Goal: Task Accomplishment & Management: Manage account settings

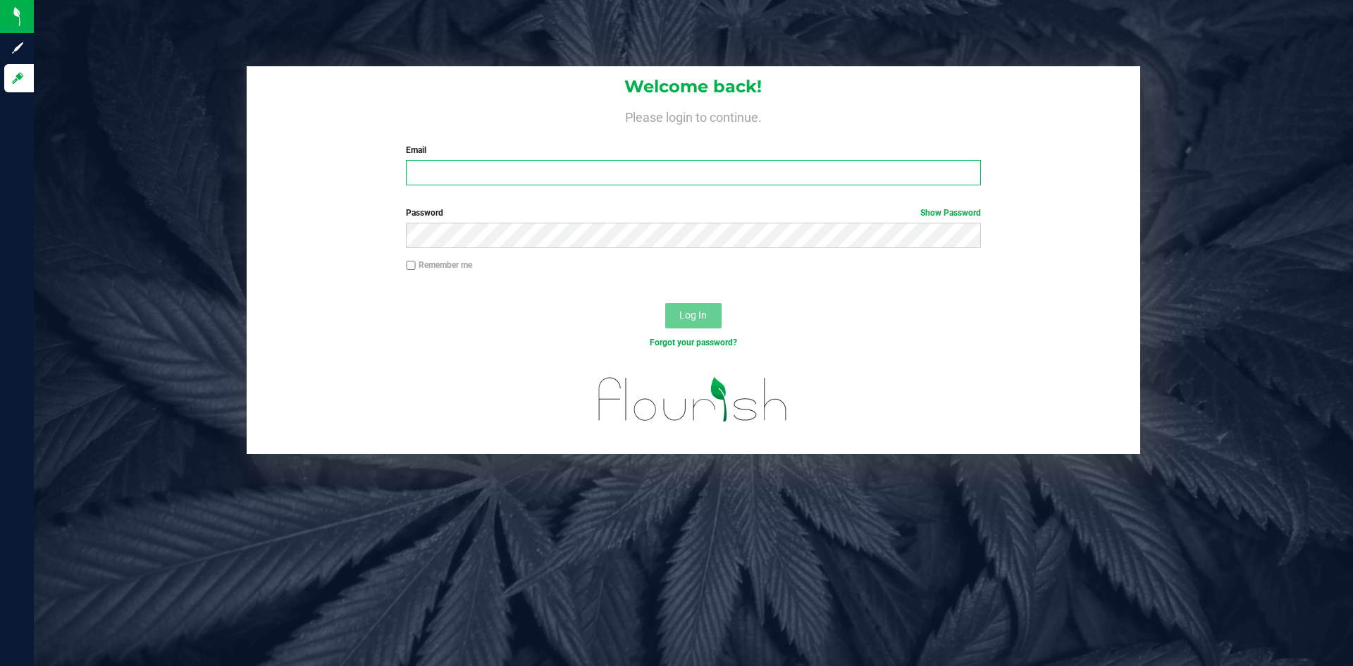
click at [469, 175] on input "Email" at bounding box center [693, 172] width 574 height 25
type input "[PERSON_NAME][EMAIL_ADDRESS][DOMAIN_NAME]"
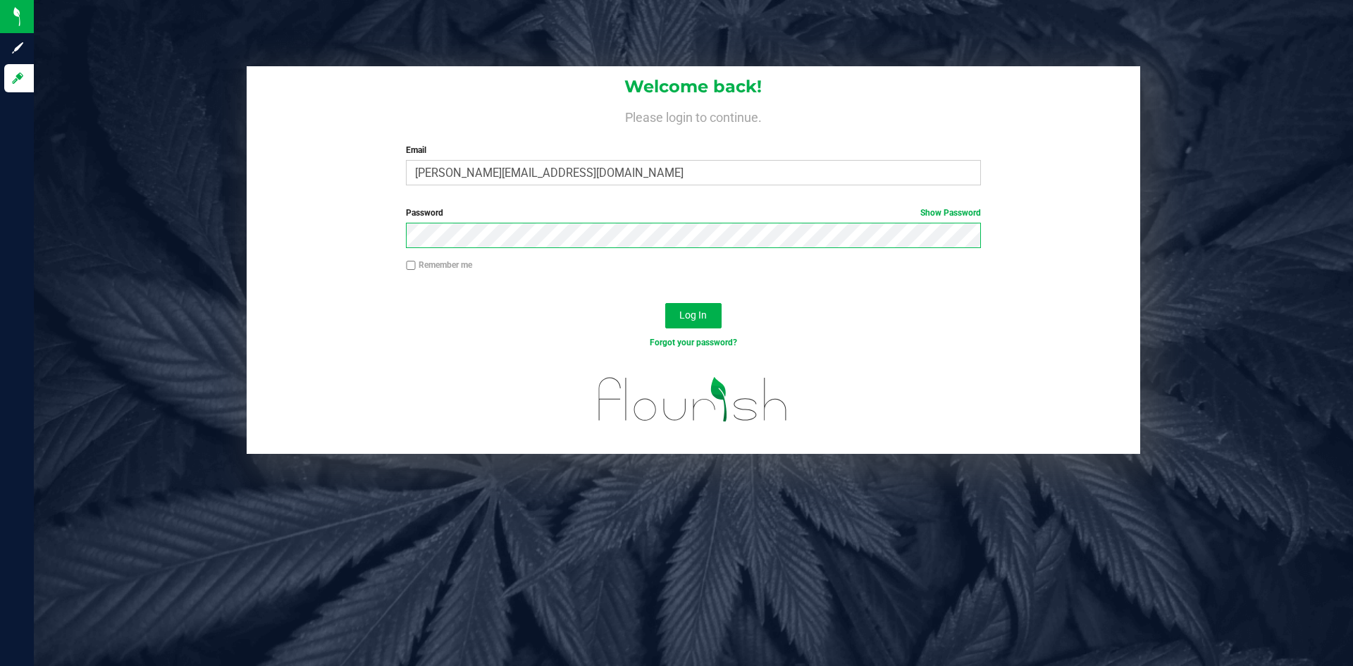
click at [665, 303] on button "Log In" at bounding box center [693, 315] width 56 height 25
click at [411, 268] on input "Remember me" at bounding box center [411, 266] width 10 height 10
checkbox input "true"
click at [689, 321] on span "Log In" at bounding box center [692, 314] width 27 height 11
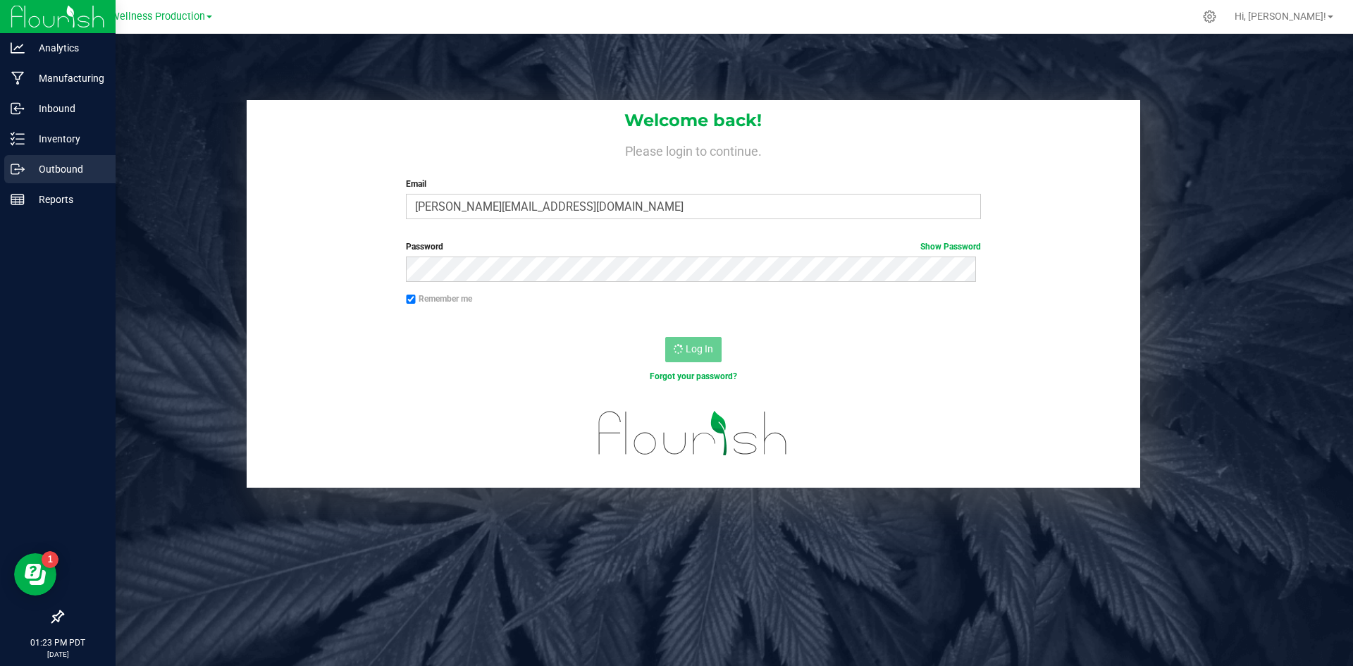
click at [36, 171] on p "Outbound" at bounding box center [67, 169] width 85 height 17
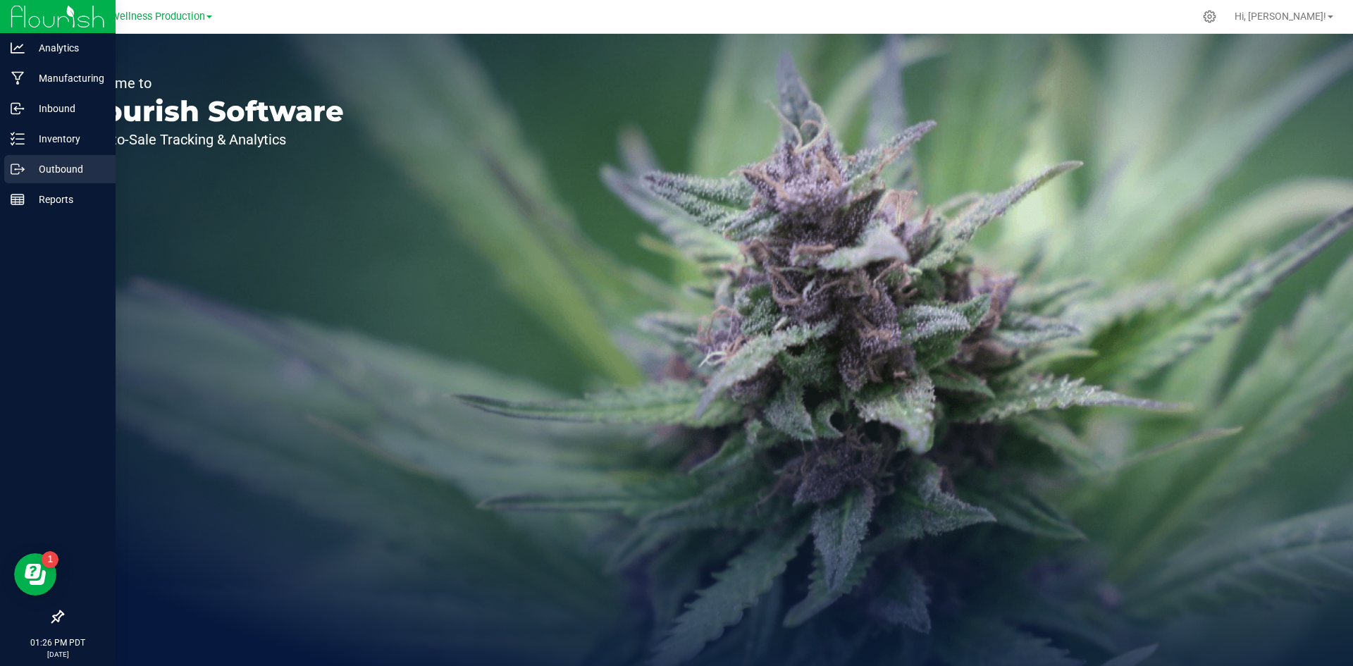
click at [57, 168] on p "Outbound" at bounding box center [67, 169] width 85 height 17
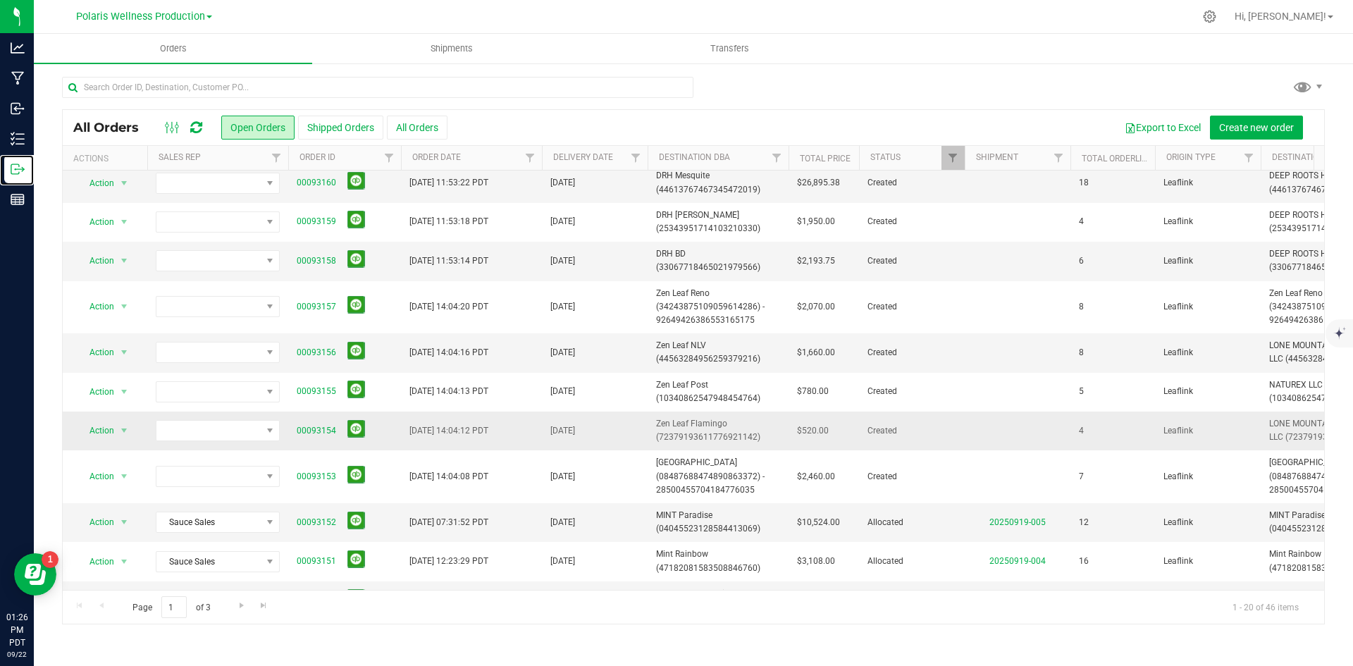
scroll to position [70, 0]
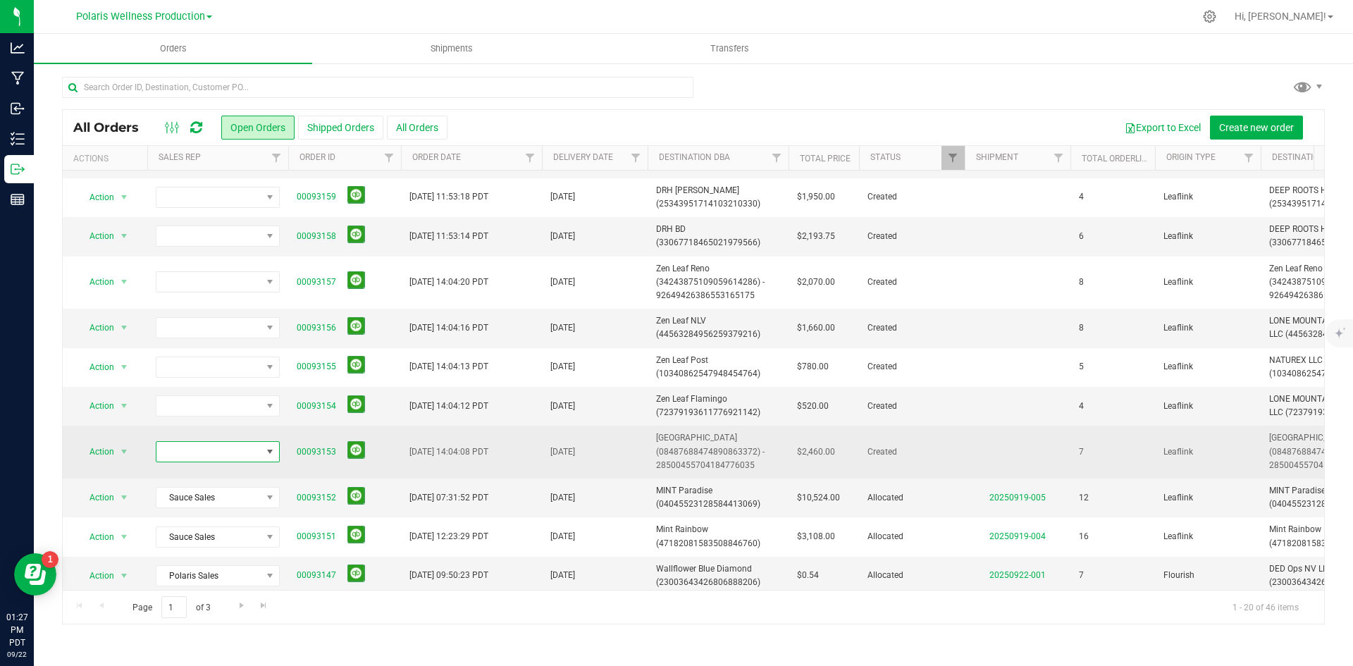
click at [274, 454] on span at bounding box center [269, 451] width 11 height 11
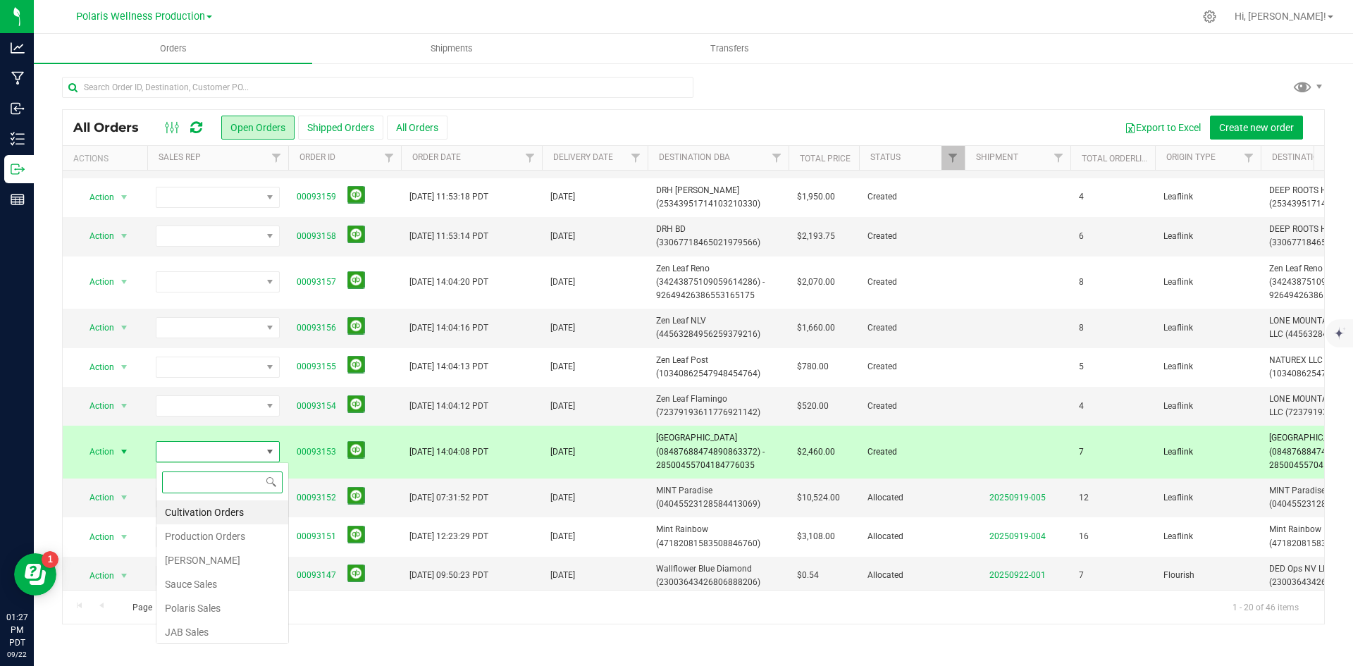
scroll to position [21, 124]
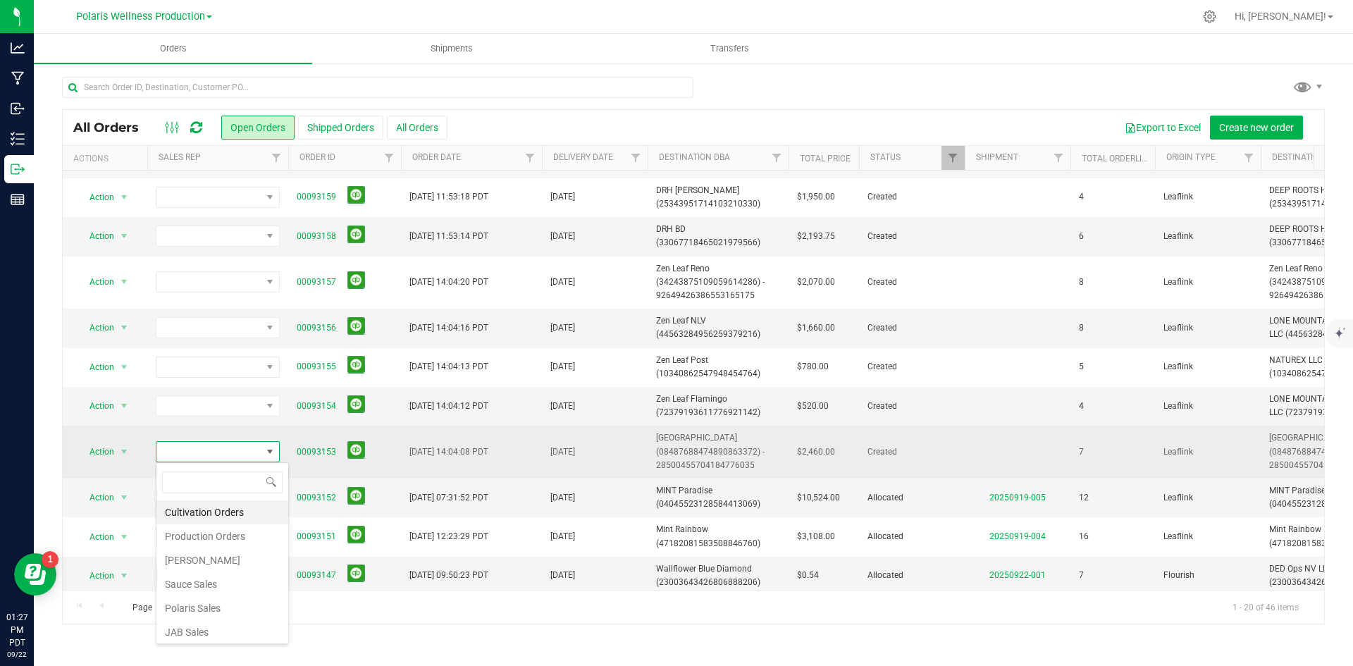
click at [337, 466] on td "00093153" at bounding box center [344, 452] width 113 height 53
click at [321, 442] on span "00093153" at bounding box center [345, 452] width 96 height 22
click at [322, 447] on link "00093153" at bounding box center [316, 451] width 39 height 13
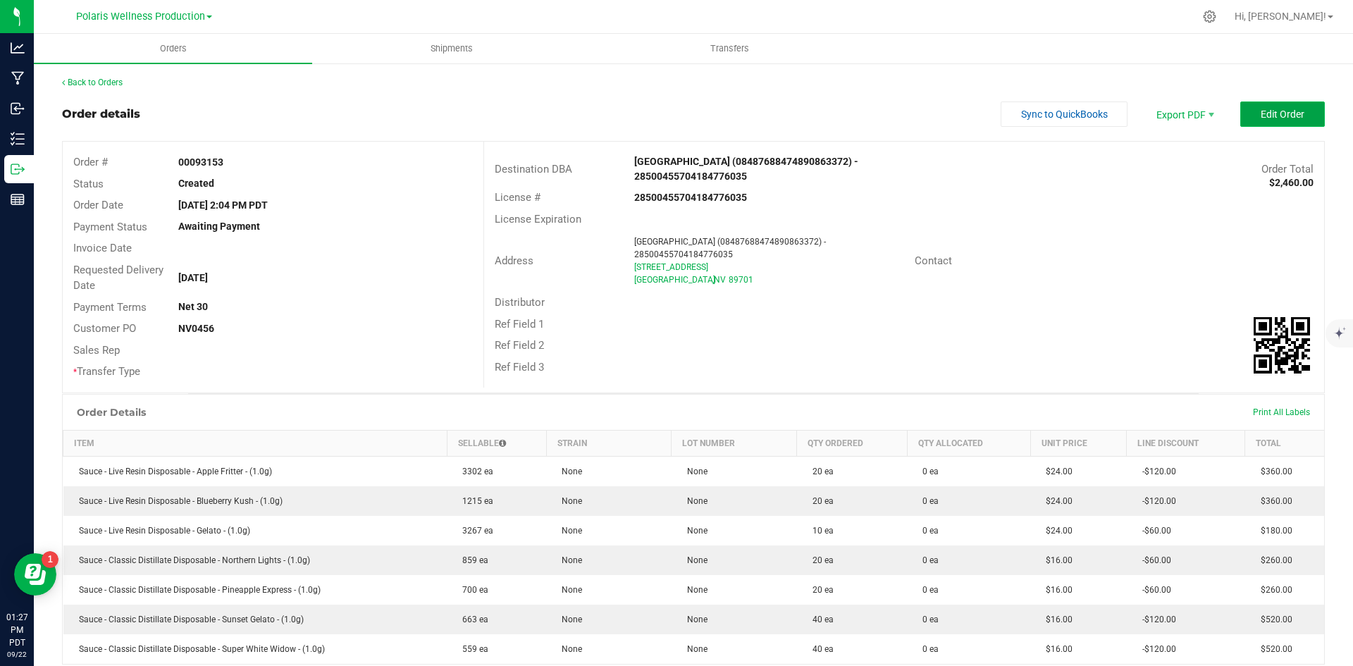
click at [1272, 123] on button "Edit Order" at bounding box center [1282, 113] width 85 height 25
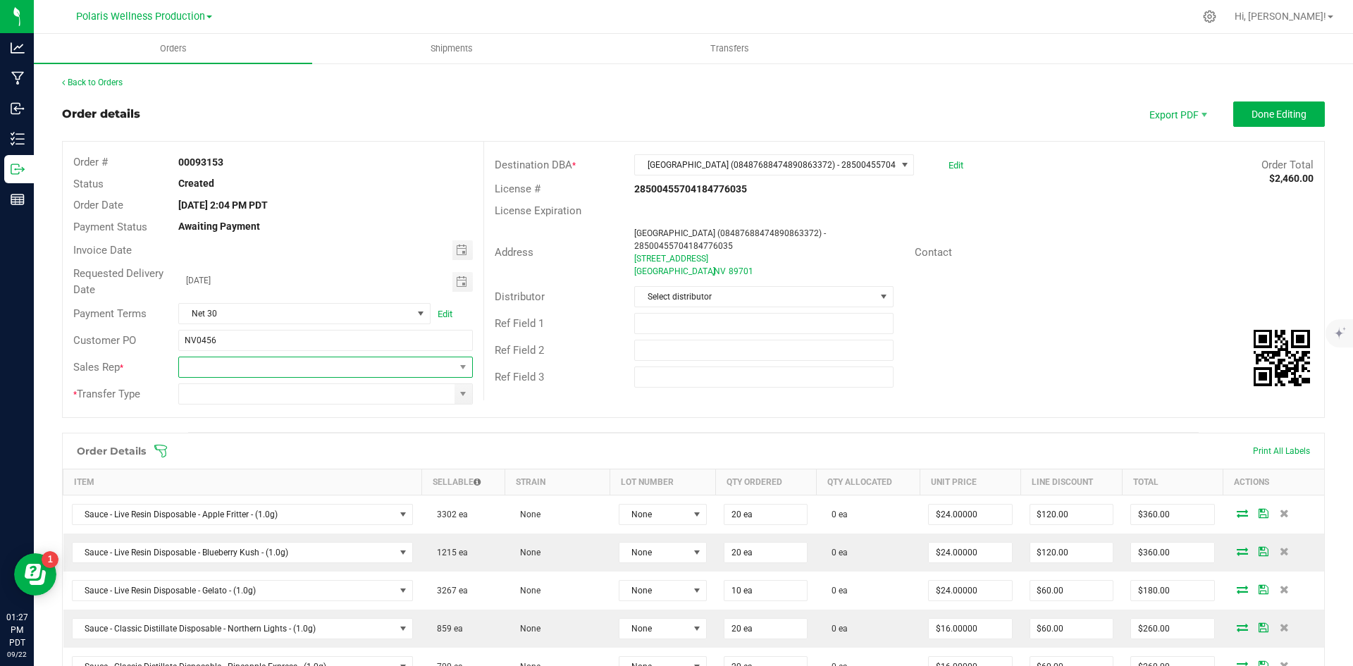
click at [459, 373] on span at bounding box center [463, 367] width 18 height 20
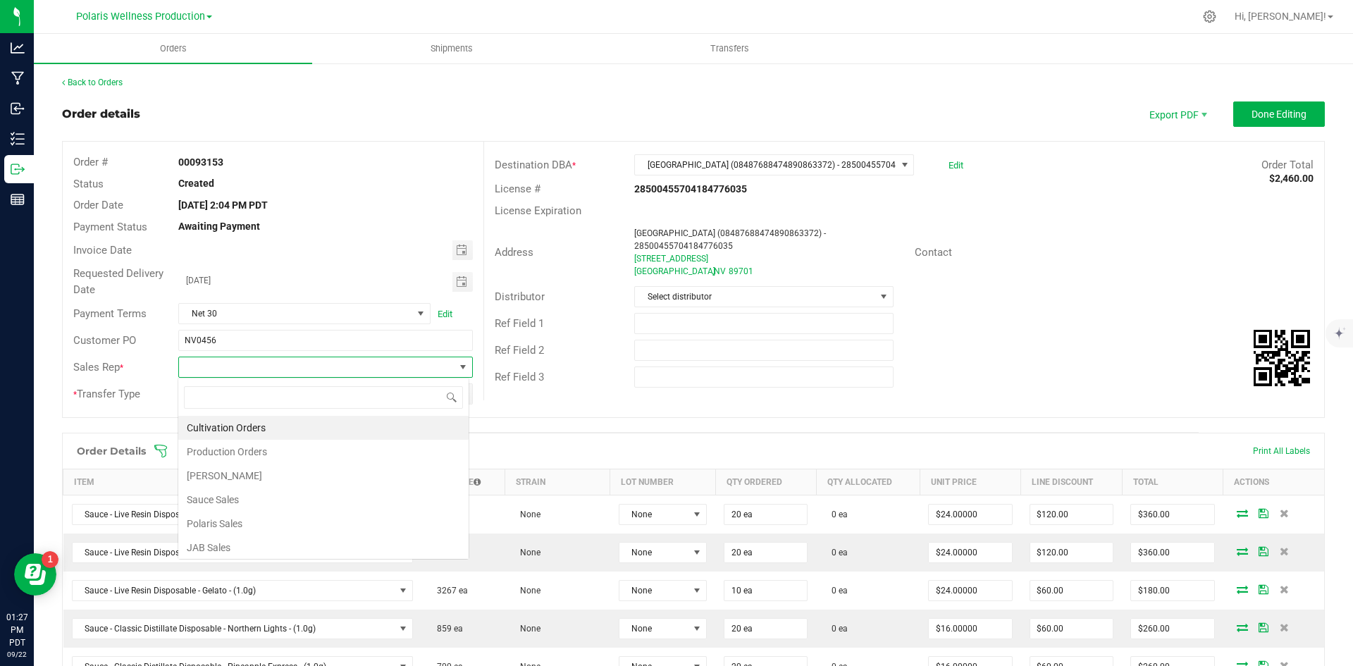
scroll to position [21, 291]
click at [295, 500] on li "Sauce Sales" at bounding box center [323, 500] width 290 height 24
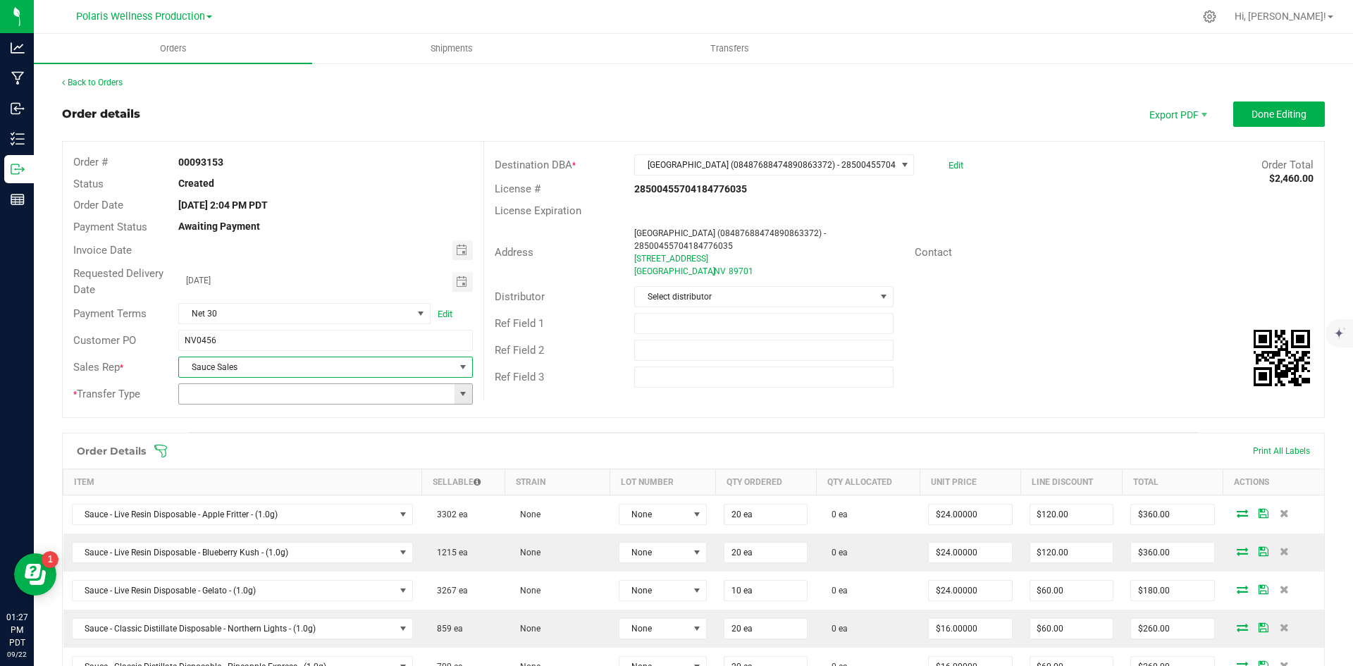
click at [464, 399] on span at bounding box center [462, 393] width 11 height 11
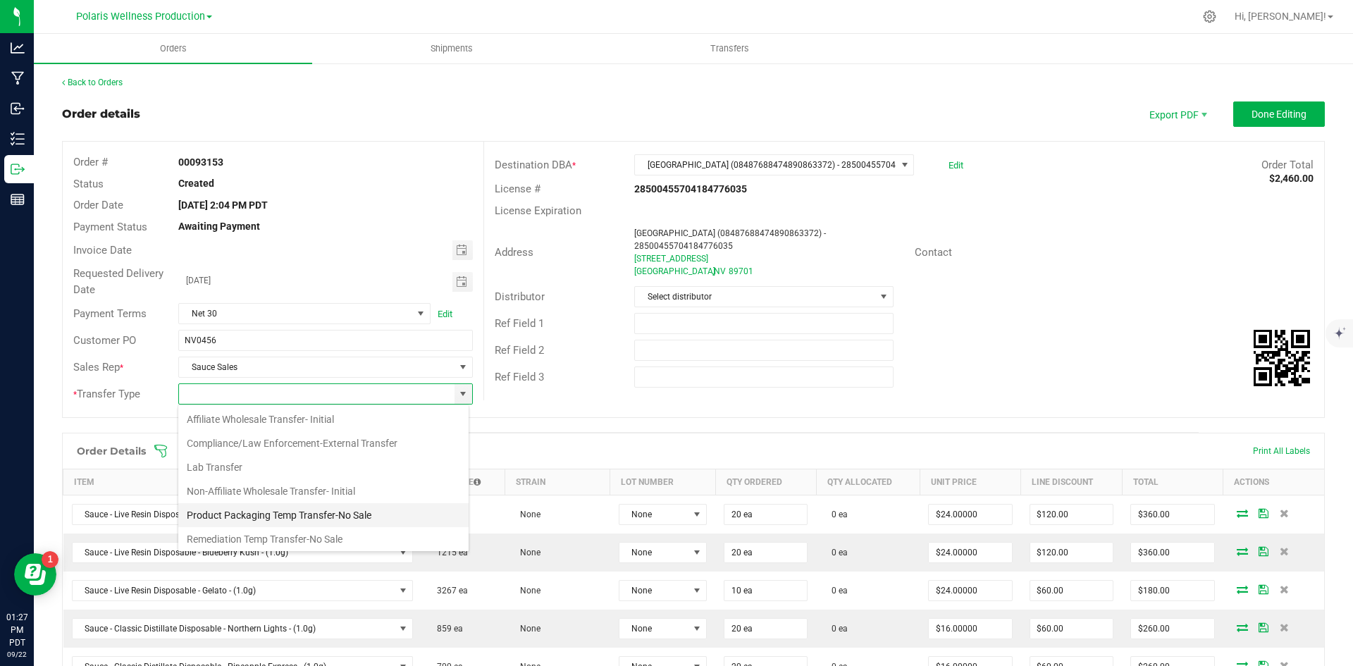
scroll to position [75, 0]
click at [342, 530] on li "Wholesale Transfer-Subsequent" at bounding box center [323, 536] width 290 height 24
type input "Wholesale Transfer-Subsequent"
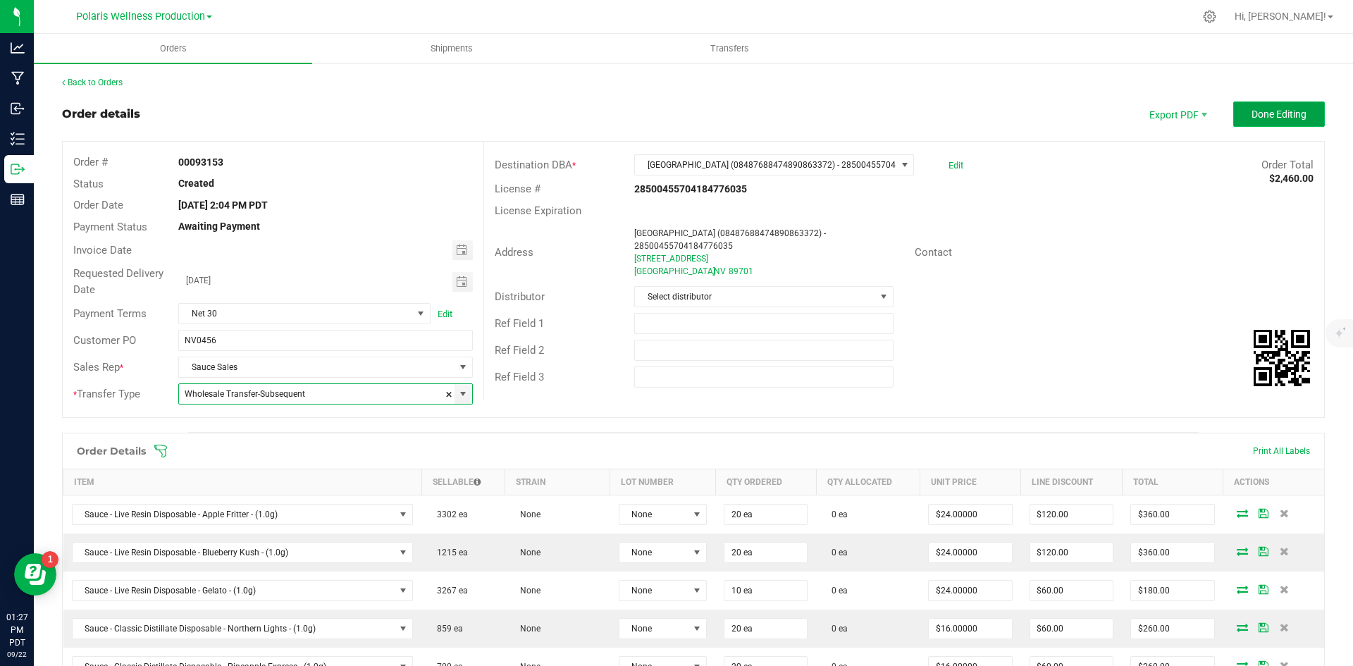
click at [1282, 121] on button "Done Editing" at bounding box center [1279, 113] width 92 height 25
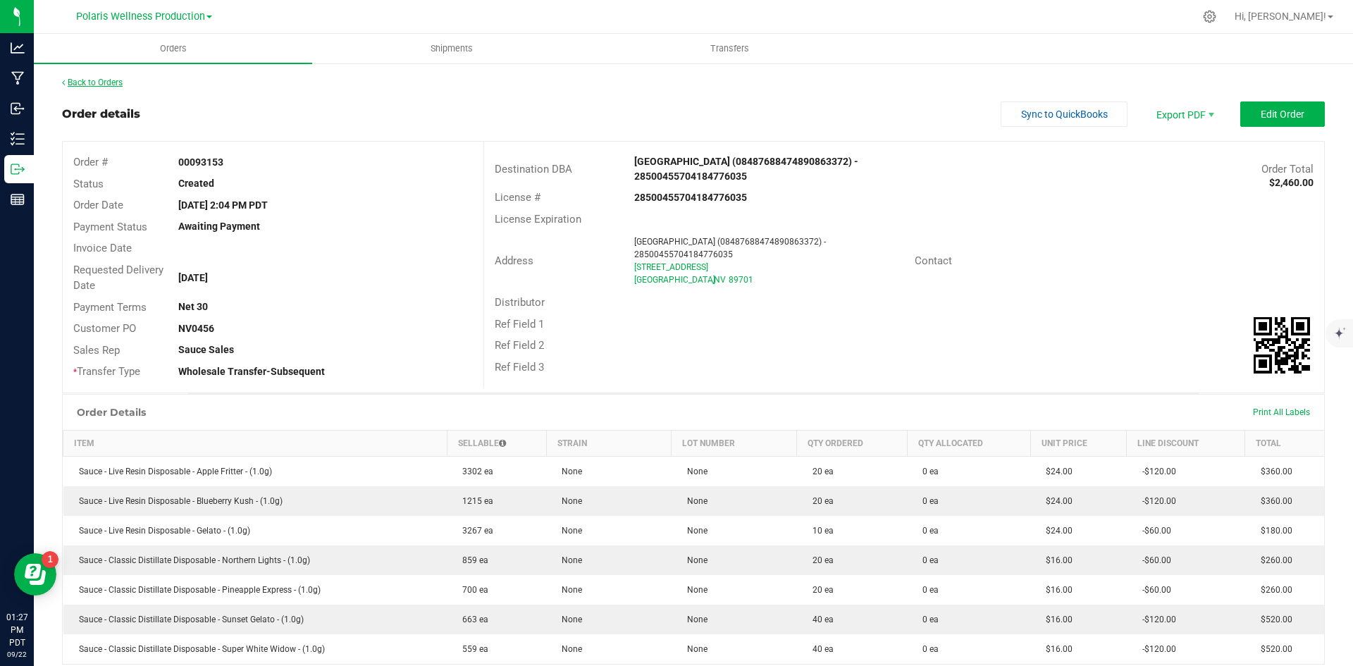
click at [109, 81] on link "Back to Orders" at bounding box center [92, 83] width 61 height 10
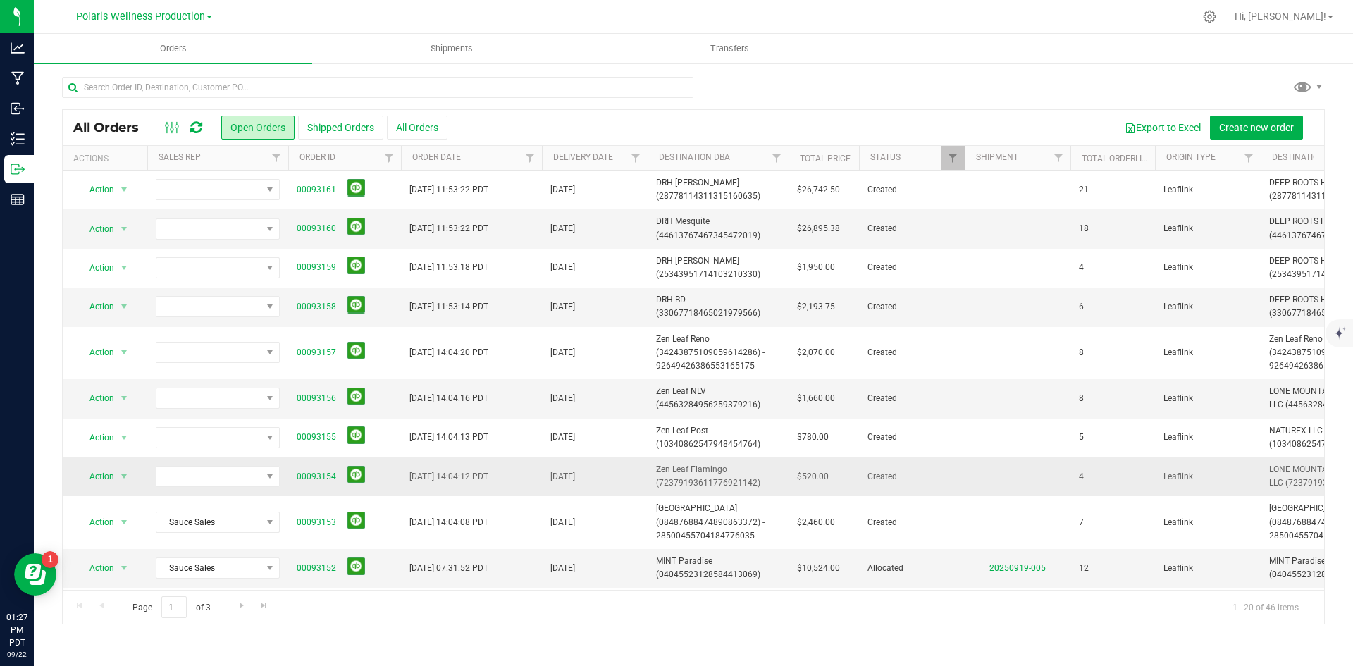
click at [323, 478] on link "00093154" at bounding box center [316, 476] width 39 height 13
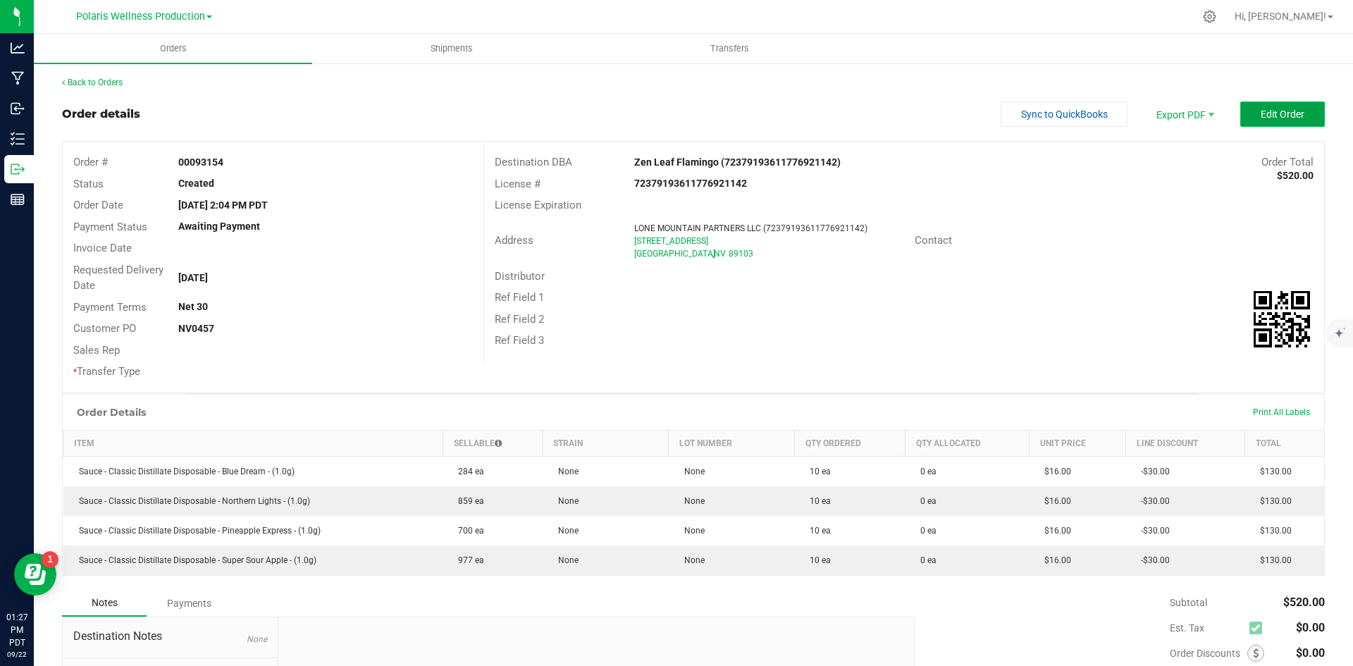
click at [1270, 120] on span "Edit Order" at bounding box center [1282, 114] width 44 height 11
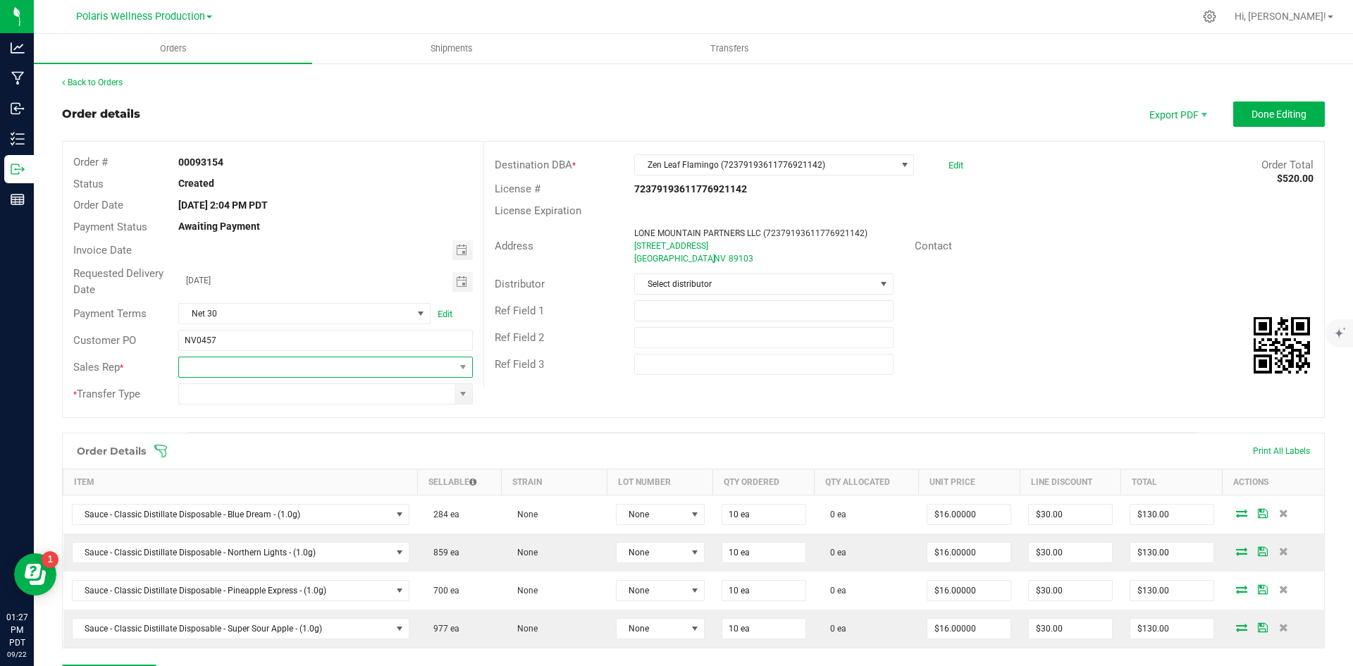
click at [448, 369] on span at bounding box center [316, 367] width 275 height 20
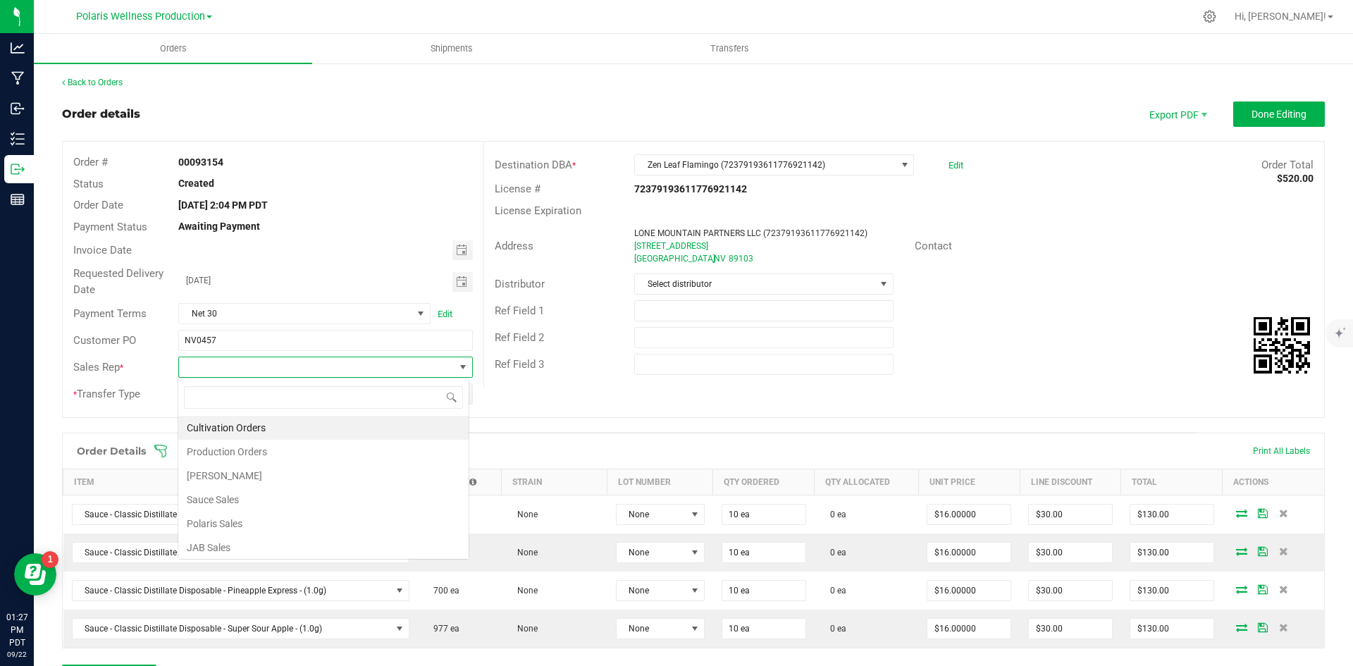
scroll to position [21, 291]
click at [286, 502] on li "Sauce Sales" at bounding box center [323, 500] width 290 height 24
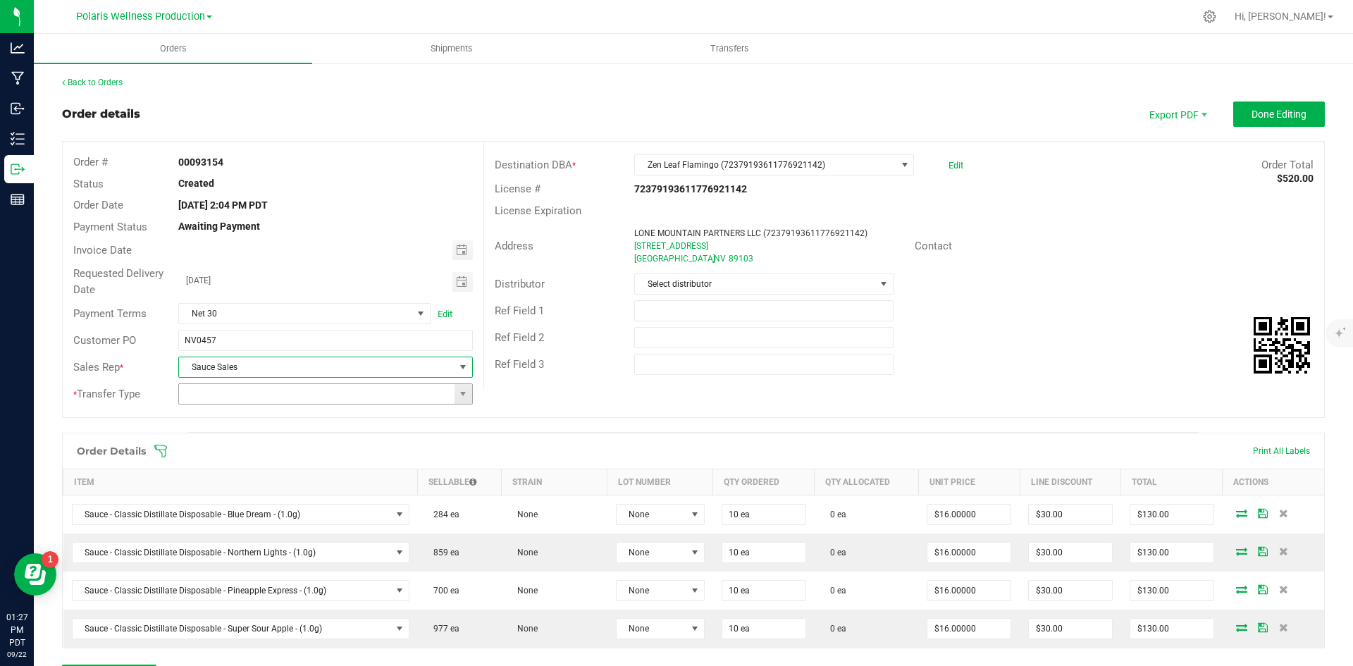
click at [461, 399] on span at bounding box center [463, 394] width 18 height 20
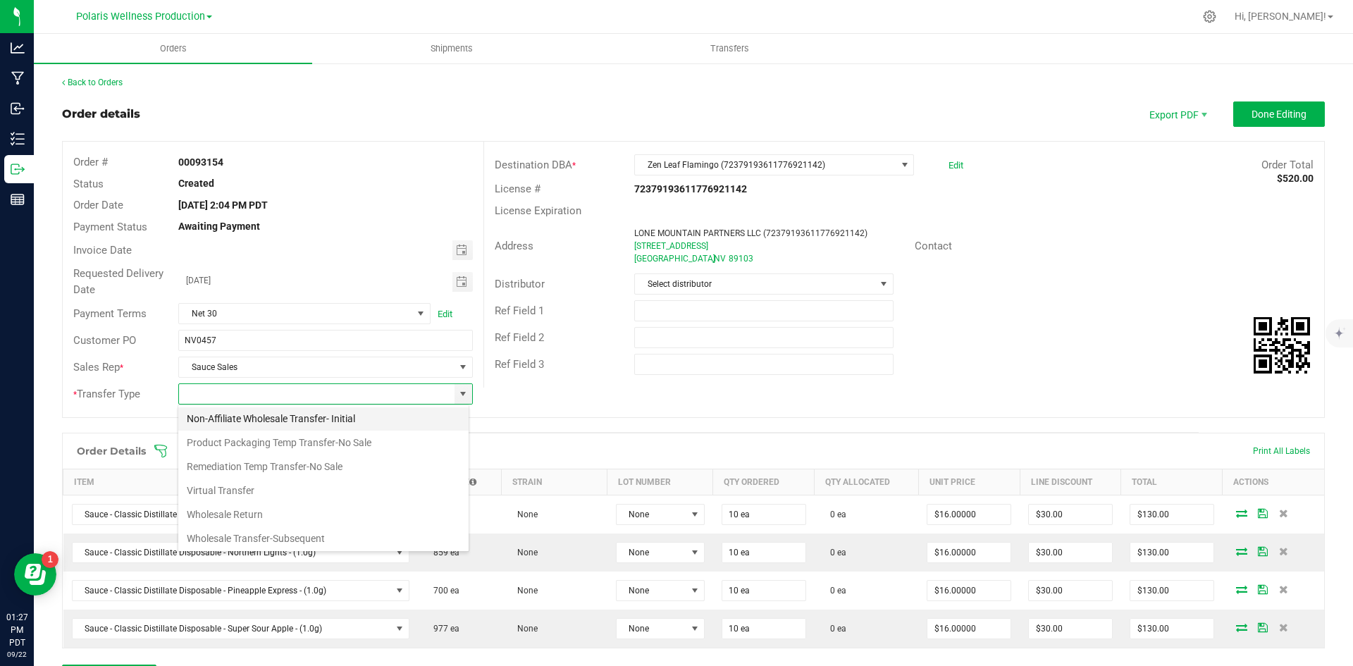
scroll to position [75, 0]
click at [281, 533] on li "Wholesale Transfer-Subsequent" at bounding box center [323, 536] width 290 height 24
type input "Wholesale Transfer-Subsequent"
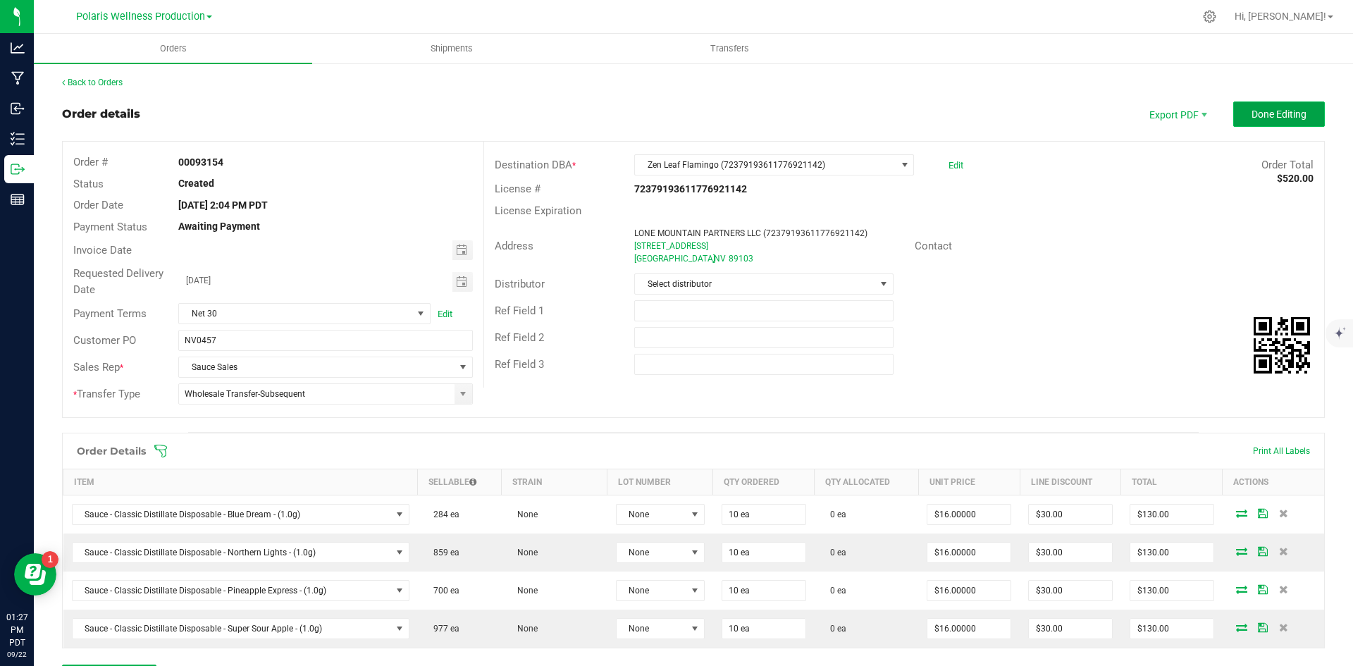
click at [1275, 121] on button "Done Editing" at bounding box center [1279, 113] width 92 height 25
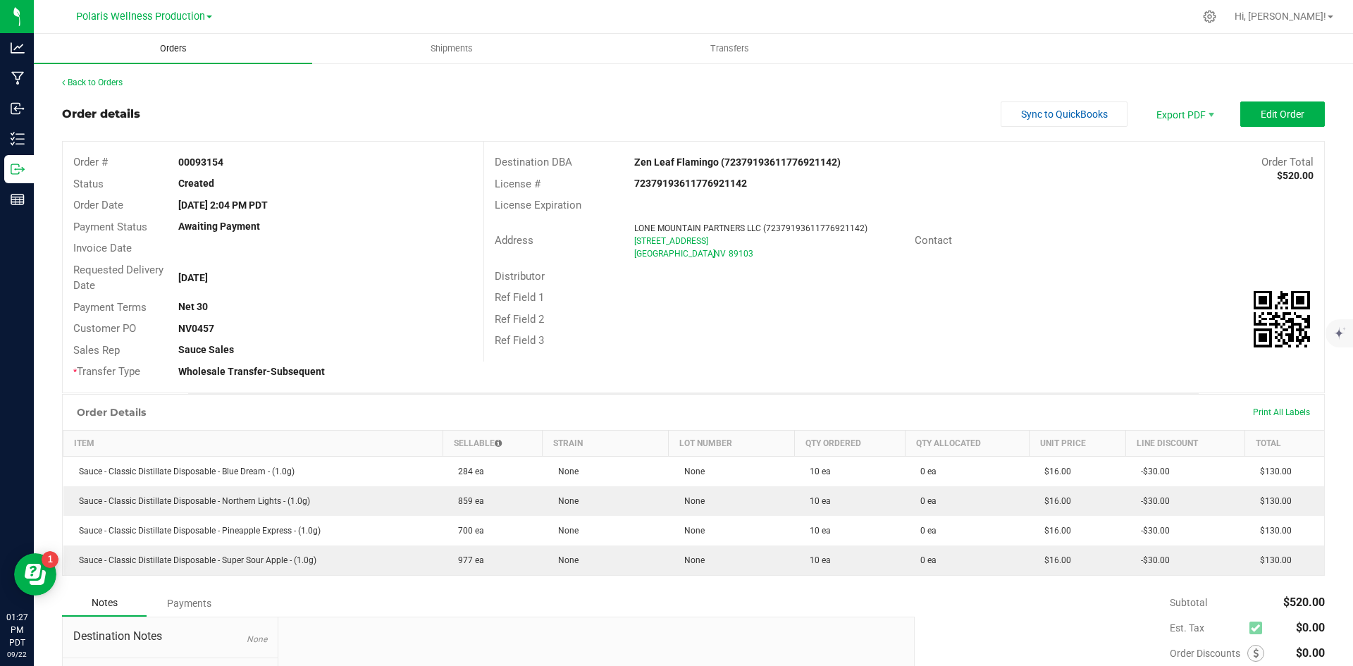
click at [180, 47] on span "Orders" at bounding box center [173, 48] width 65 height 13
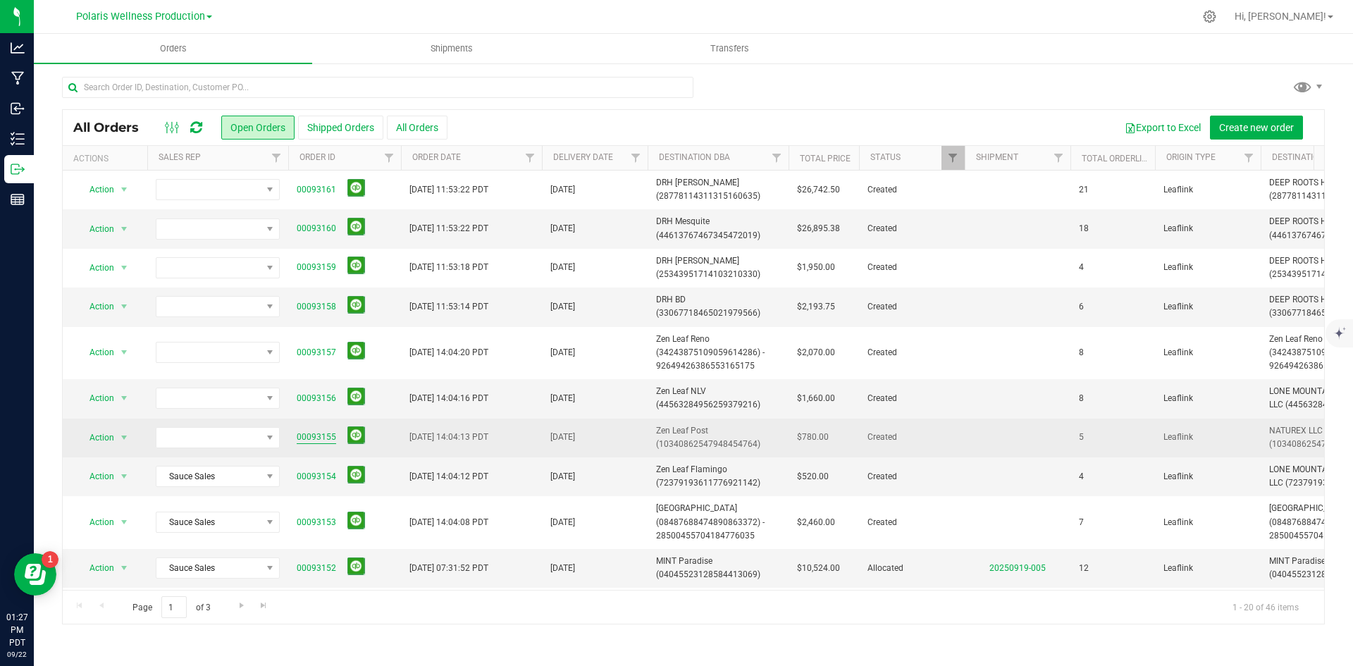
click at [310, 438] on link "00093155" at bounding box center [316, 436] width 39 height 13
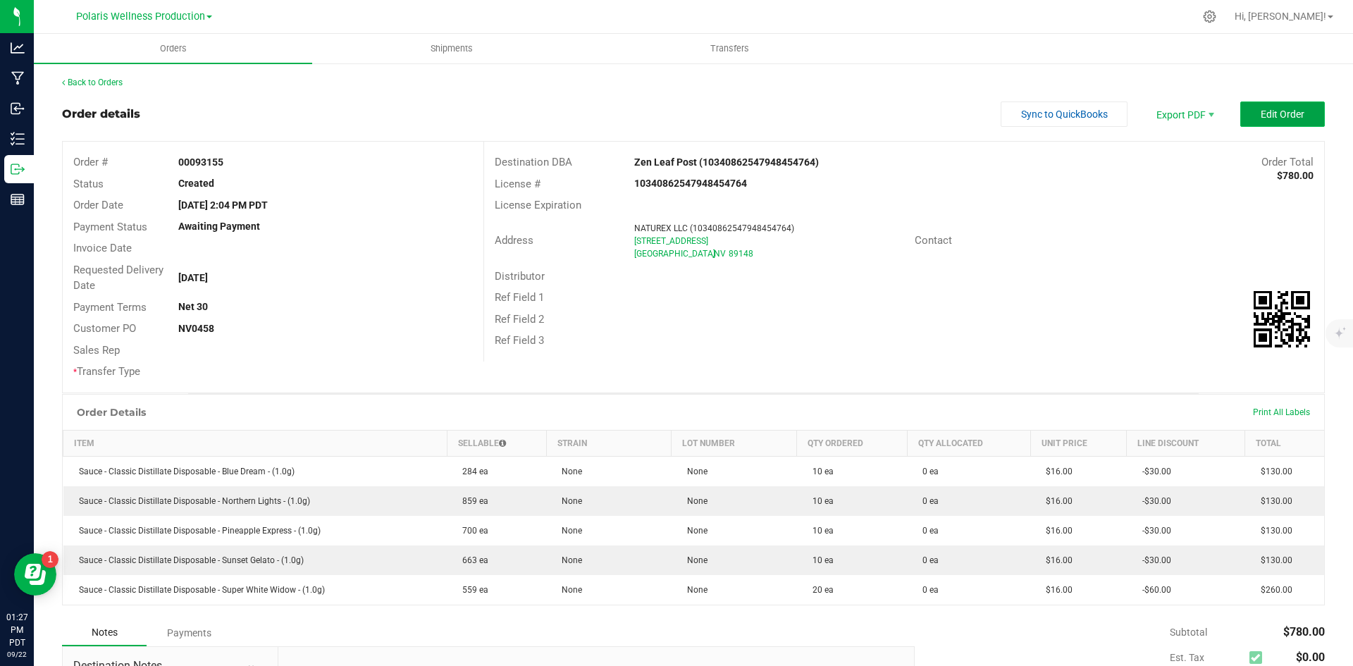
click at [1268, 118] on span "Edit Order" at bounding box center [1282, 114] width 44 height 11
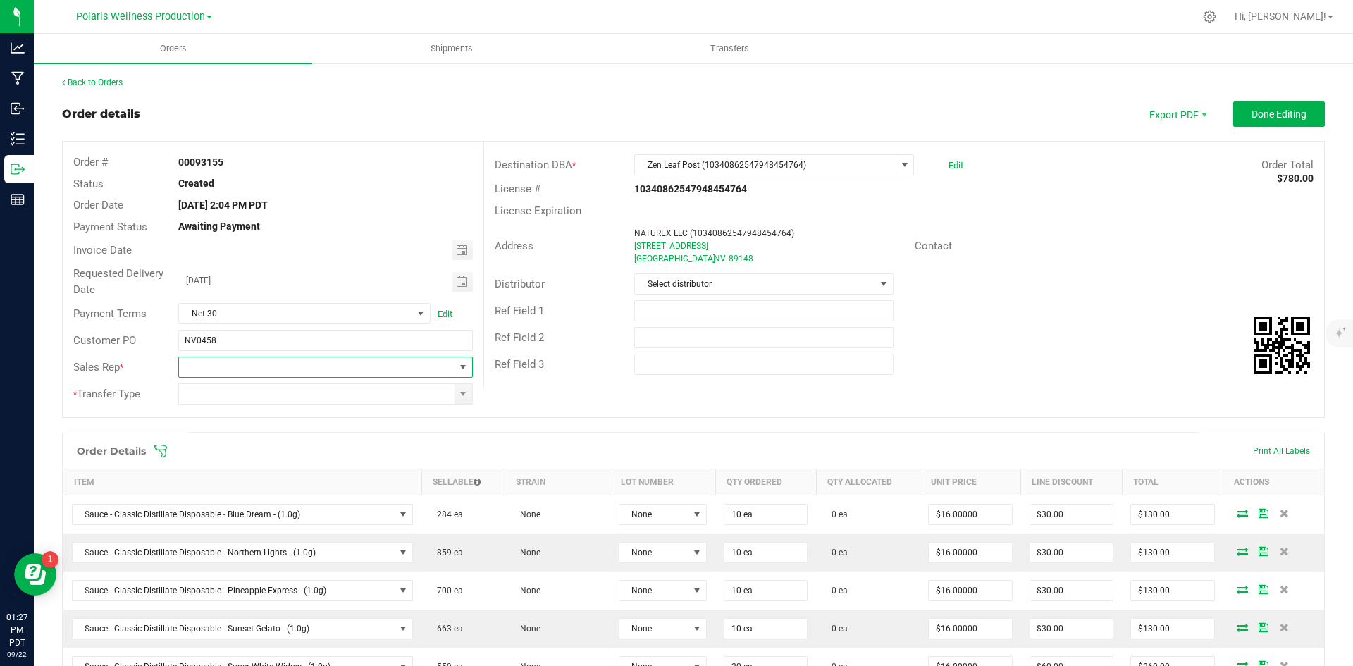
click at [458, 363] on span at bounding box center [462, 366] width 11 height 11
click at [283, 472] on li "Sauce Sales" at bounding box center [323, 473] width 290 height 24
click at [457, 394] on span at bounding box center [462, 393] width 11 height 11
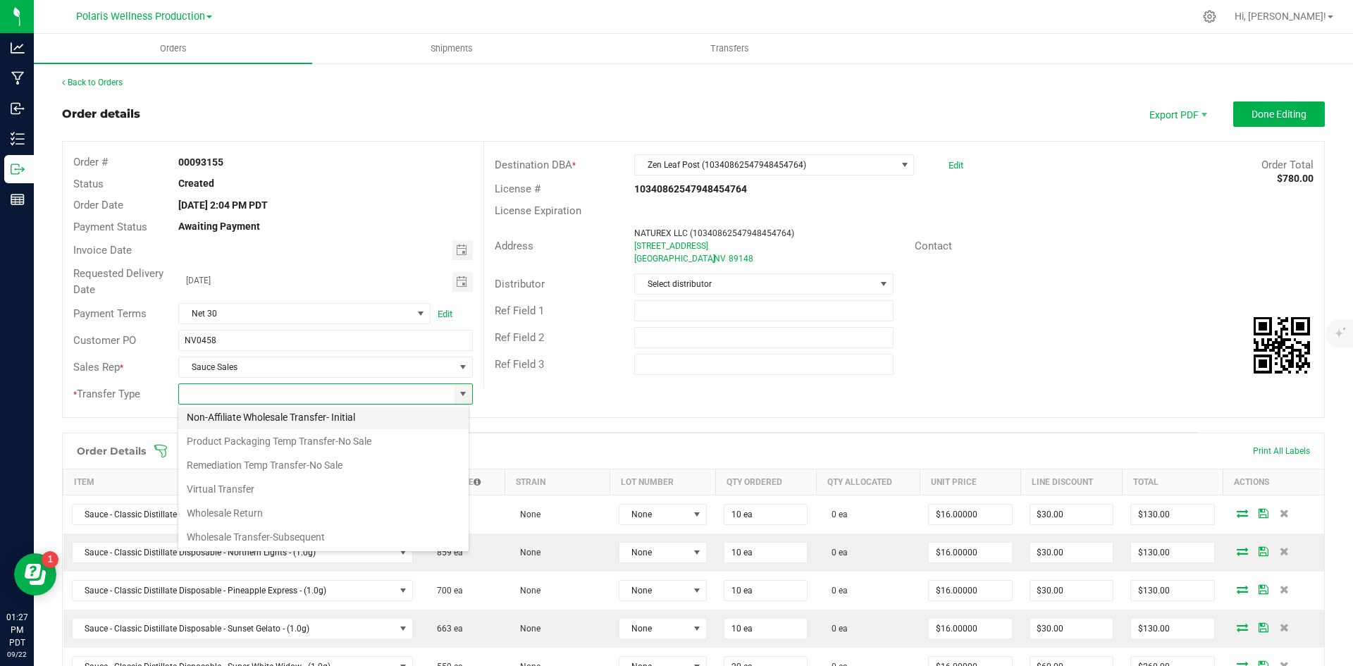
scroll to position [75, 0]
click at [326, 532] on li "Wholesale Transfer-Subsequent" at bounding box center [323, 536] width 290 height 24
type input "Wholesale Transfer-Subsequent"
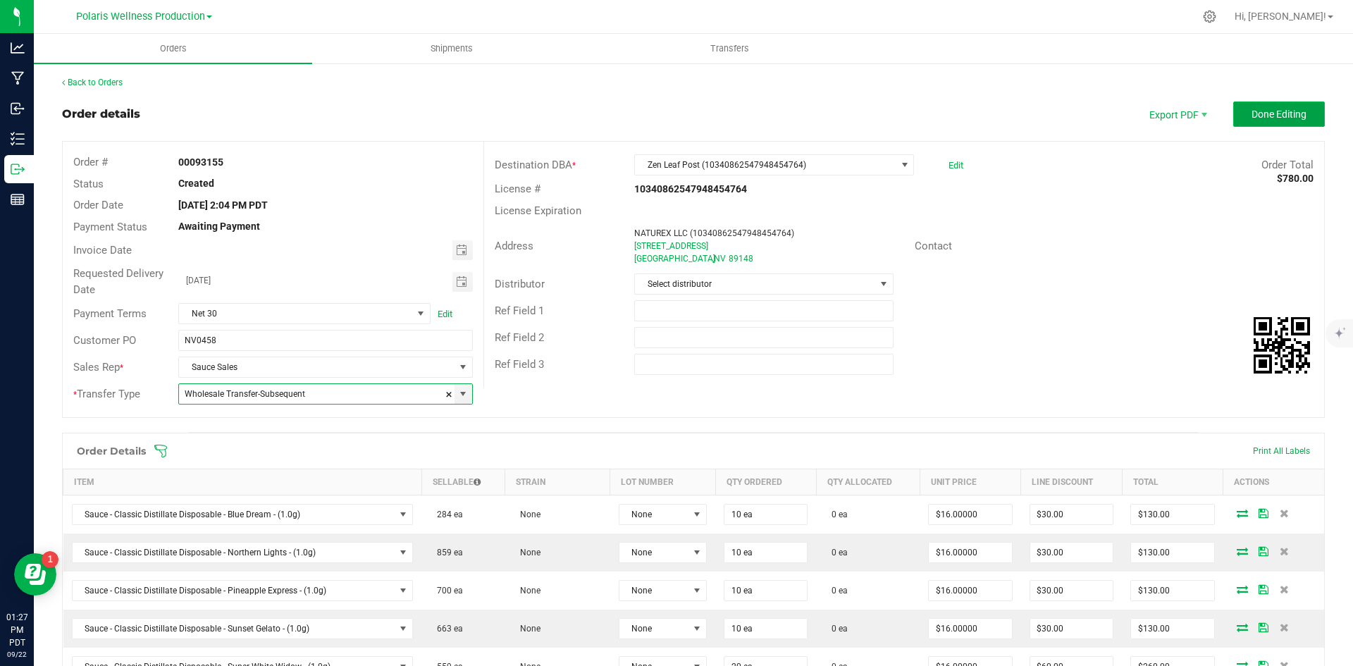
click at [1279, 109] on span "Done Editing" at bounding box center [1278, 114] width 55 height 11
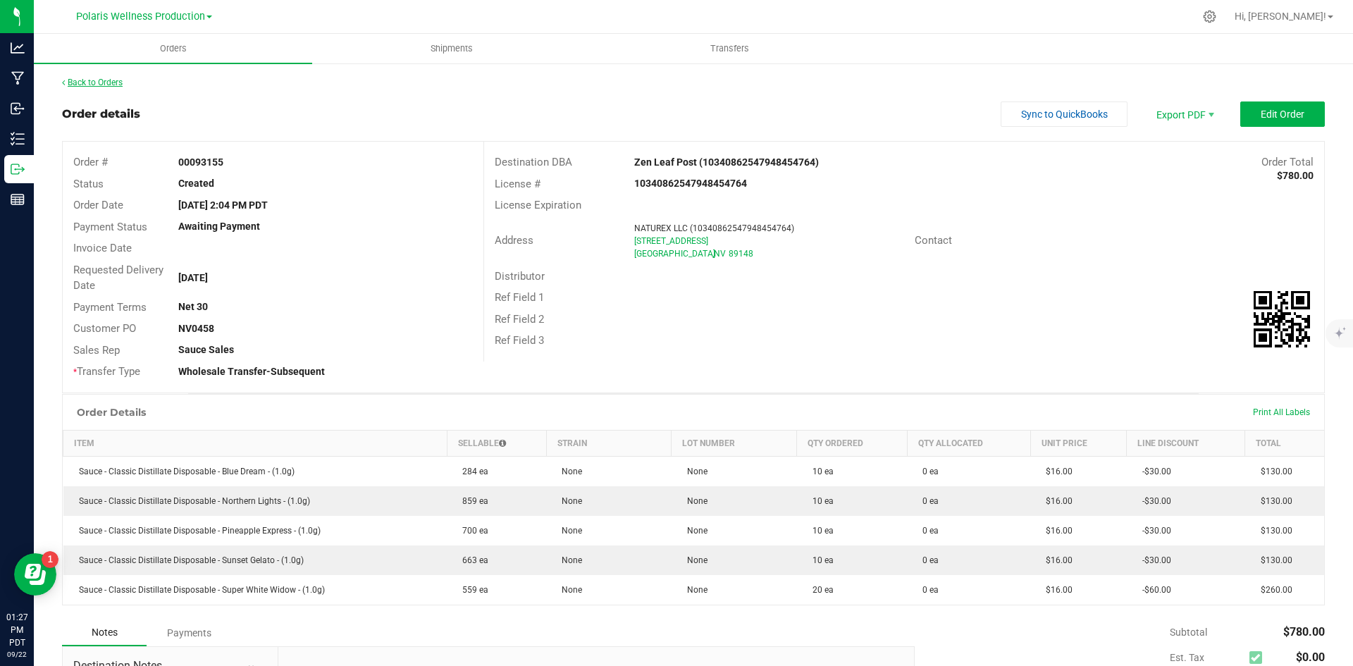
click at [115, 81] on link "Back to Orders" at bounding box center [92, 83] width 61 height 10
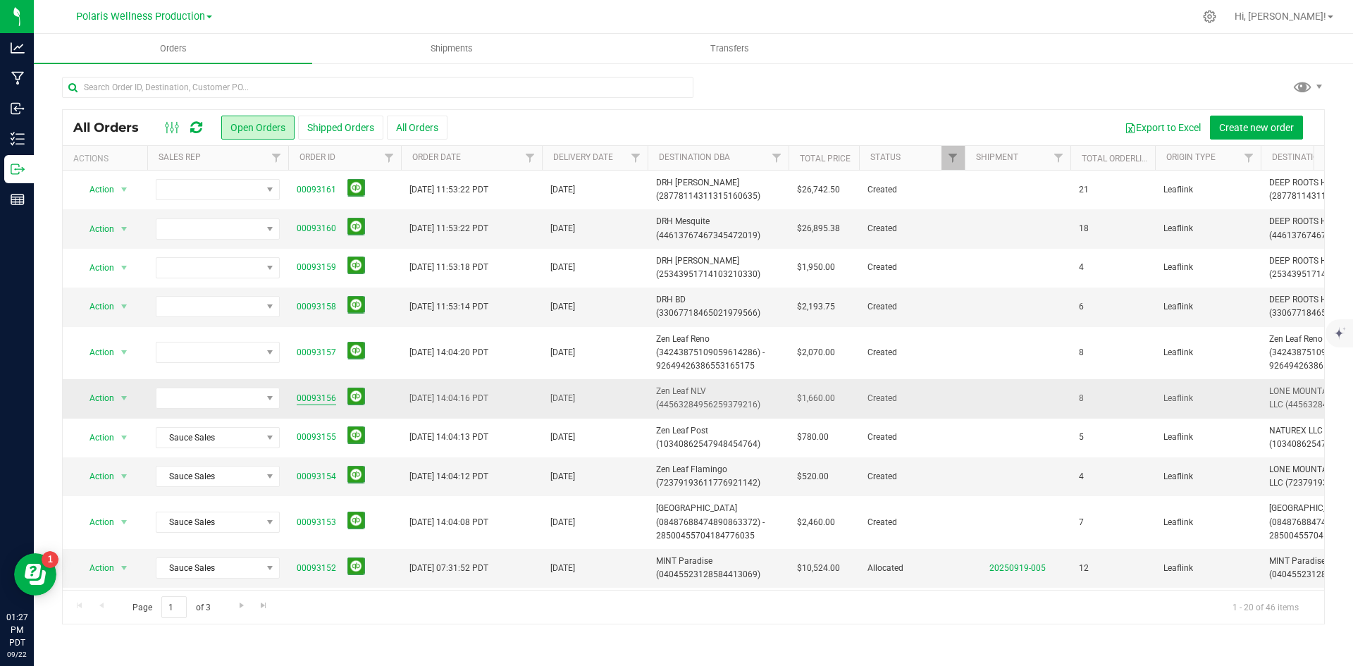
click at [311, 398] on link "00093156" at bounding box center [316, 398] width 39 height 13
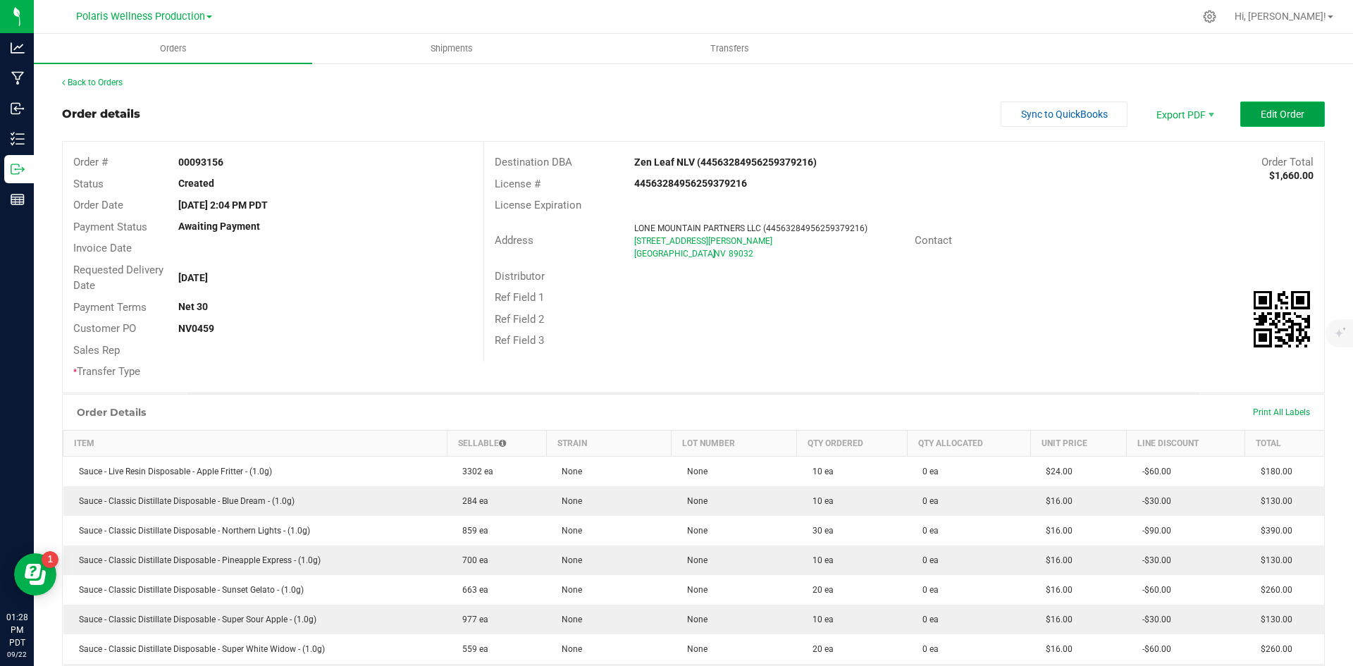
click at [1262, 116] on span "Edit Order" at bounding box center [1282, 114] width 44 height 11
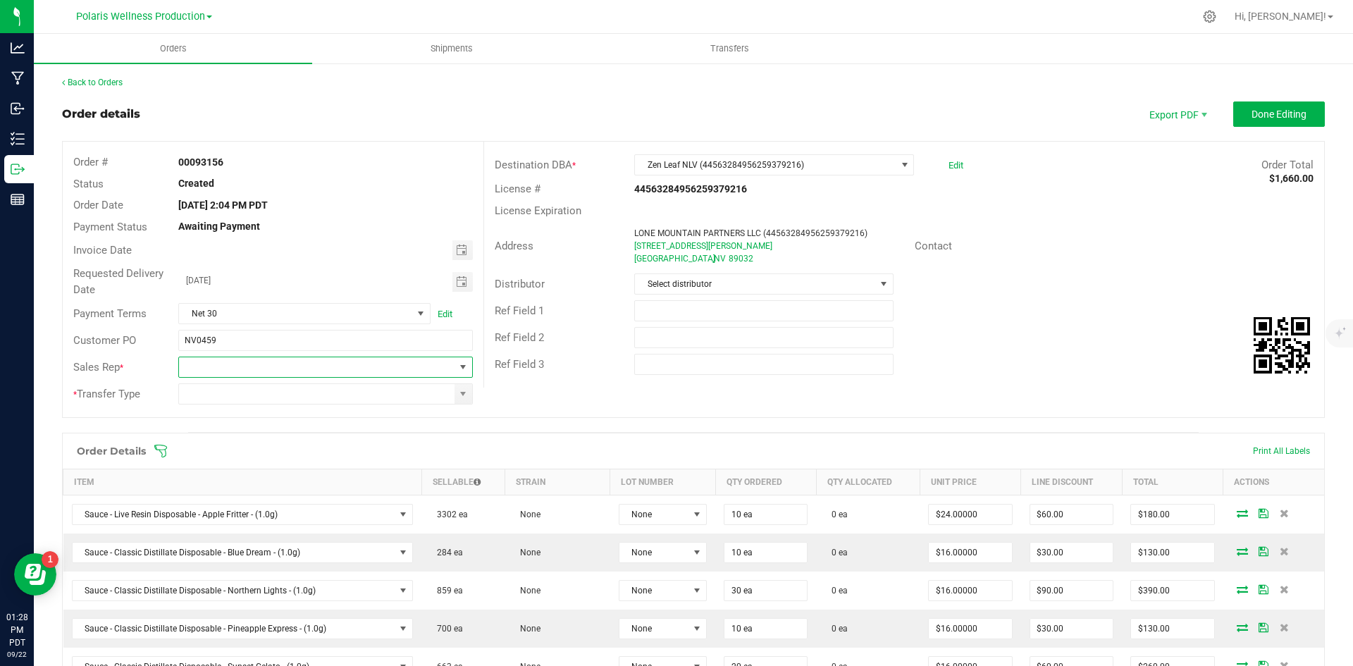
click at [434, 373] on span at bounding box center [316, 367] width 275 height 20
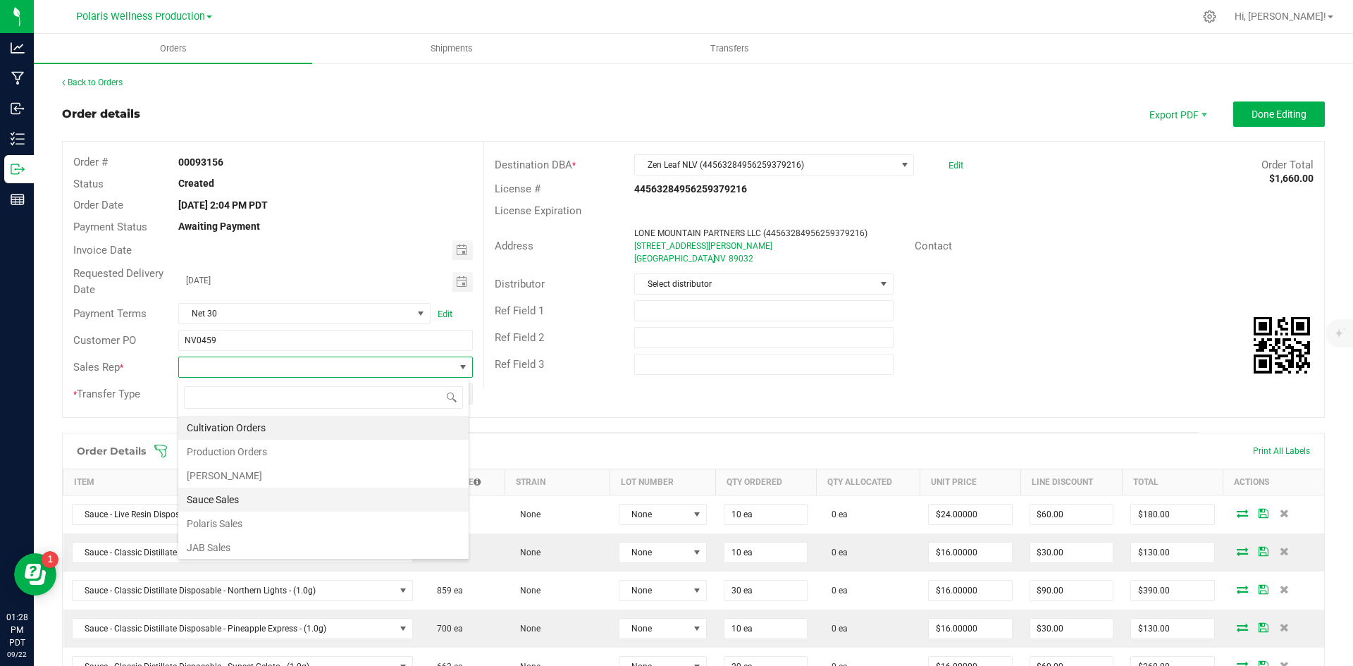
click at [271, 502] on li "Sauce Sales" at bounding box center [323, 500] width 290 height 24
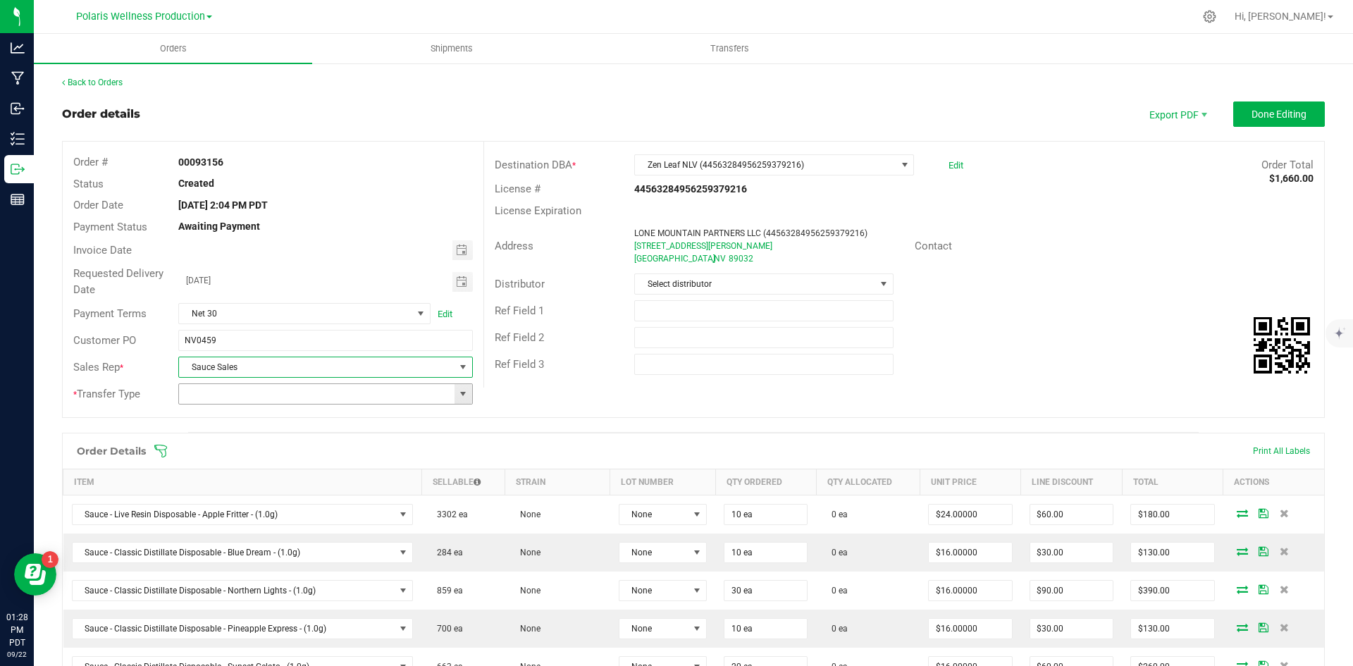
click at [457, 397] on span at bounding box center [462, 393] width 11 height 11
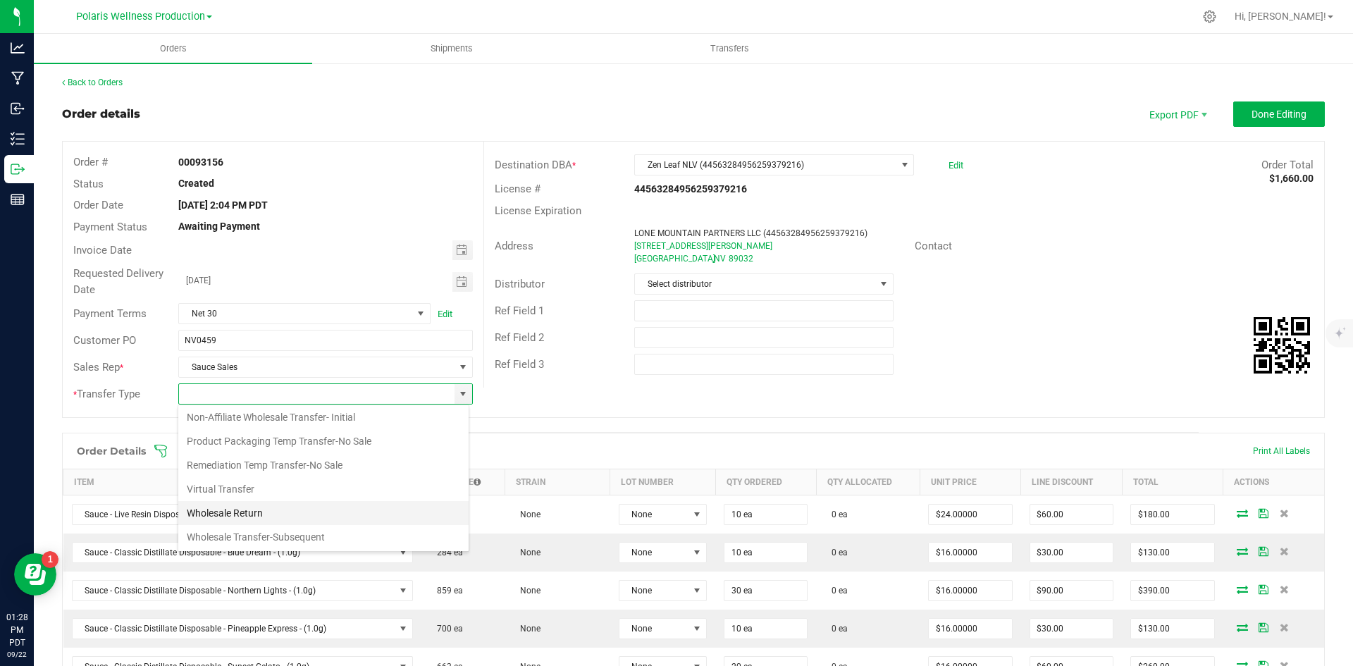
scroll to position [75, 0]
click at [323, 538] on li "Wholesale Transfer-Subsequent" at bounding box center [323, 536] width 290 height 24
type input "Wholesale Transfer-Subsequent"
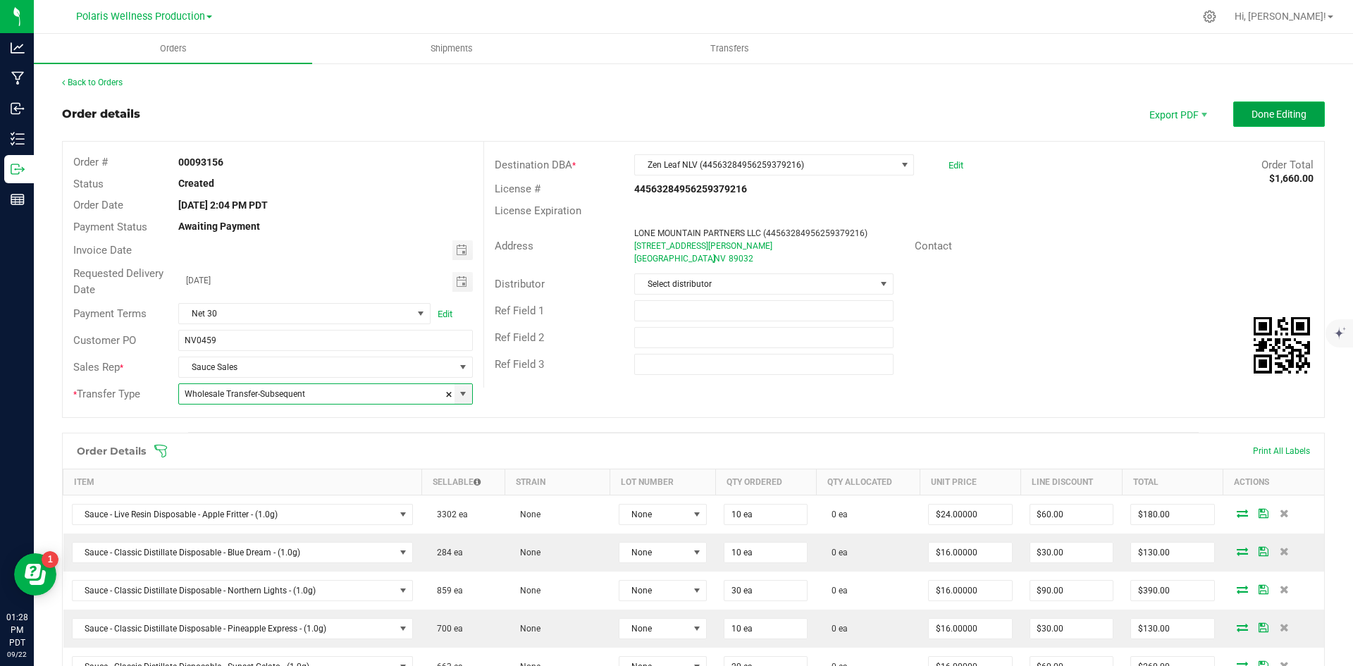
click at [1300, 117] on button "Done Editing" at bounding box center [1279, 113] width 92 height 25
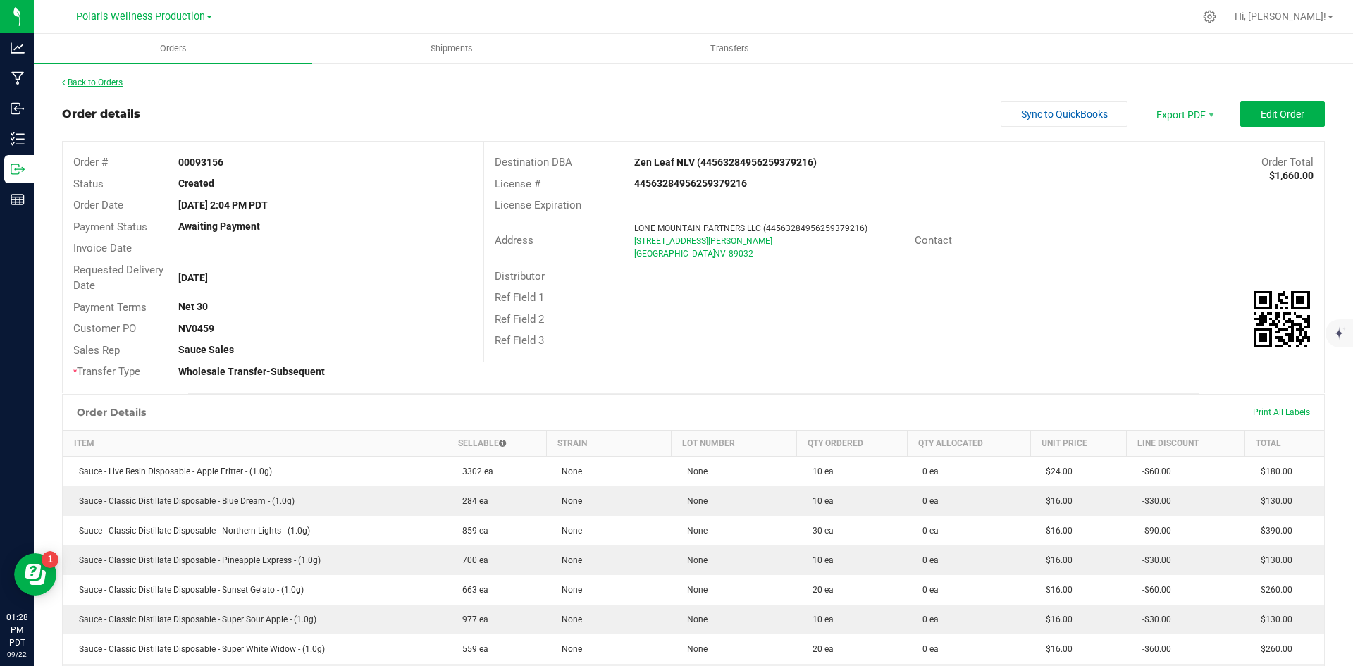
click at [83, 83] on link "Back to Orders" at bounding box center [92, 83] width 61 height 10
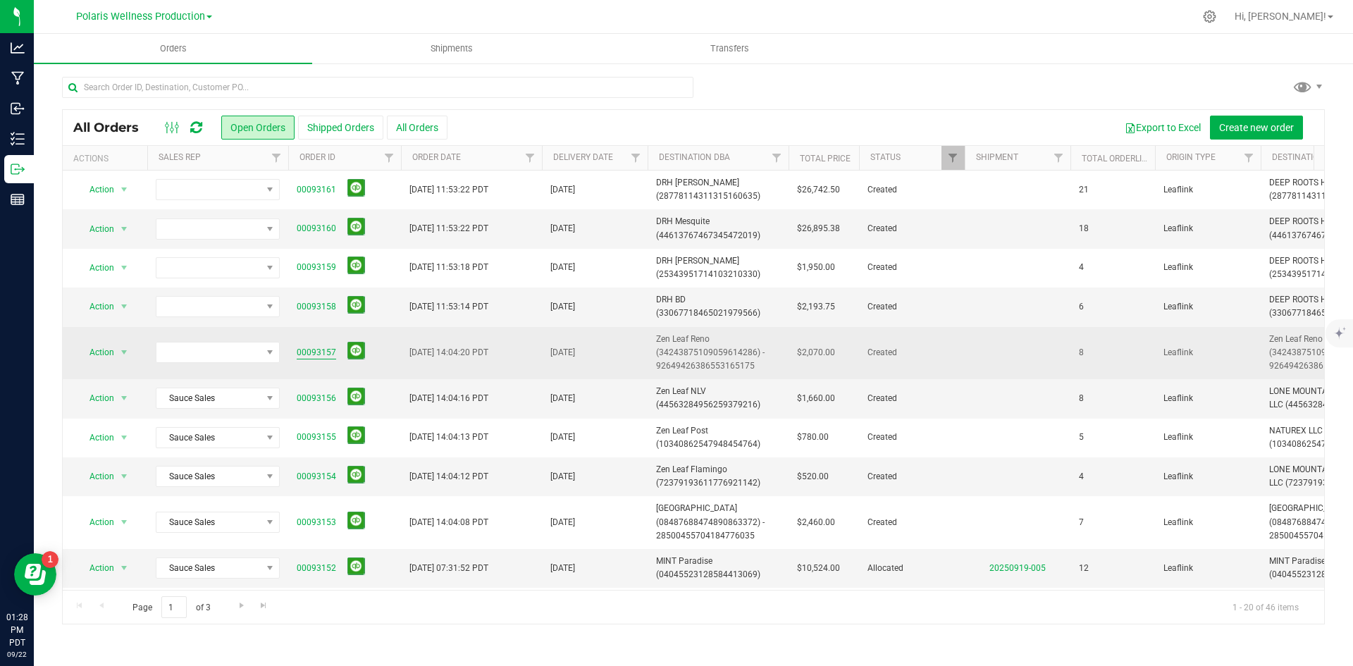
click at [309, 354] on link "00093157" at bounding box center [316, 352] width 39 height 13
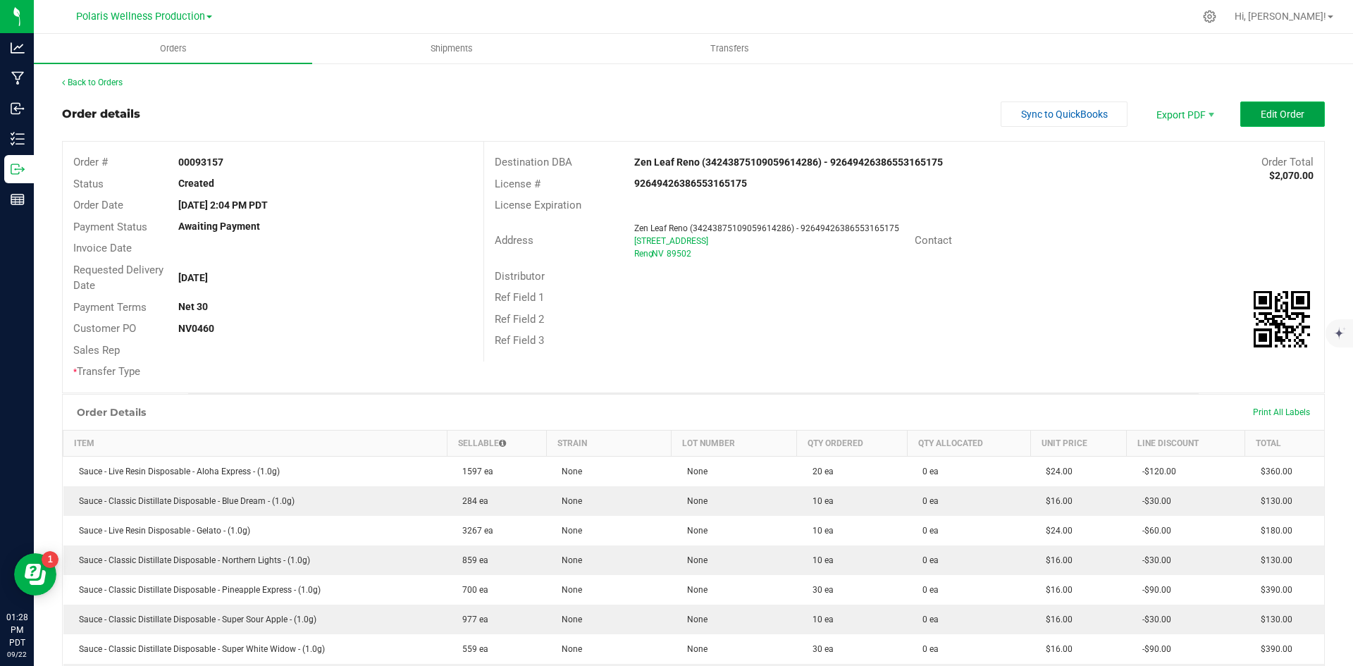
click at [1260, 120] on span "Edit Order" at bounding box center [1282, 114] width 44 height 11
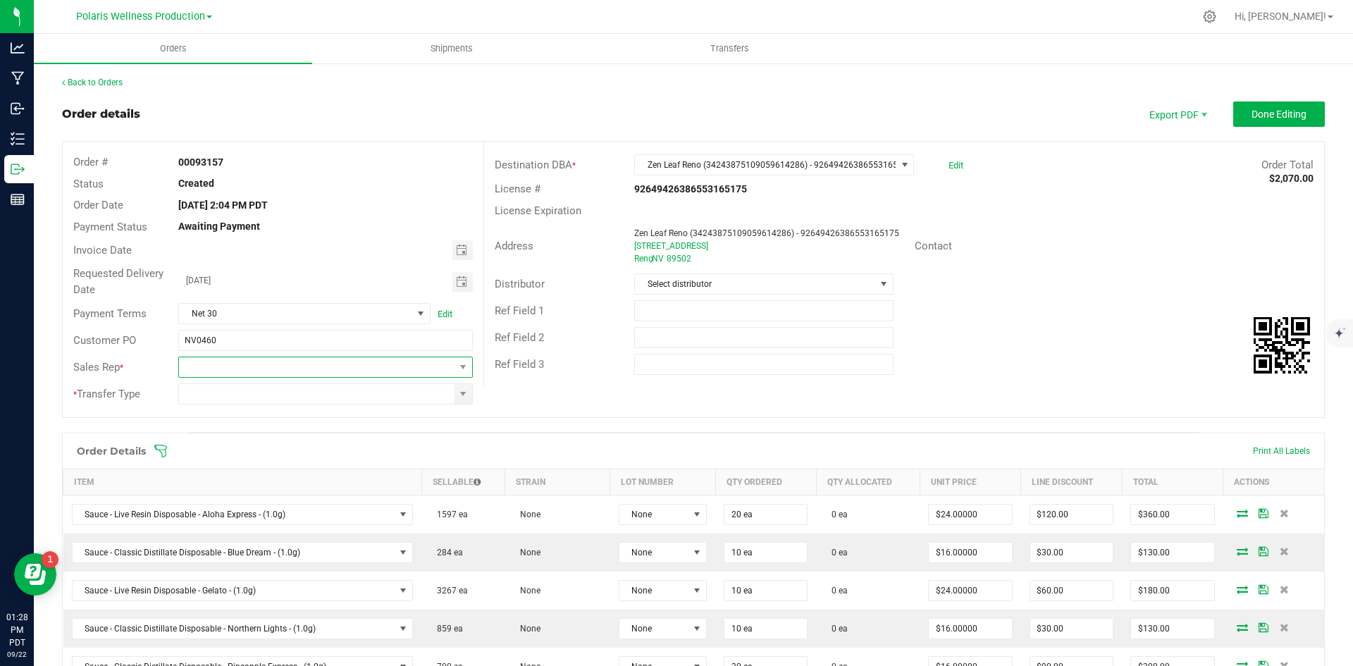
click at [447, 366] on span at bounding box center [316, 367] width 275 height 20
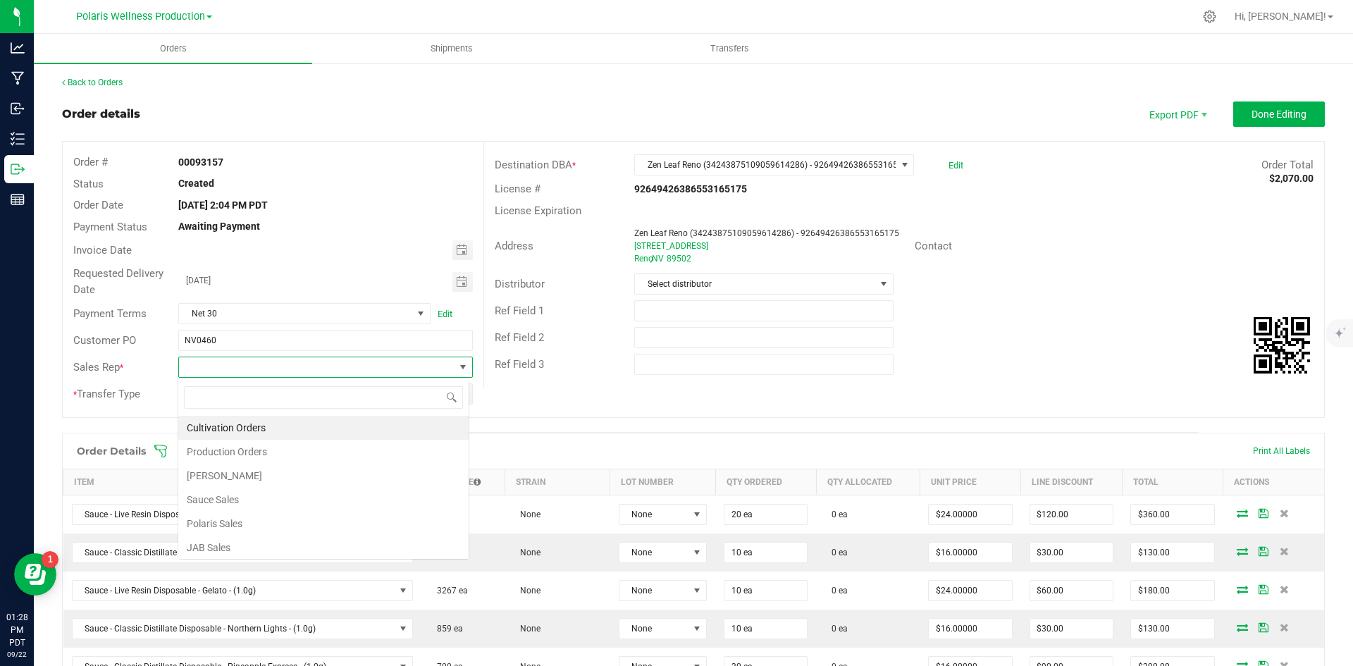
scroll to position [21, 291]
click at [302, 502] on li "Sauce Sales" at bounding box center [323, 500] width 290 height 24
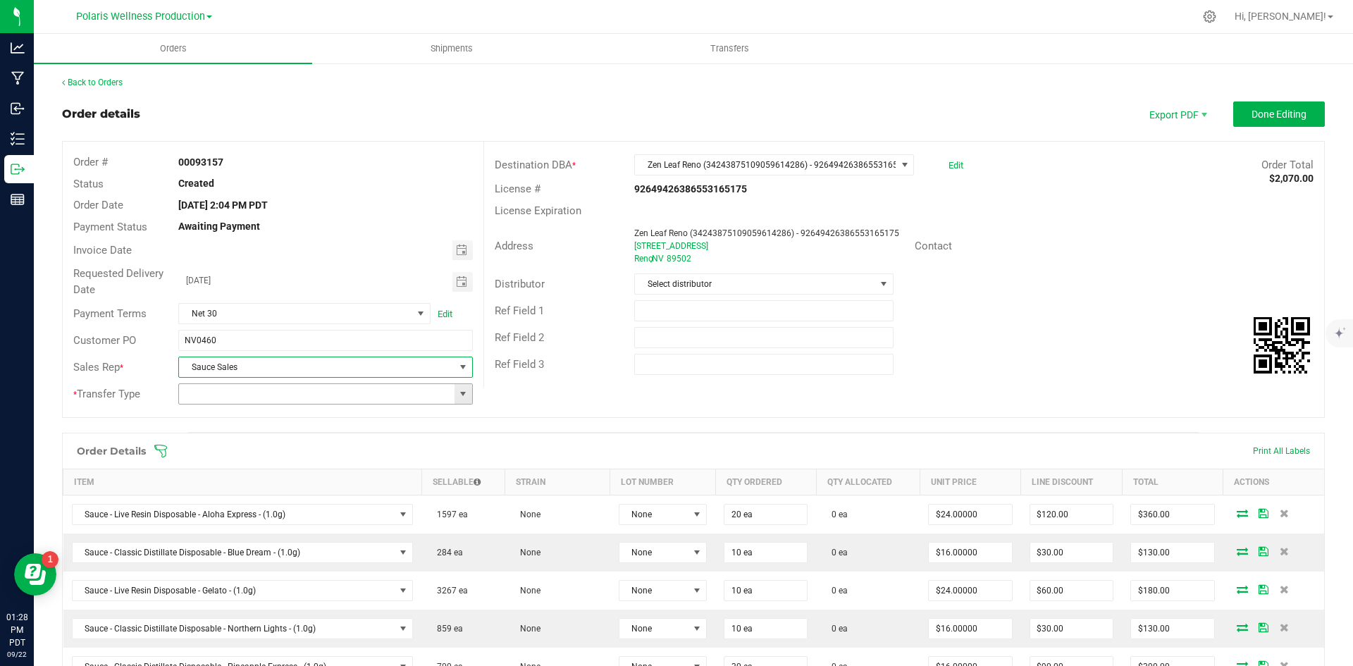
click at [462, 393] on span at bounding box center [462, 393] width 11 height 11
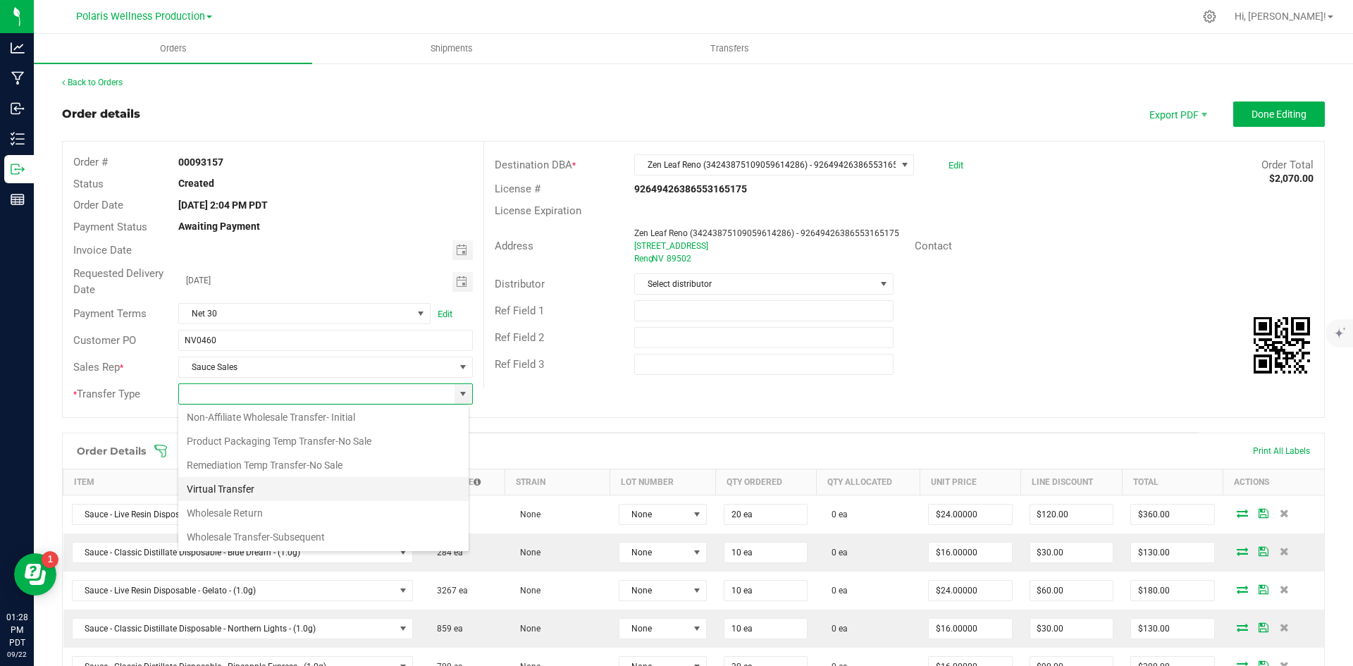
scroll to position [75, 0]
click at [345, 530] on li "Wholesale Transfer-Subsequent" at bounding box center [323, 536] width 290 height 24
type input "Wholesale Transfer-Subsequent"
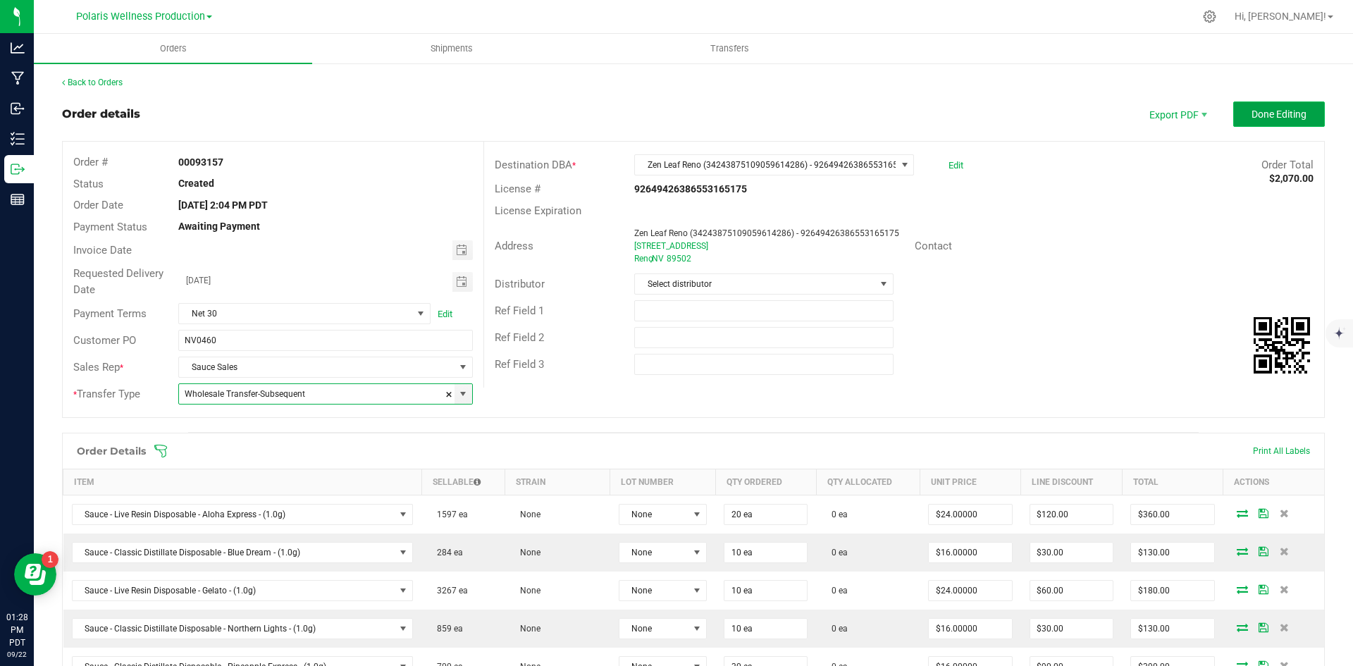
click at [1251, 120] on span "Done Editing" at bounding box center [1278, 114] width 55 height 11
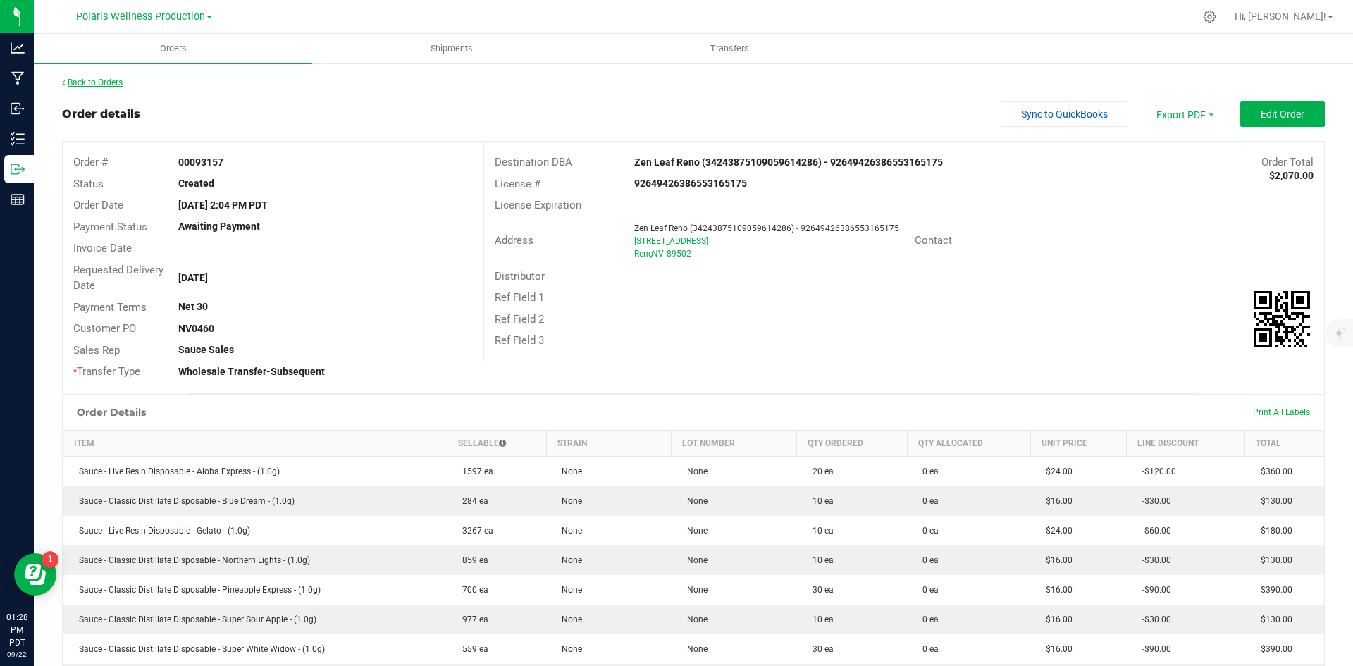
click at [106, 85] on link "Back to Orders" at bounding box center [92, 83] width 61 height 10
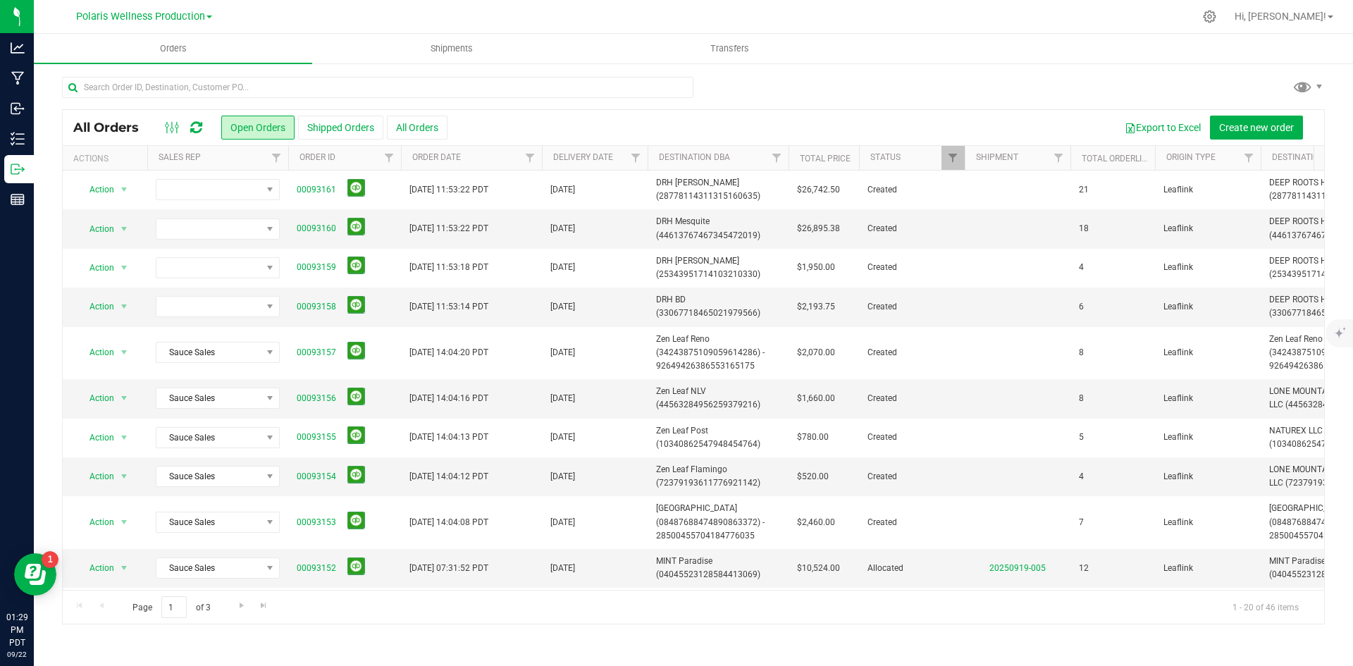
click at [1034, 610] on div "Page 1 of 3 1 - 20 of 46 items" at bounding box center [693, 607] width 1261 height 34
click at [278, 157] on span "Filter" at bounding box center [276, 157] width 11 height 11
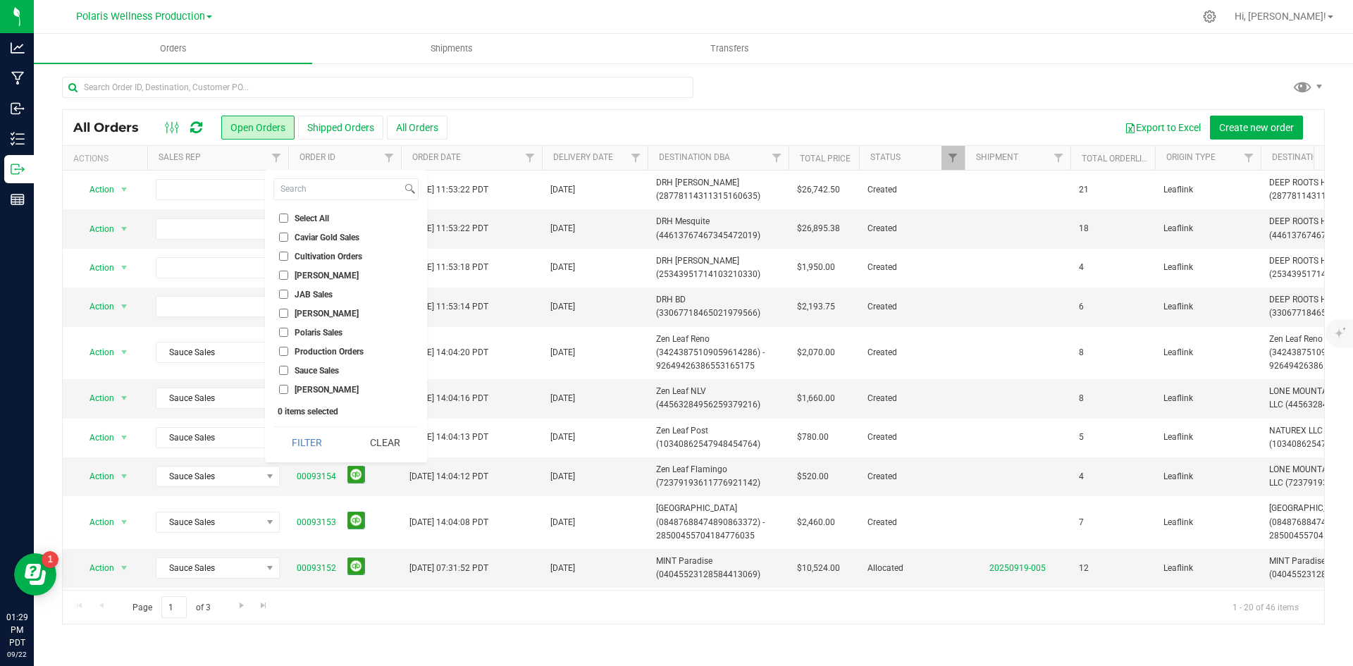
click at [283, 371] on input "Sauce Sales" at bounding box center [283, 370] width 9 height 9
checkbox input "true"
click at [309, 444] on button "Filter" at bounding box center [307, 442] width 68 height 31
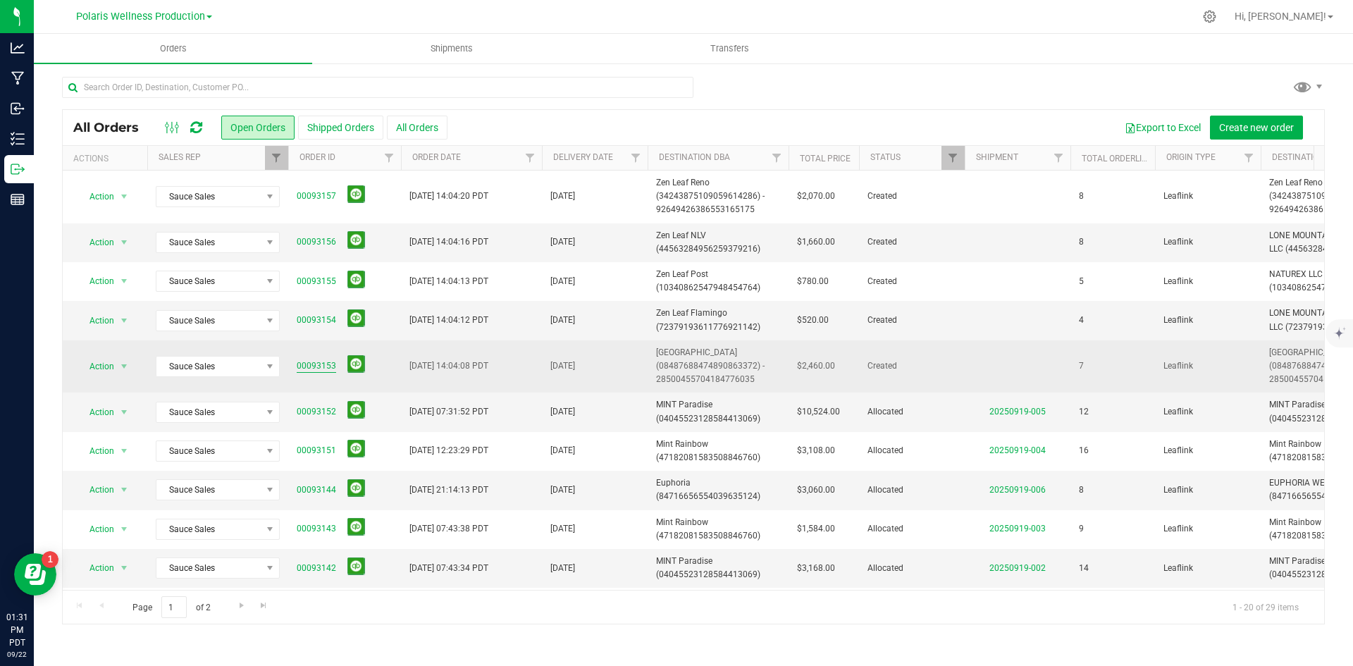
click at [328, 366] on link "00093153" at bounding box center [316, 365] width 39 height 13
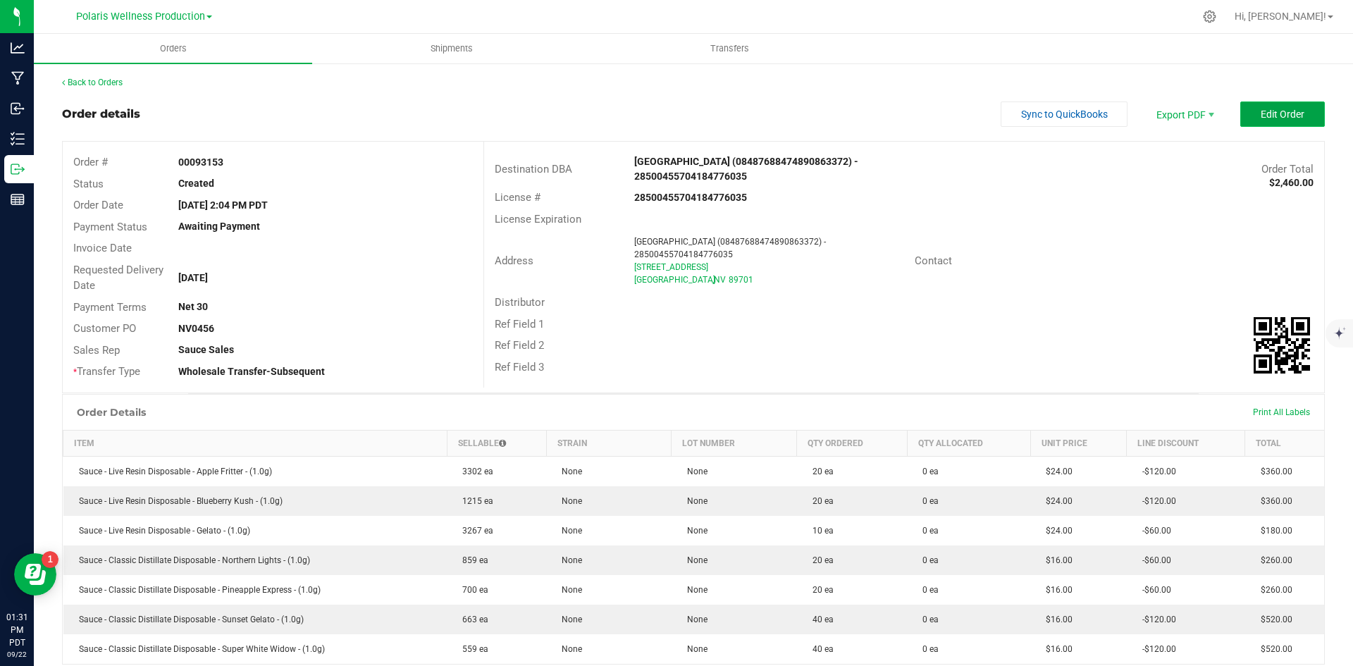
click at [1262, 116] on span "Edit Order" at bounding box center [1282, 114] width 44 height 11
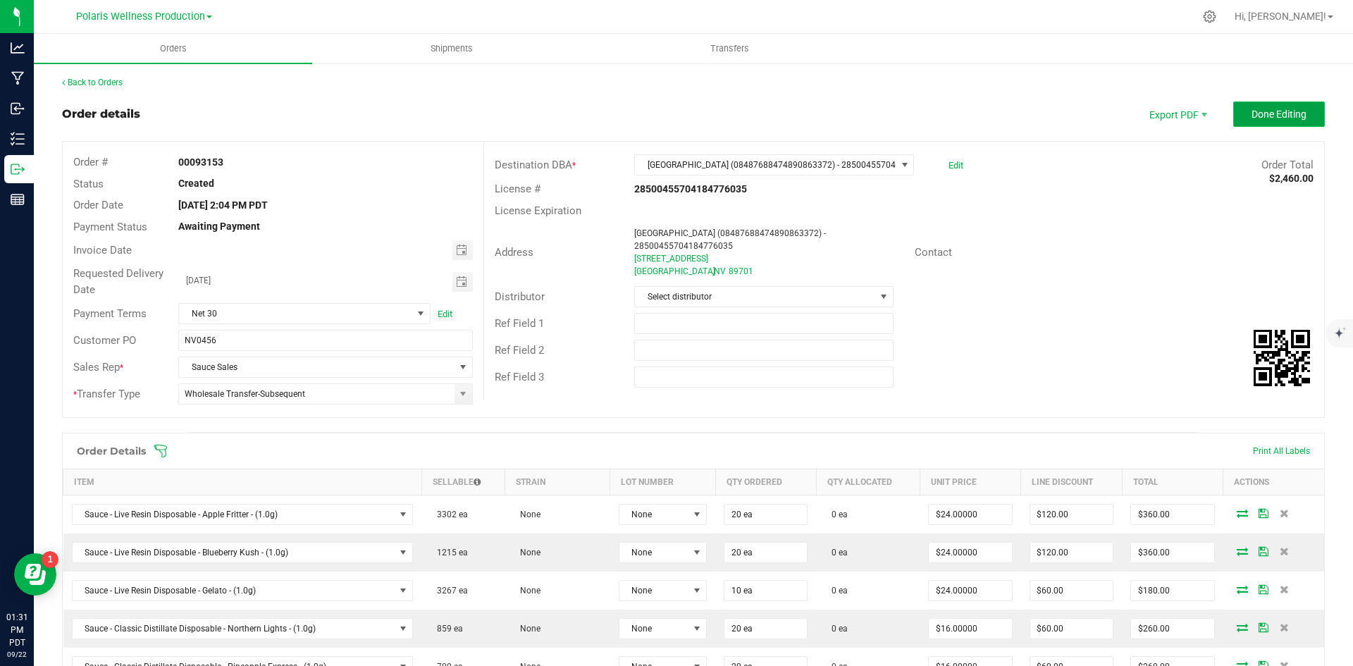
click at [1251, 119] on span "Done Editing" at bounding box center [1278, 114] width 55 height 11
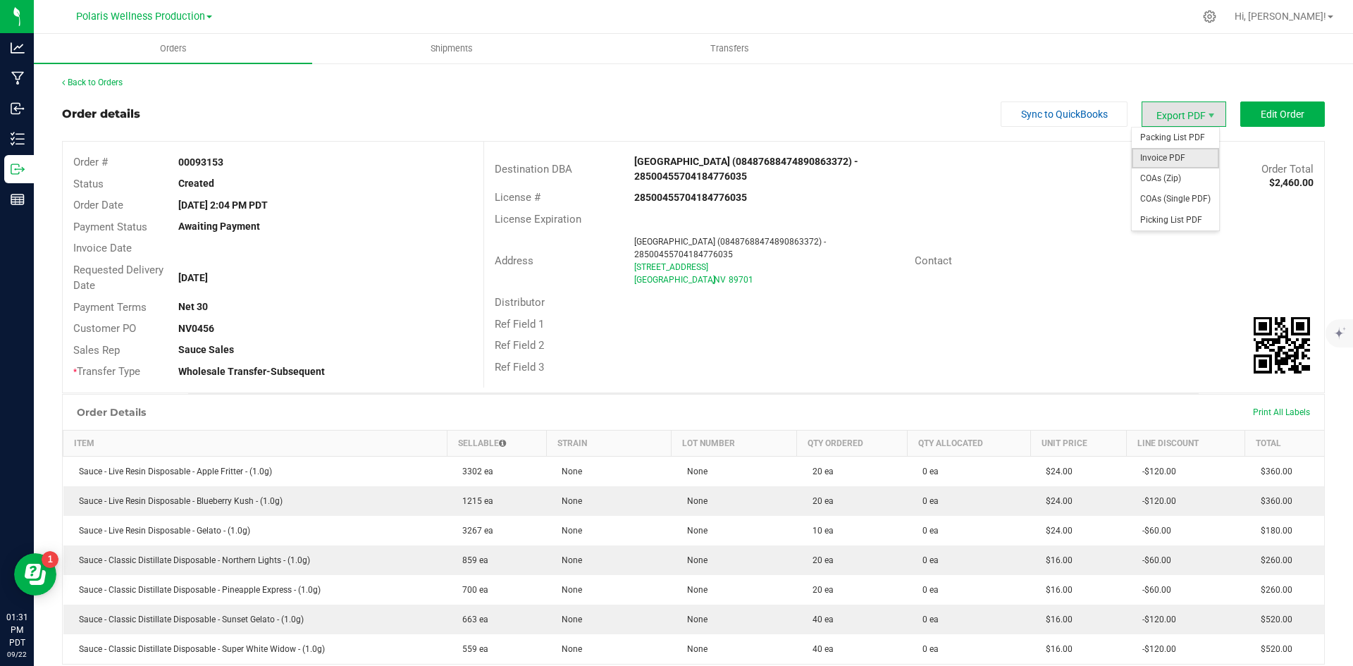
click at [1167, 156] on span "Invoice PDF" at bounding box center [1175, 158] width 87 height 20
click at [1257, 120] on button "Edit Order" at bounding box center [1282, 113] width 85 height 25
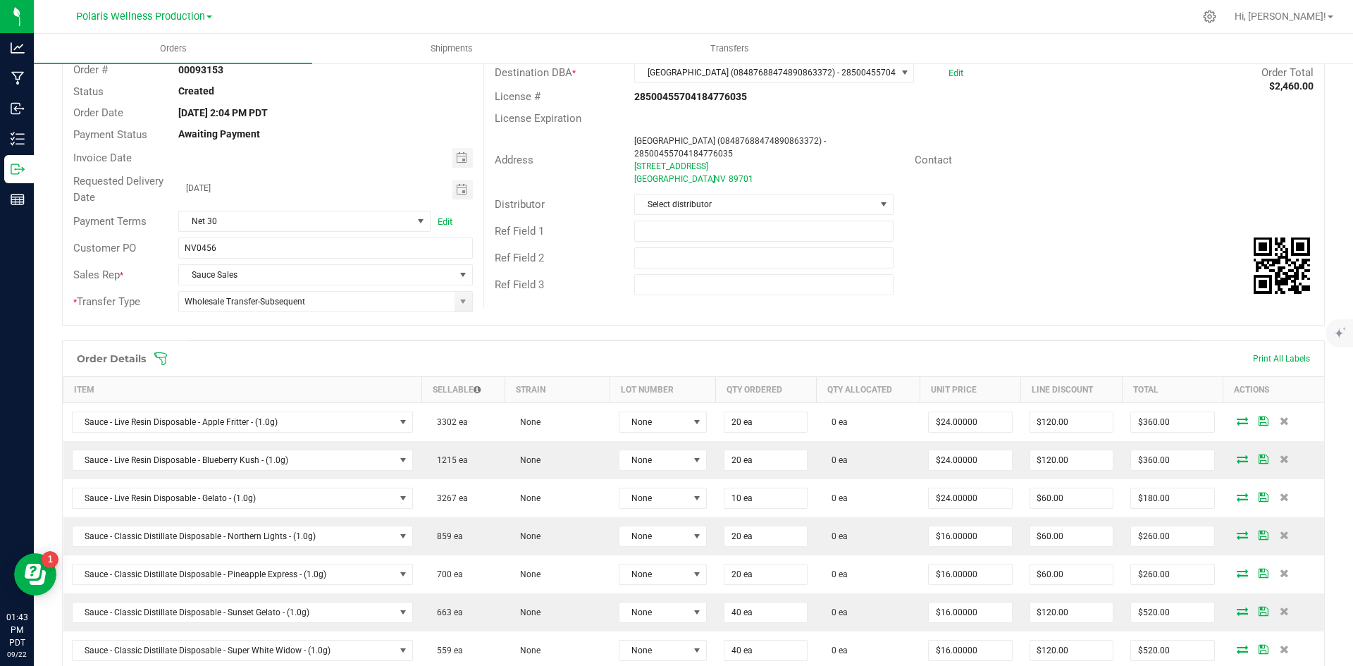
scroll to position [70, 0]
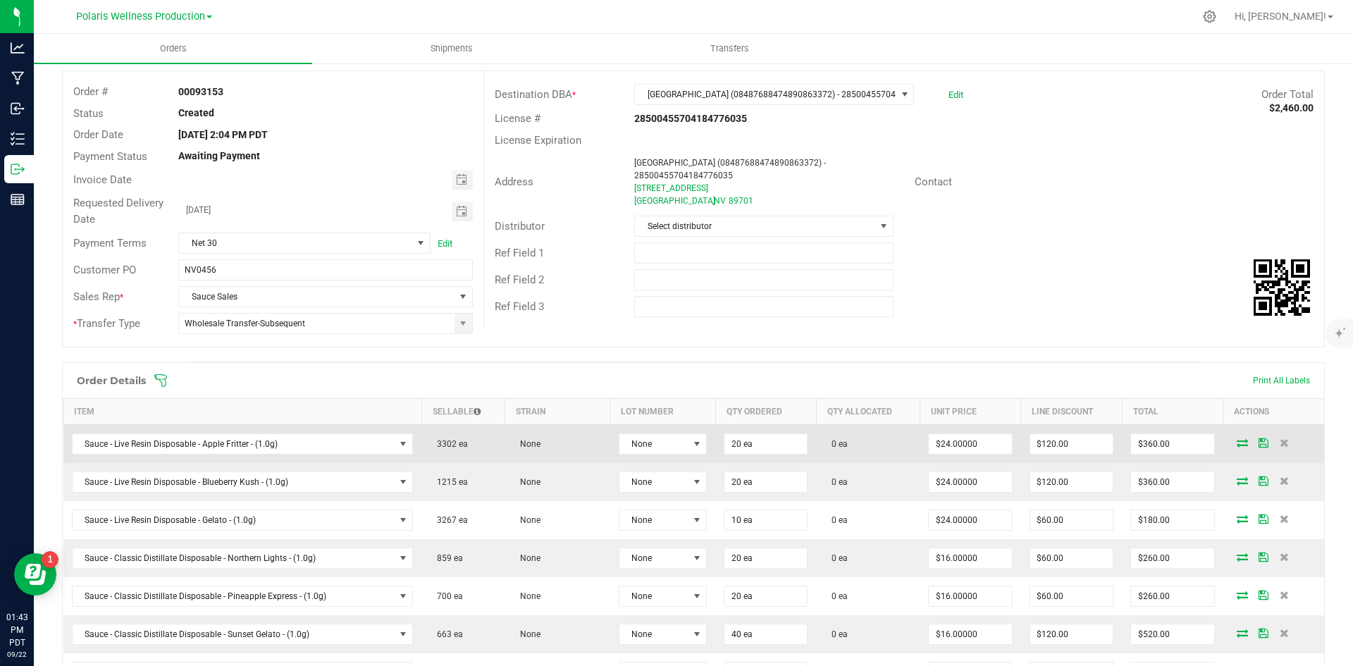
click at [1237, 447] on icon at bounding box center [1242, 442] width 11 height 8
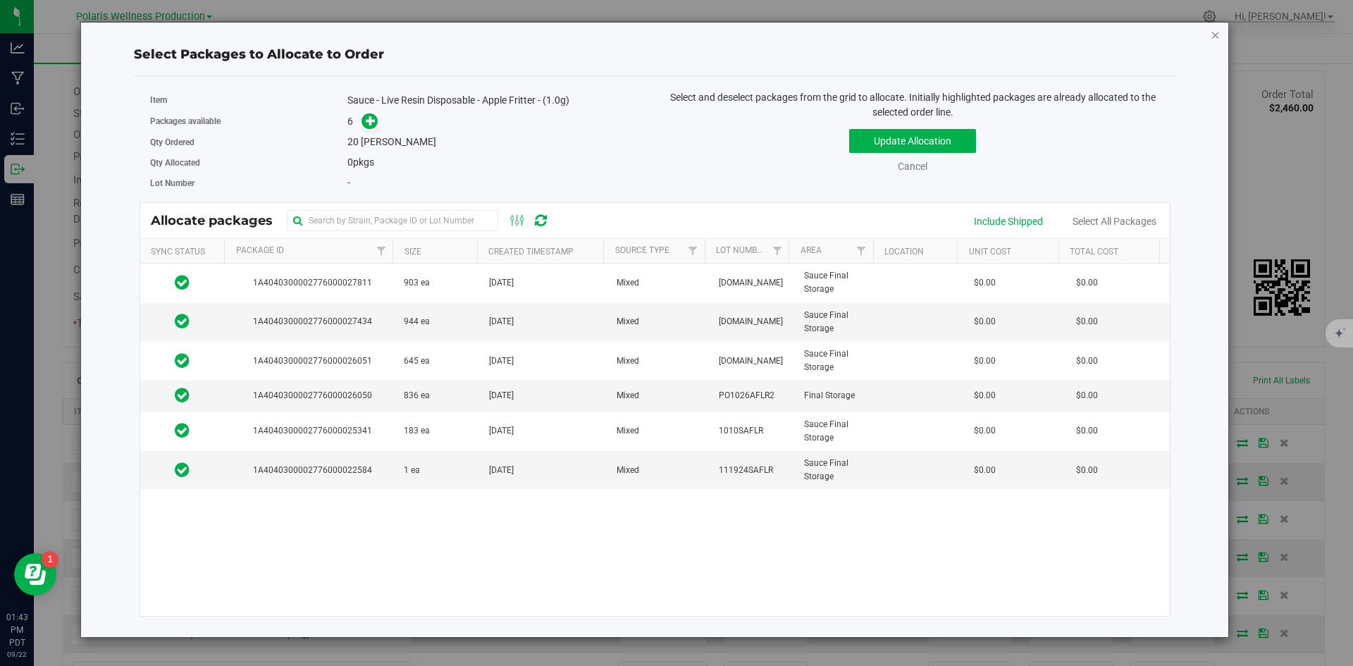
click at [1211, 41] on icon "button" at bounding box center [1215, 34] width 10 height 17
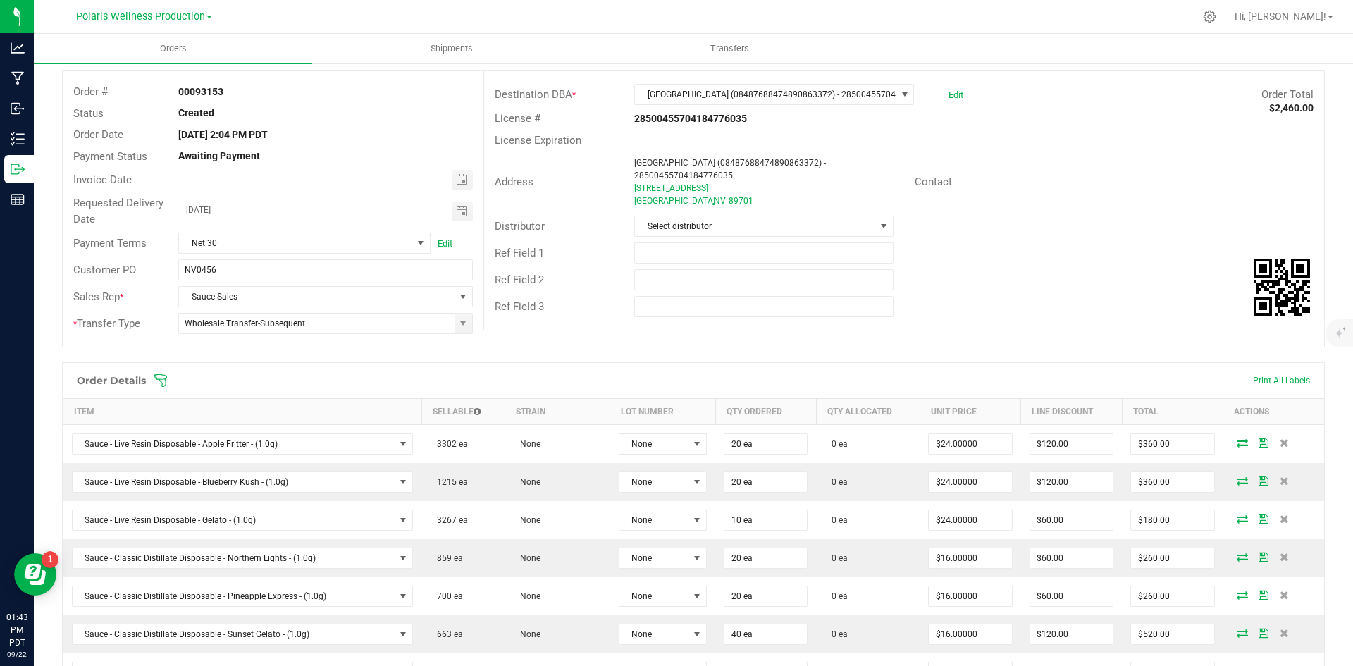
scroll to position [0, 0]
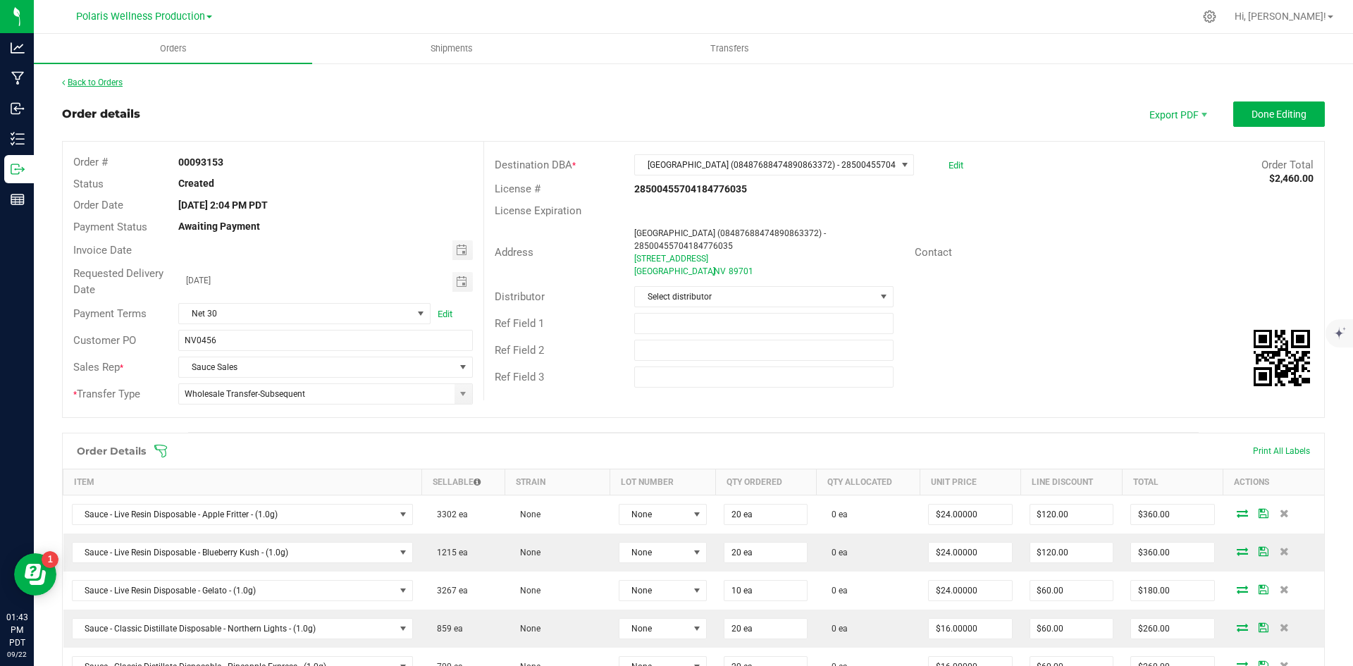
click at [120, 84] on link "Back to Orders" at bounding box center [92, 83] width 61 height 10
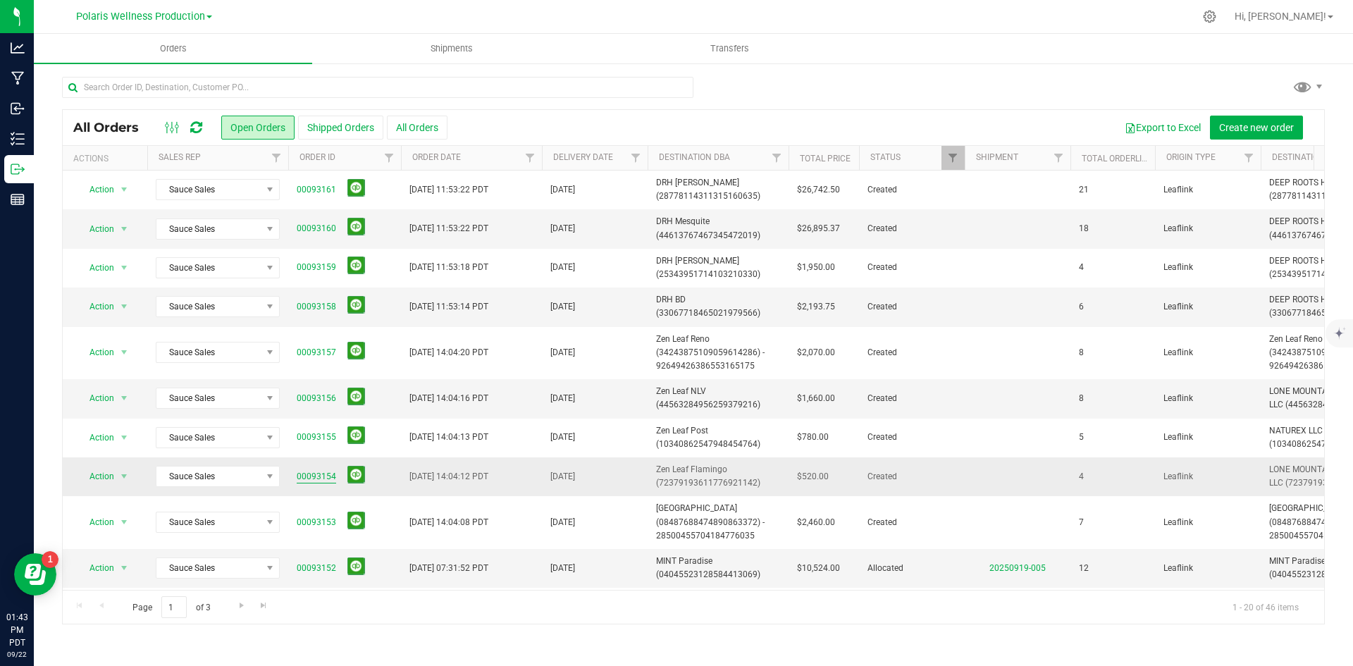
click at [326, 473] on link "00093154" at bounding box center [316, 476] width 39 height 13
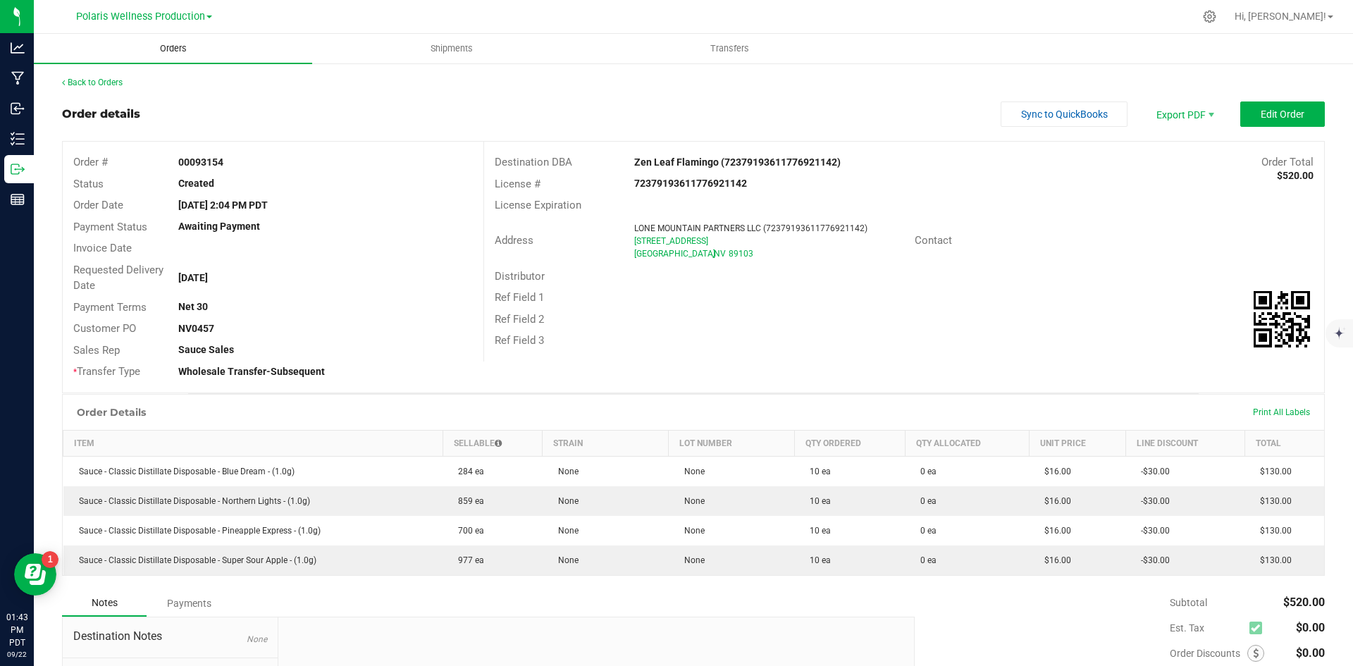
click at [173, 51] on span "Orders" at bounding box center [173, 48] width 65 height 13
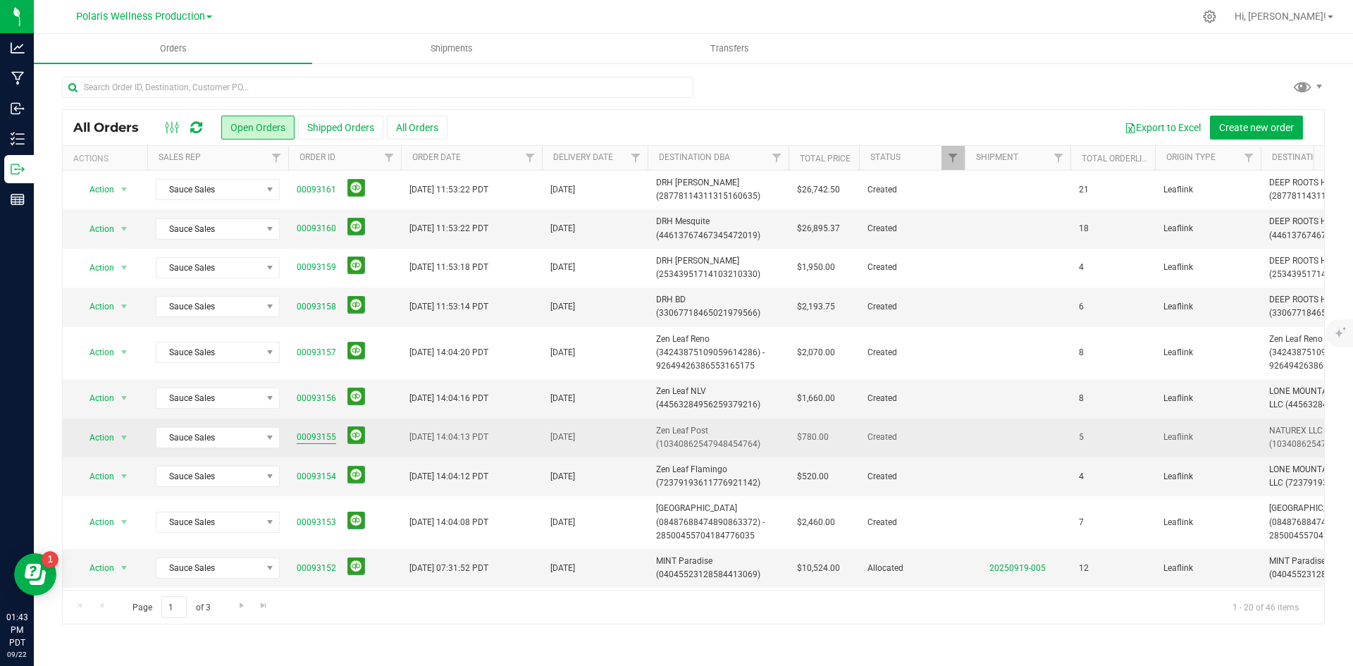
click at [317, 438] on link "00093155" at bounding box center [316, 436] width 39 height 13
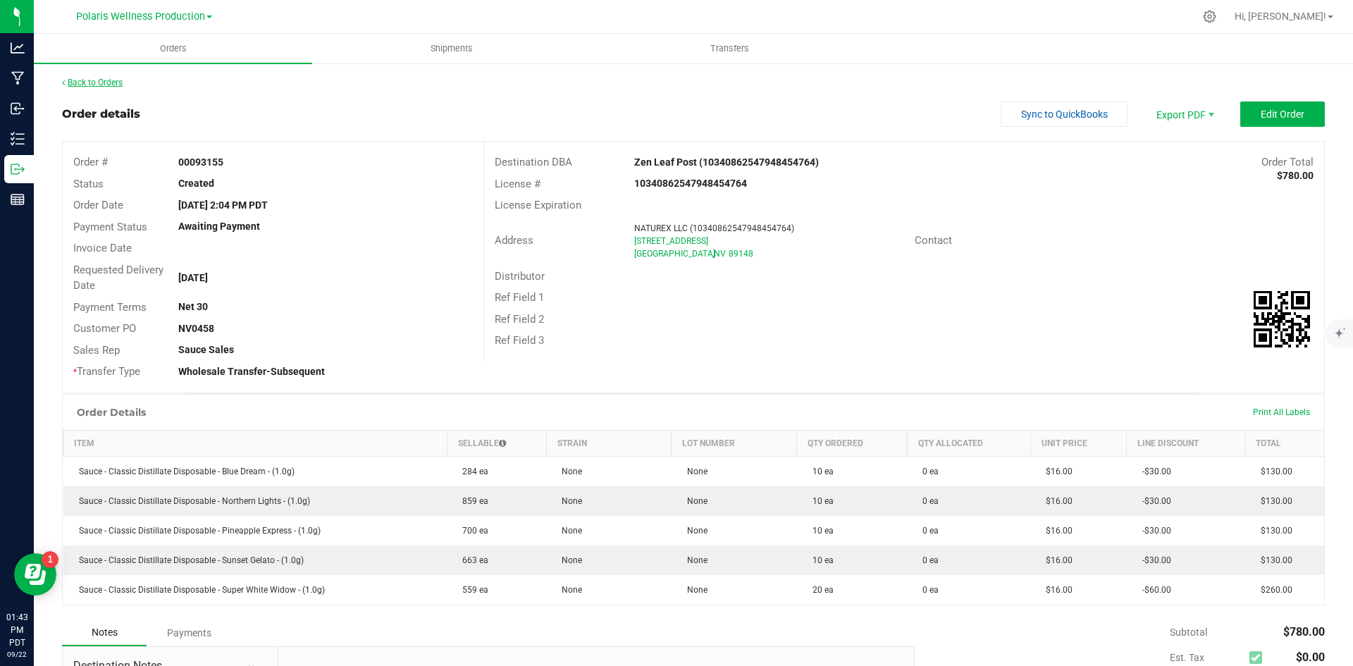
click at [89, 78] on link "Back to Orders" at bounding box center [92, 83] width 61 height 10
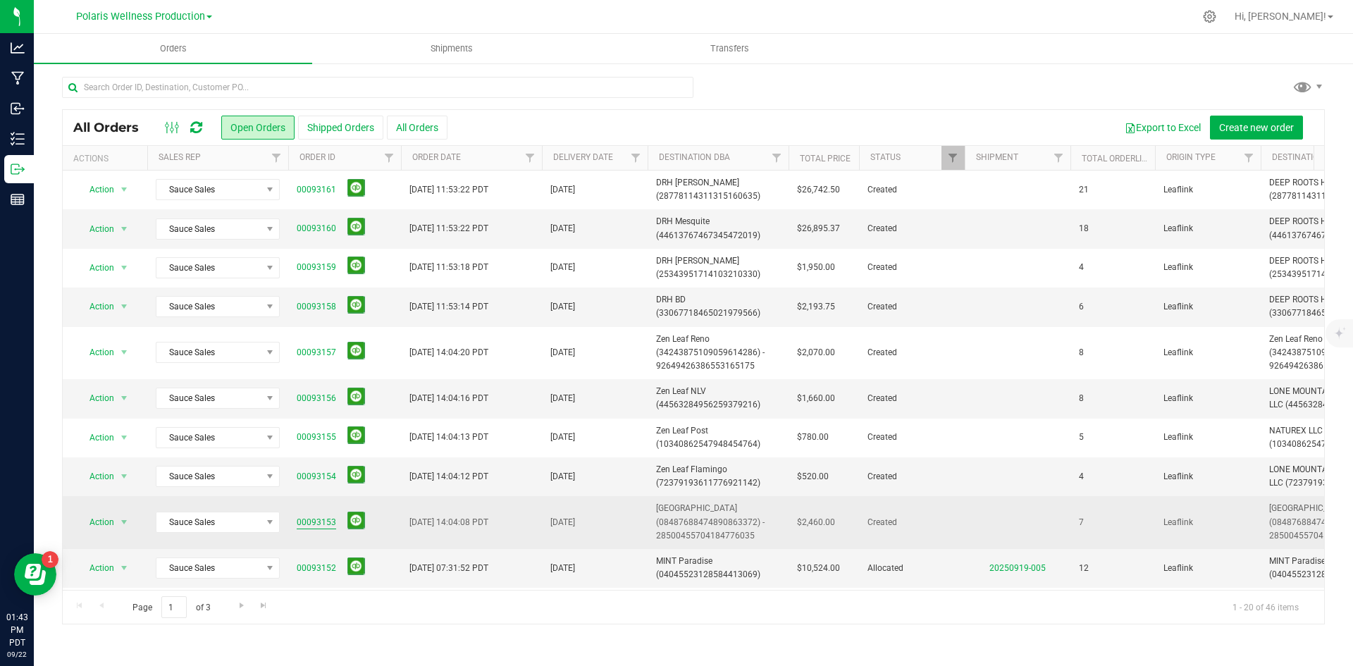
click at [307, 523] on link "00093153" at bounding box center [316, 522] width 39 height 13
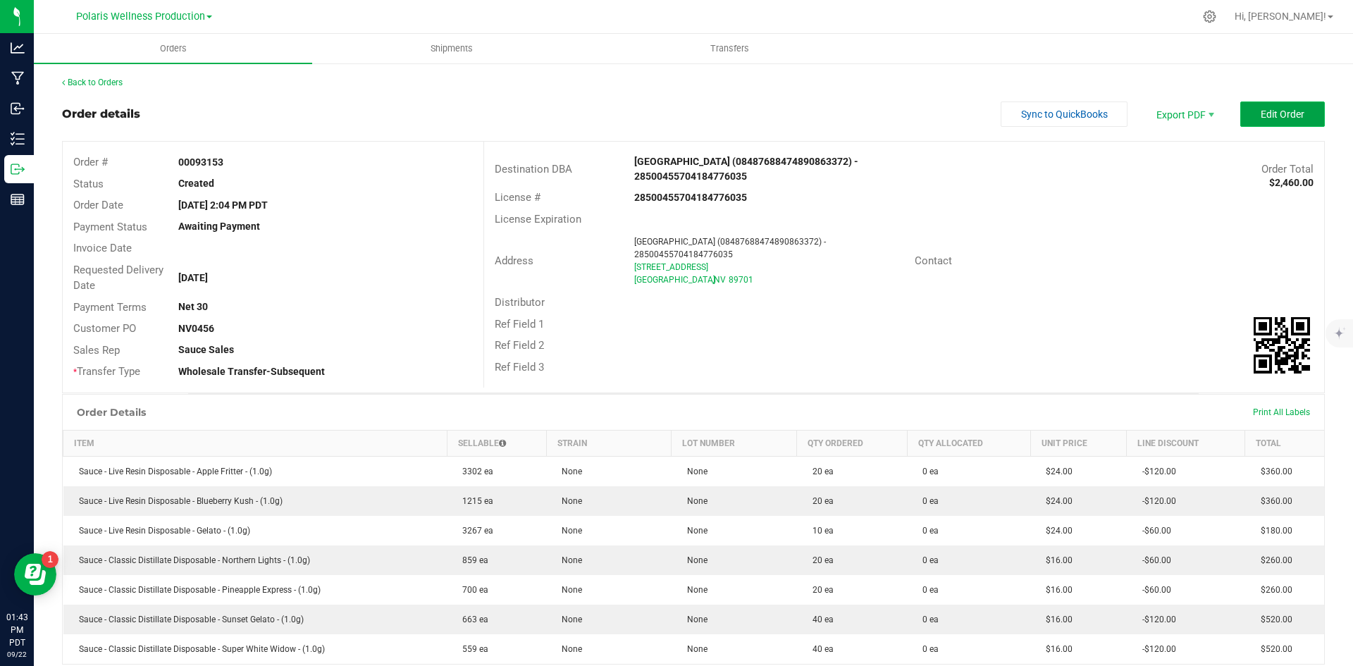
click at [1287, 121] on button "Edit Order" at bounding box center [1282, 113] width 85 height 25
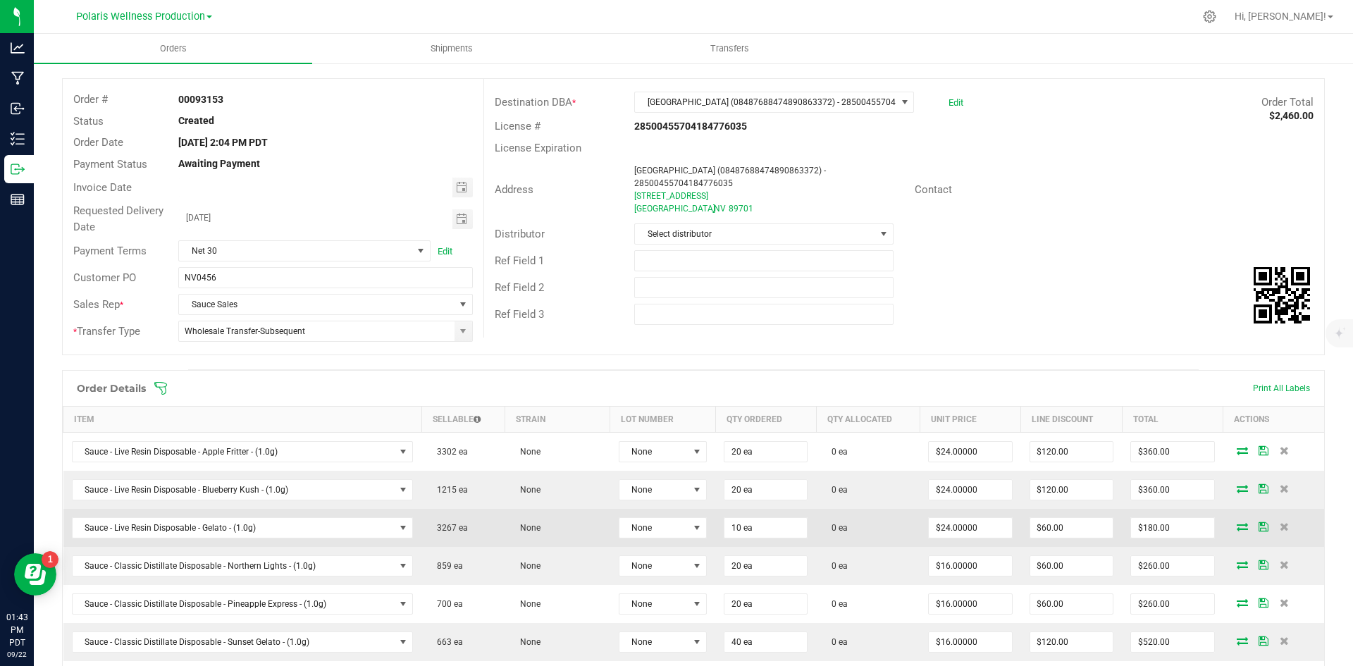
scroll to position [211, 0]
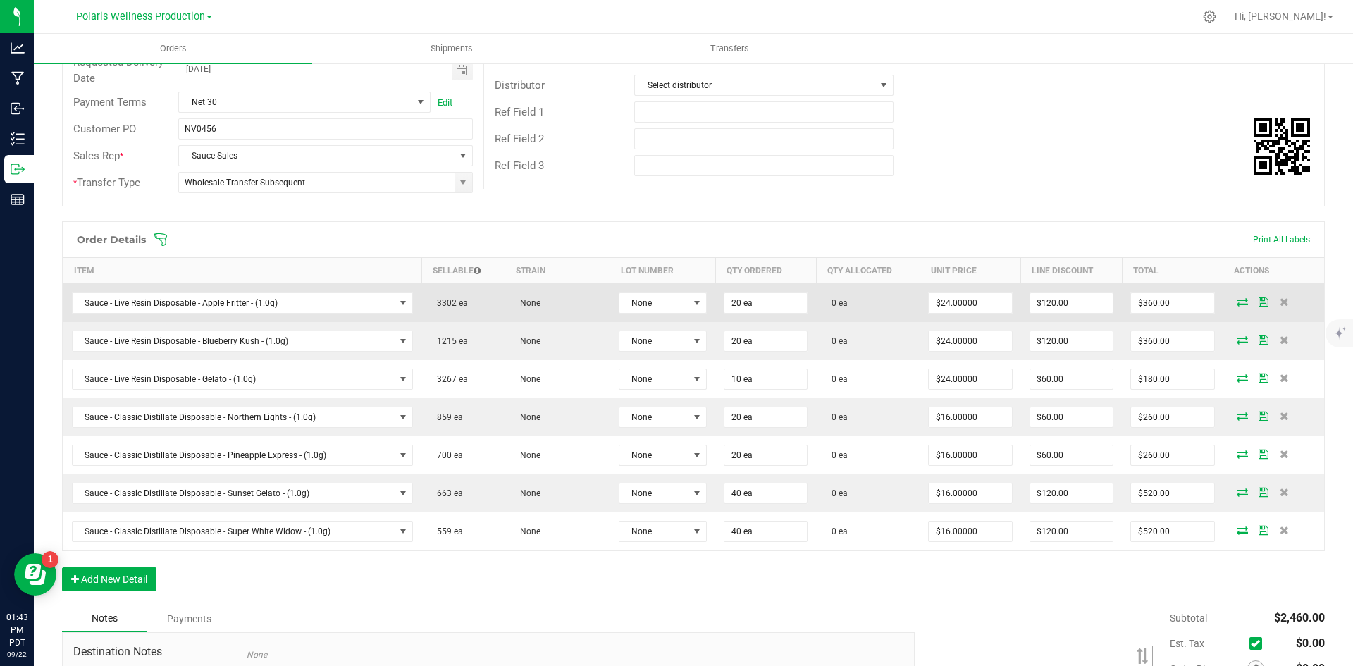
click at [1237, 304] on icon at bounding box center [1242, 301] width 11 height 8
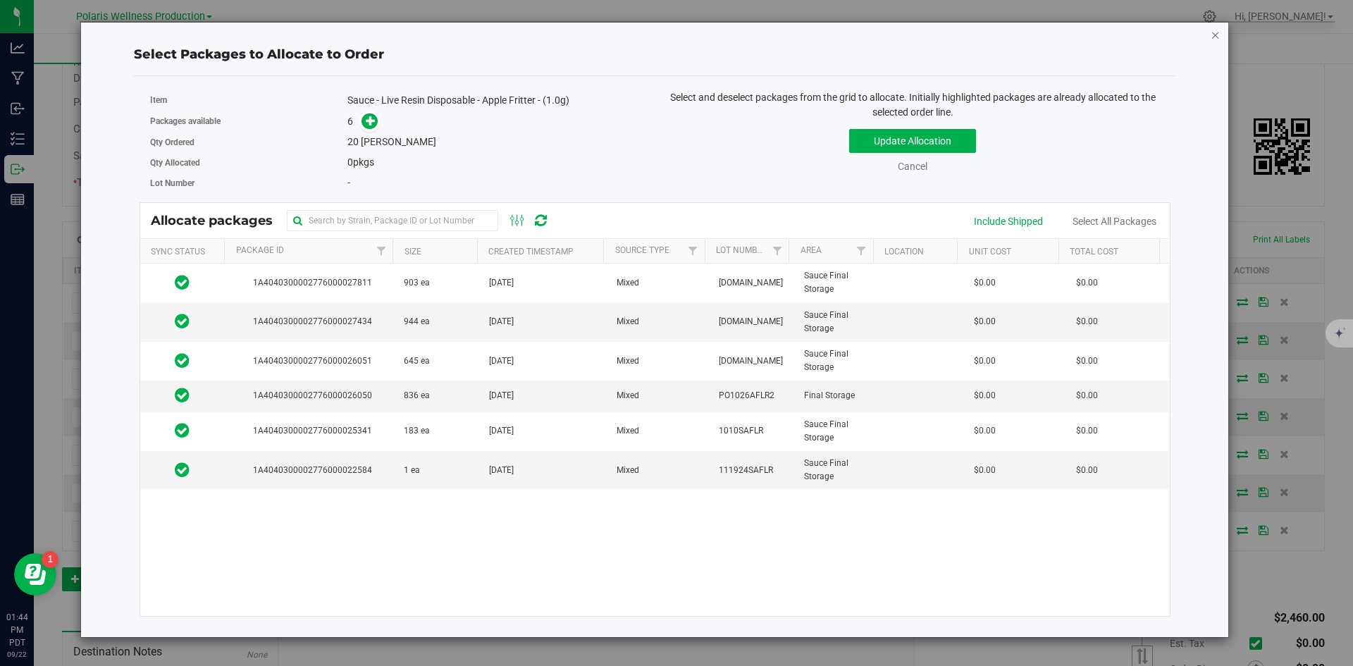
click at [1215, 34] on icon "button" at bounding box center [1215, 34] width 10 height 17
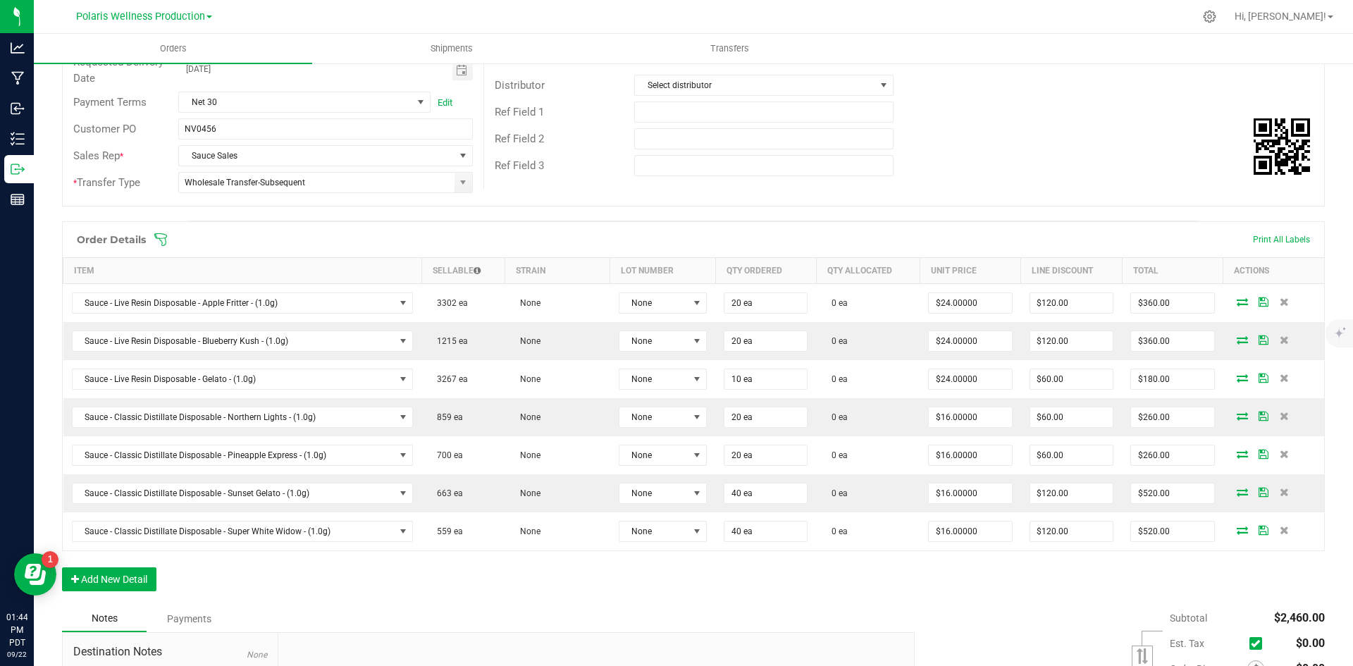
scroll to position [0, 0]
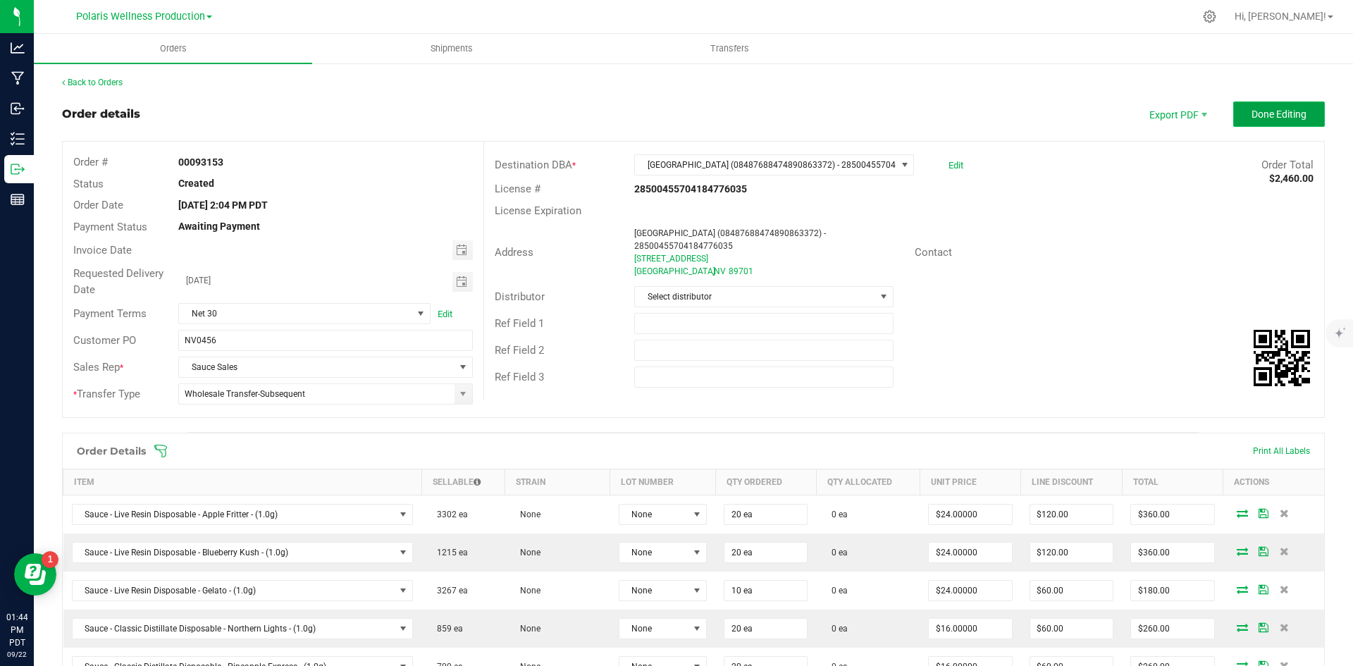
click at [1263, 104] on button "Done Editing" at bounding box center [1279, 113] width 92 height 25
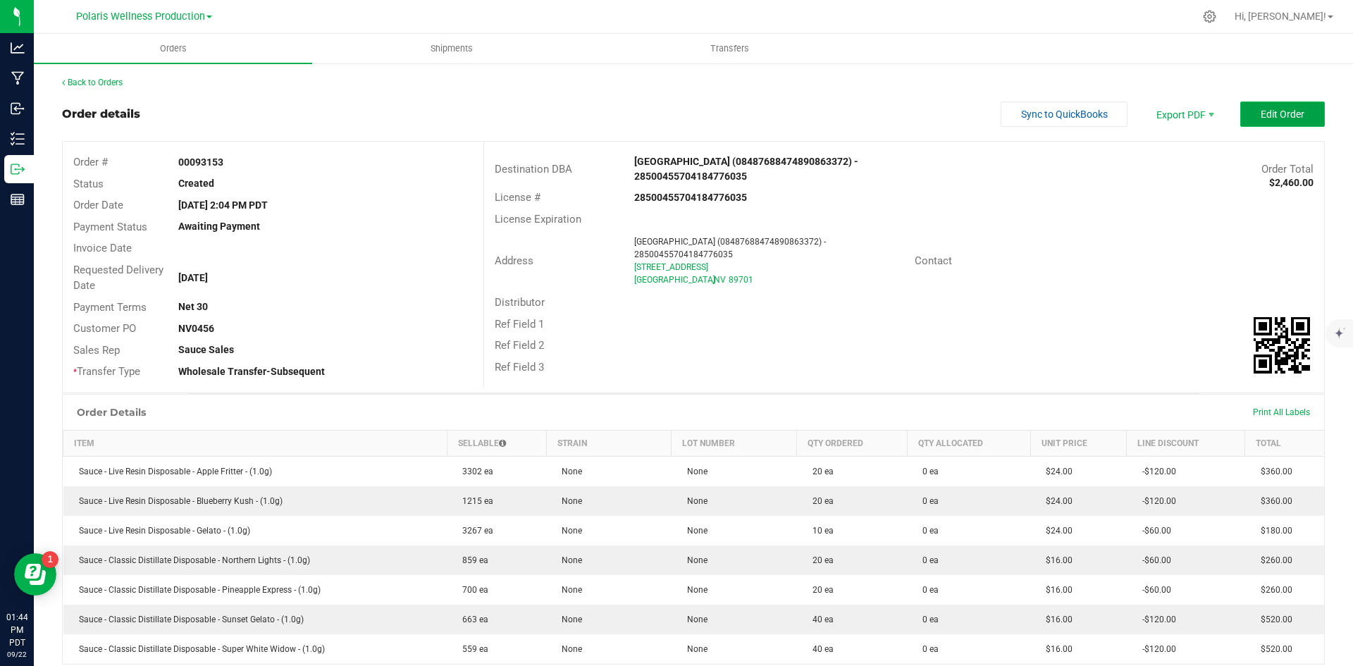
click at [1277, 118] on span "Edit Order" at bounding box center [1282, 114] width 44 height 11
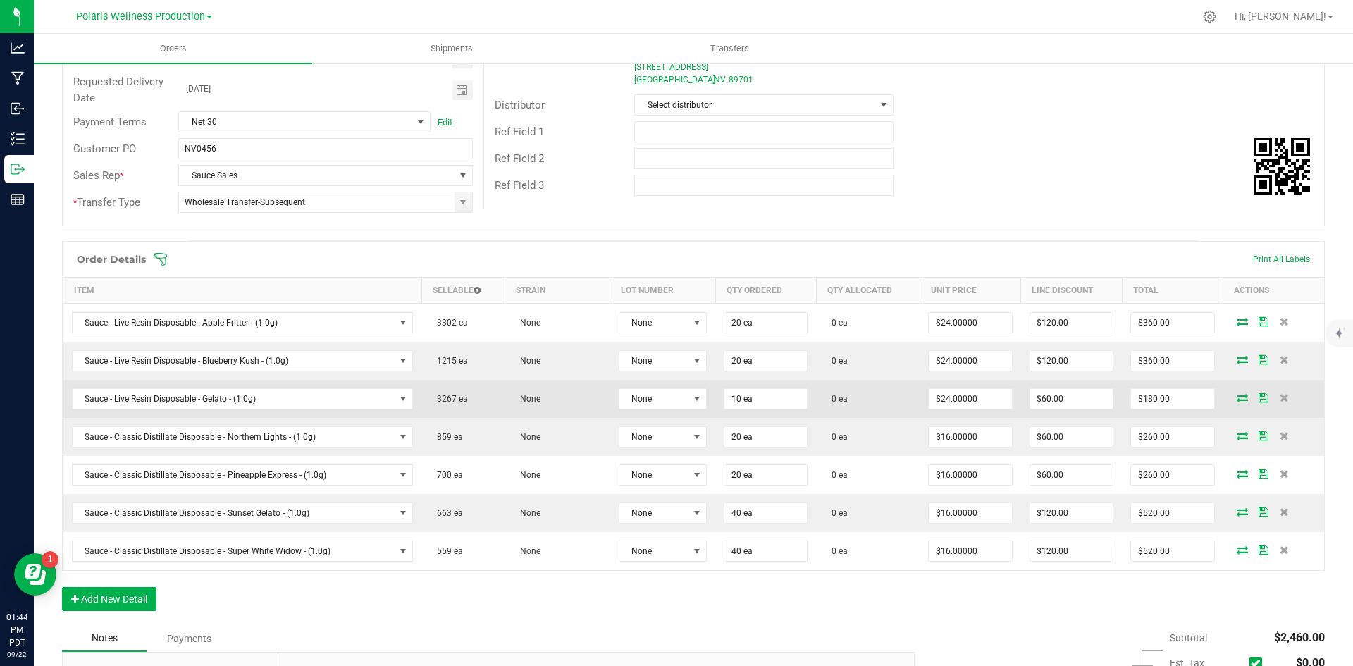
scroll to position [211, 0]
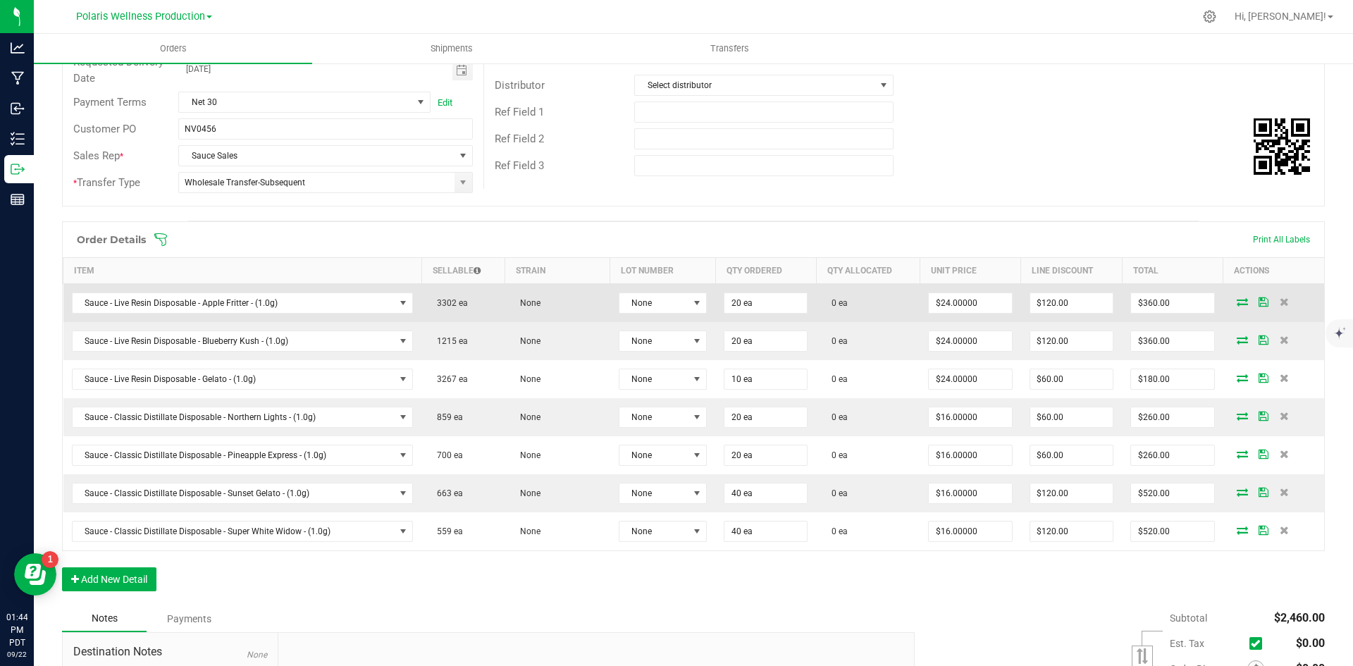
click at [1237, 303] on icon at bounding box center [1242, 301] width 11 height 8
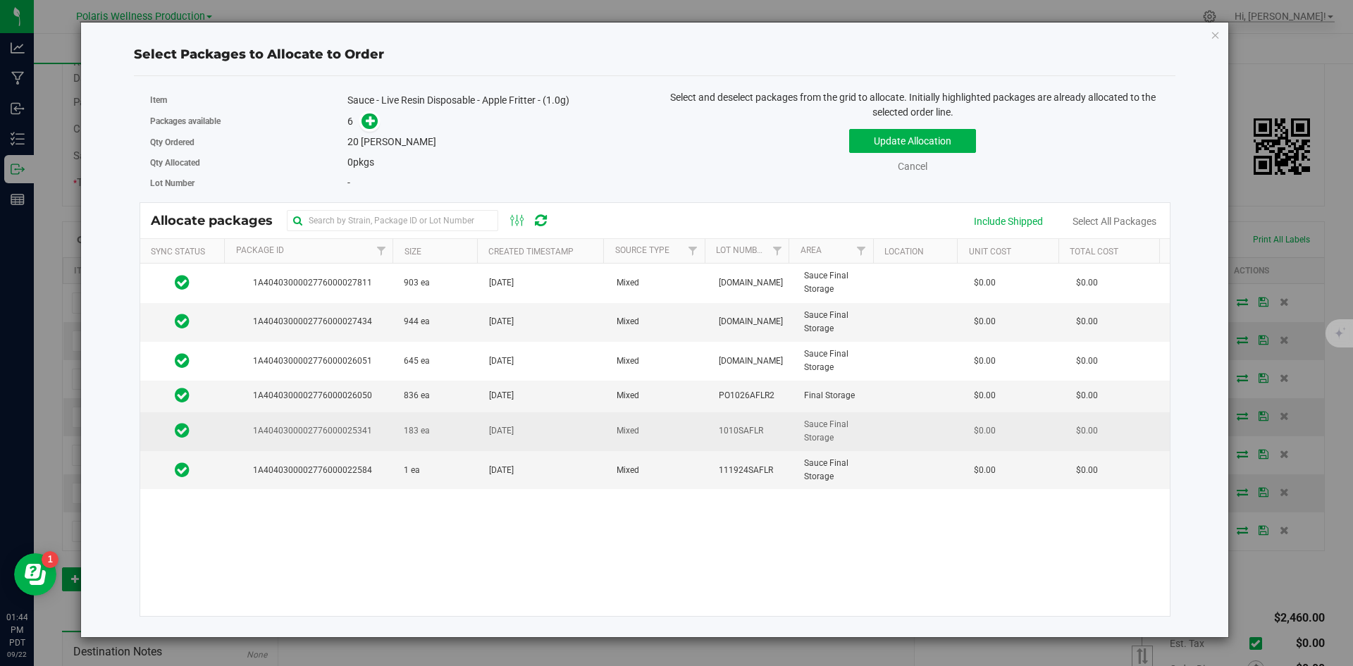
click at [452, 427] on td "183 ea" at bounding box center [437, 431] width 85 height 39
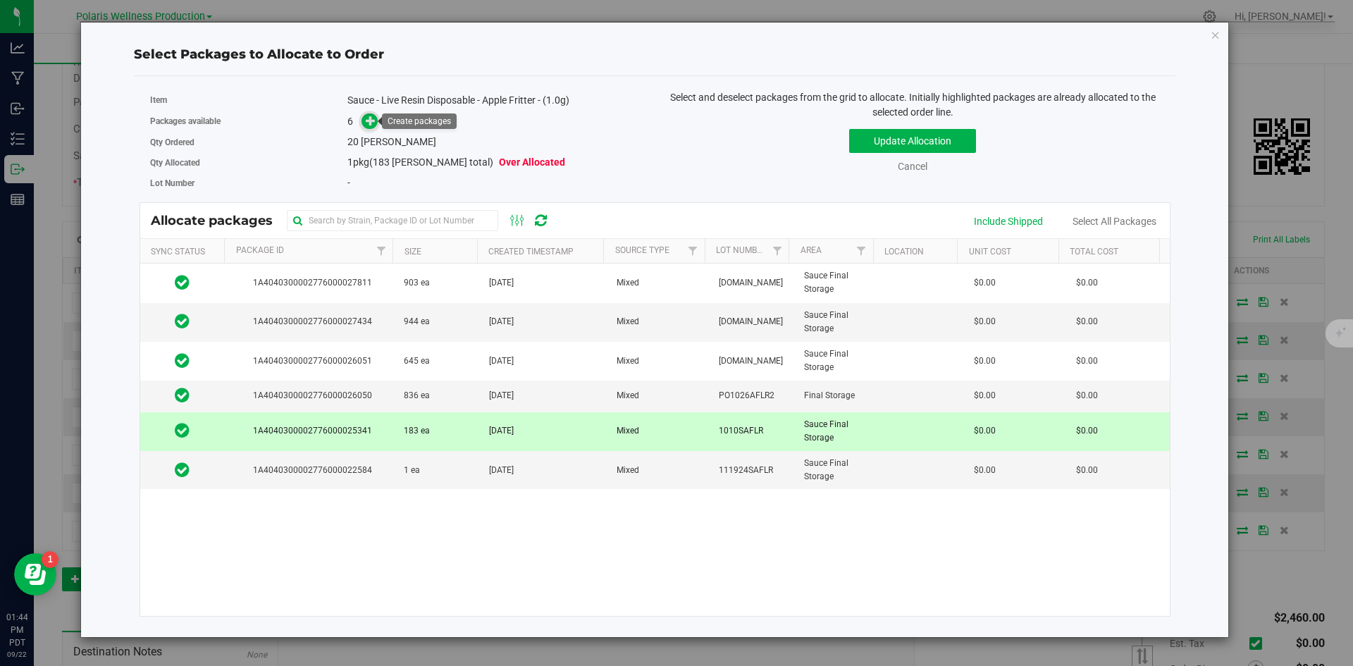
click at [375, 122] on icon at bounding box center [371, 121] width 10 height 10
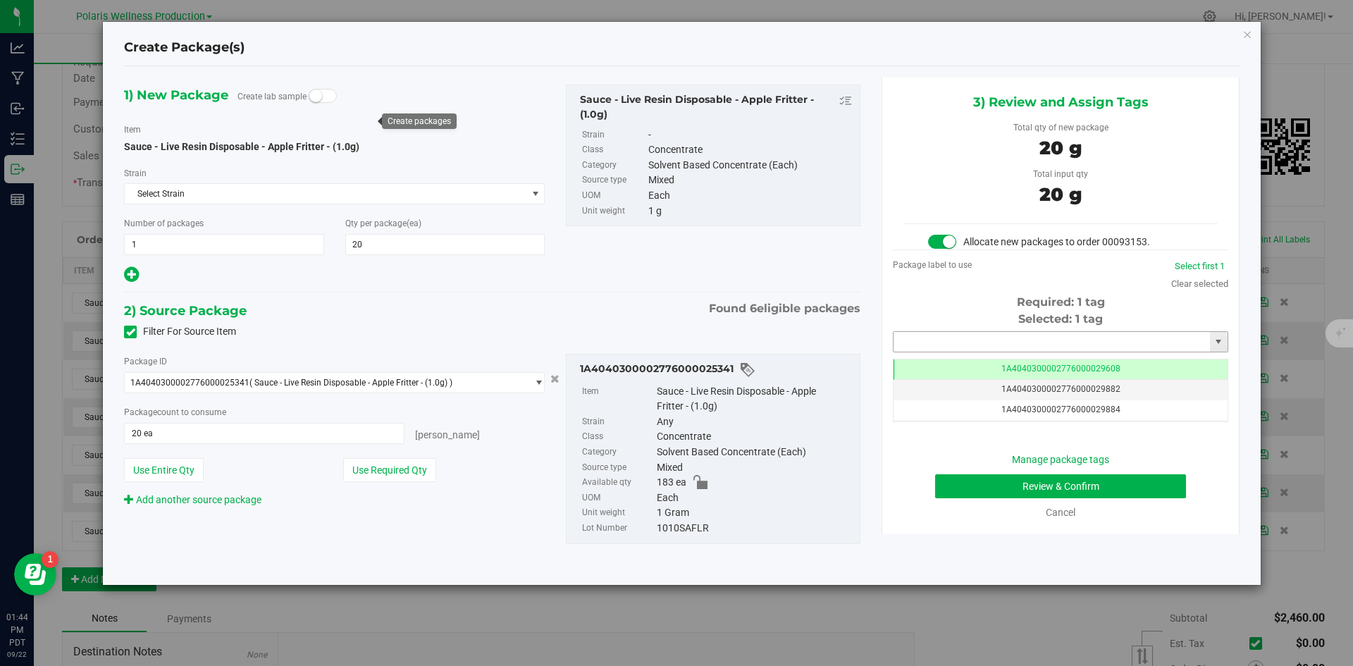
click at [965, 335] on input "text" at bounding box center [1051, 342] width 316 height 20
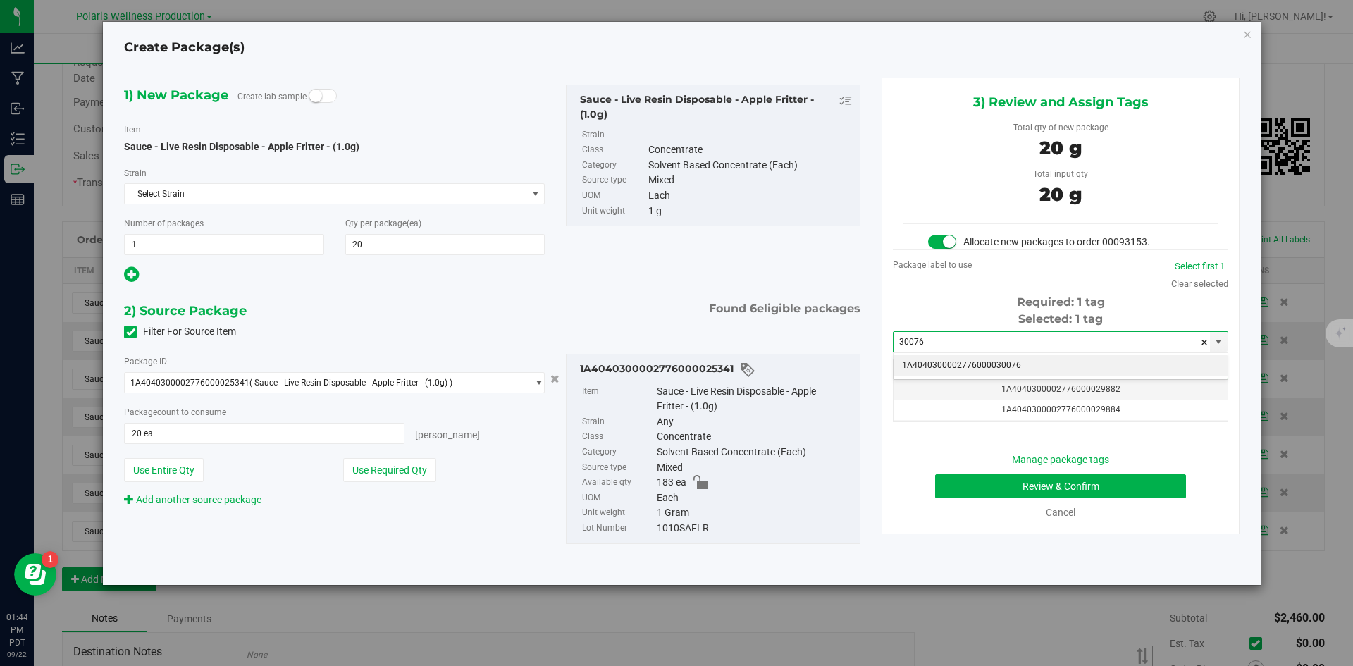
click at [941, 367] on li "1A4040300002776000030076" at bounding box center [1060, 365] width 334 height 21
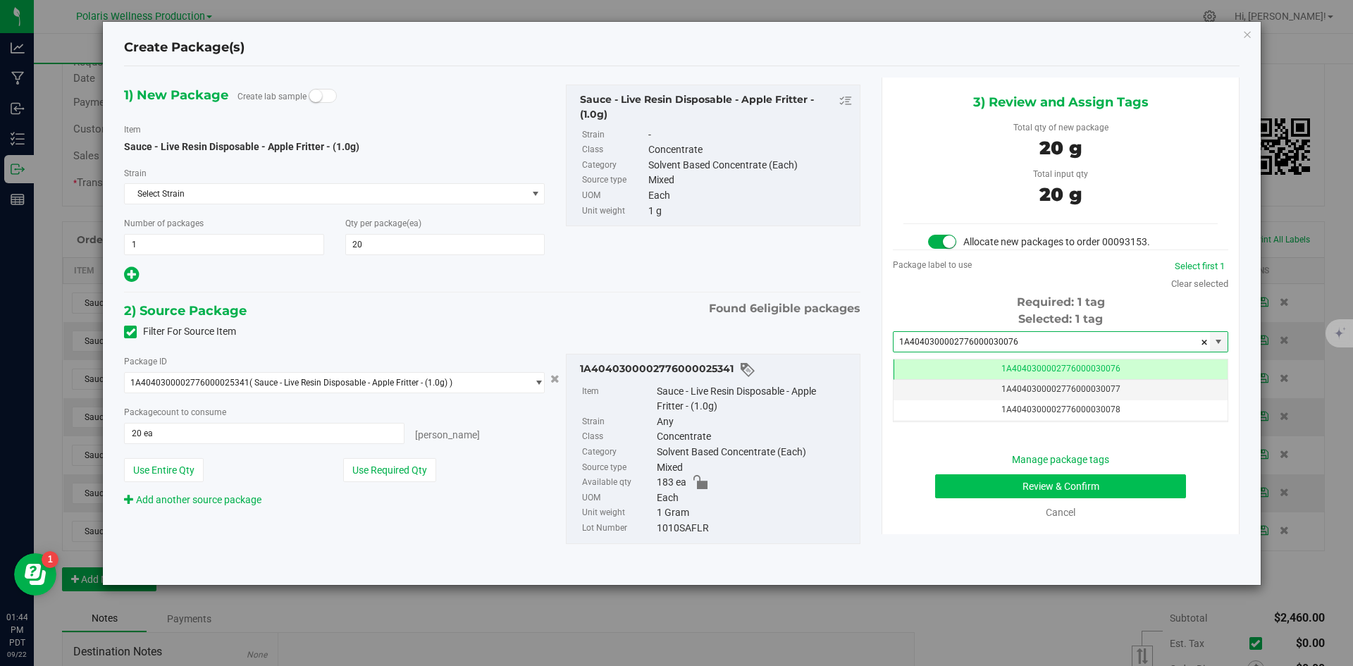
scroll to position [0, -1]
type input "1A4040300002776000030076"
click at [983, 487] on button "Review & Confirm" at bounding box center [1060, 486] width 251 height 24
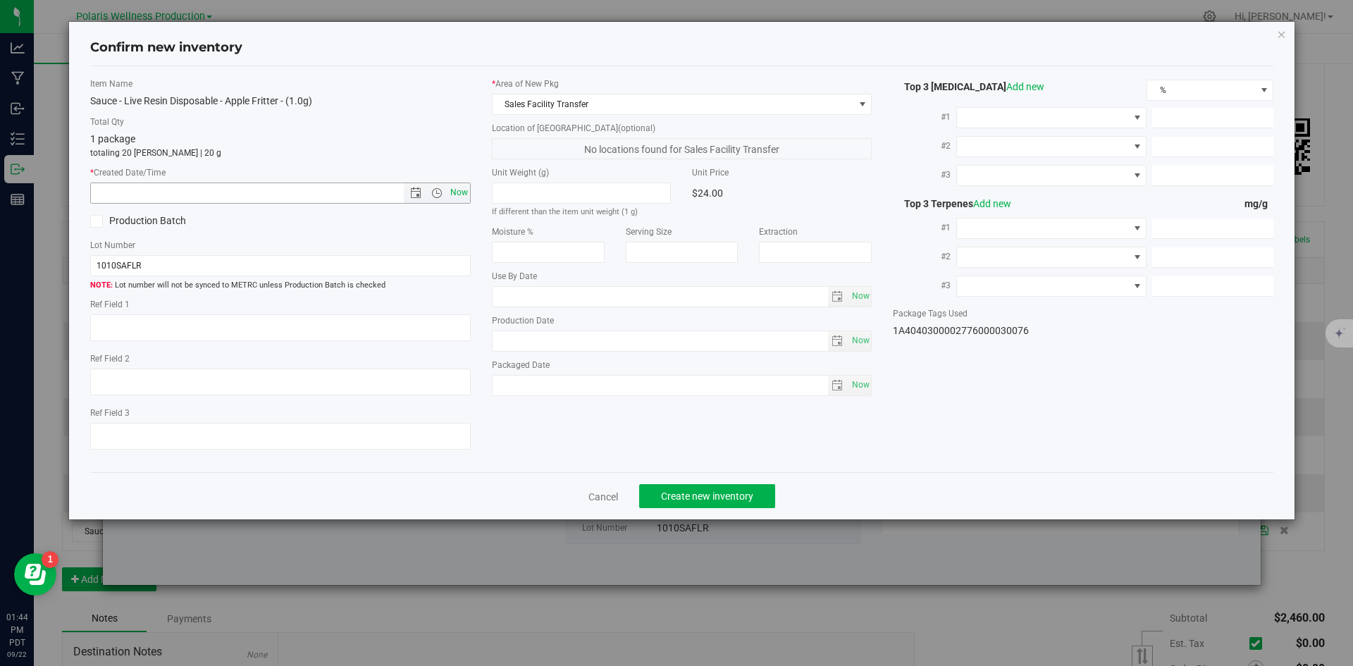
click at [466, 191] on span "Now" at bounding box center [459, 192] width 24 height 20
type input "[DATE] 1:44 PM"
click at [701, 504] on button "Create new inventory" at bounding box center [707, 496] width 136 height 24
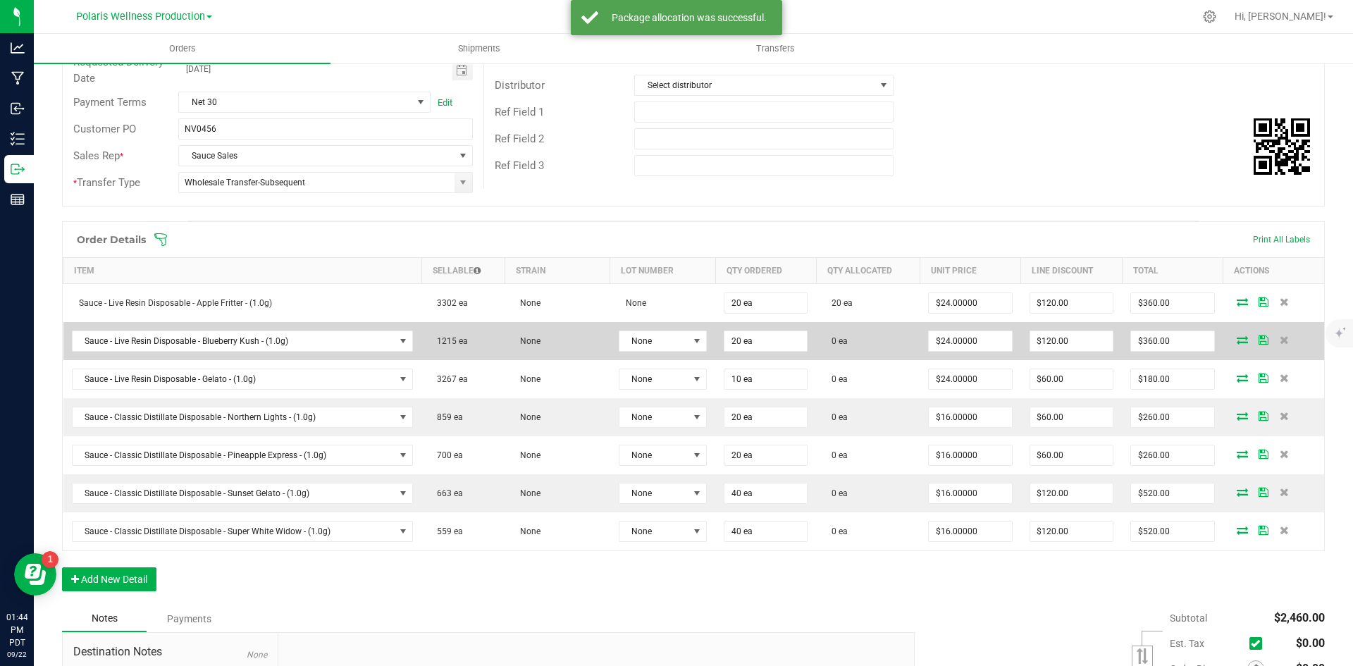
click at [1237, 341] on icon at bounding box center [1242, 339] width 11 height 8
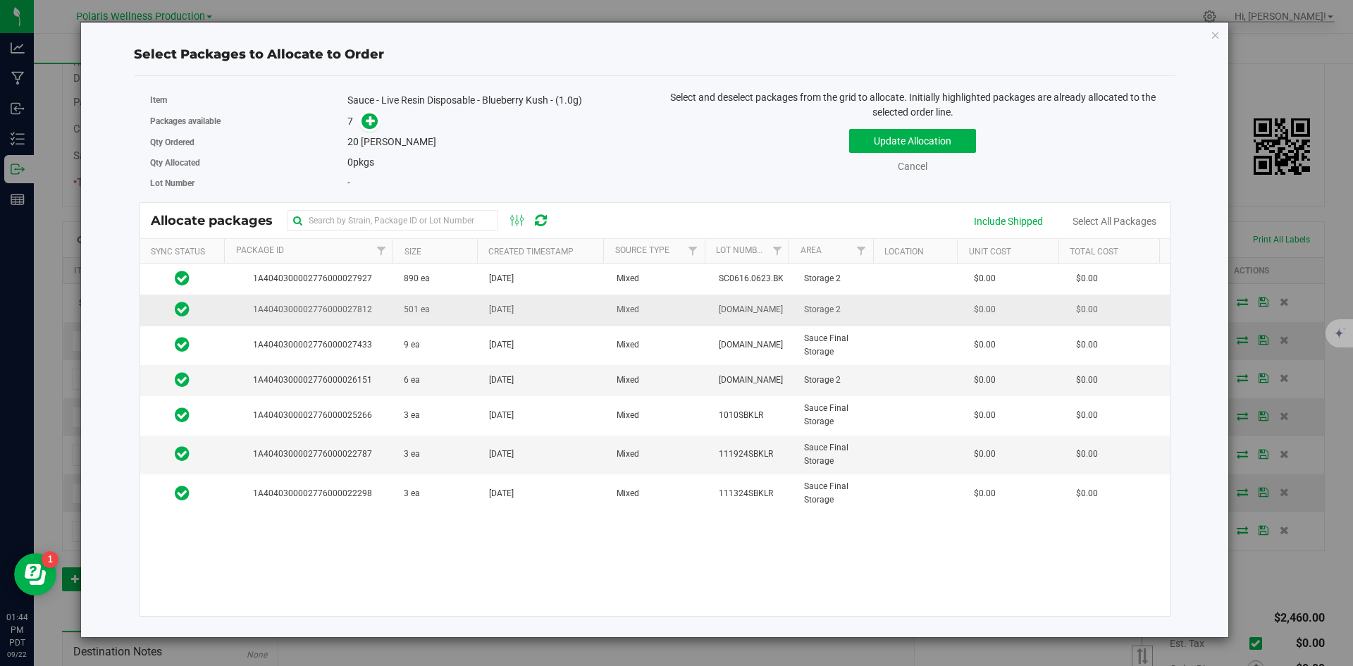
drag, startPoint x: 373, startPoint y: 310, endPoint x: 369, endPoint y: 302, distance: 8.5
click at [373, 310] on span "1A4040300002776000027812" at bounding box center [310, 309] width 154 height 13
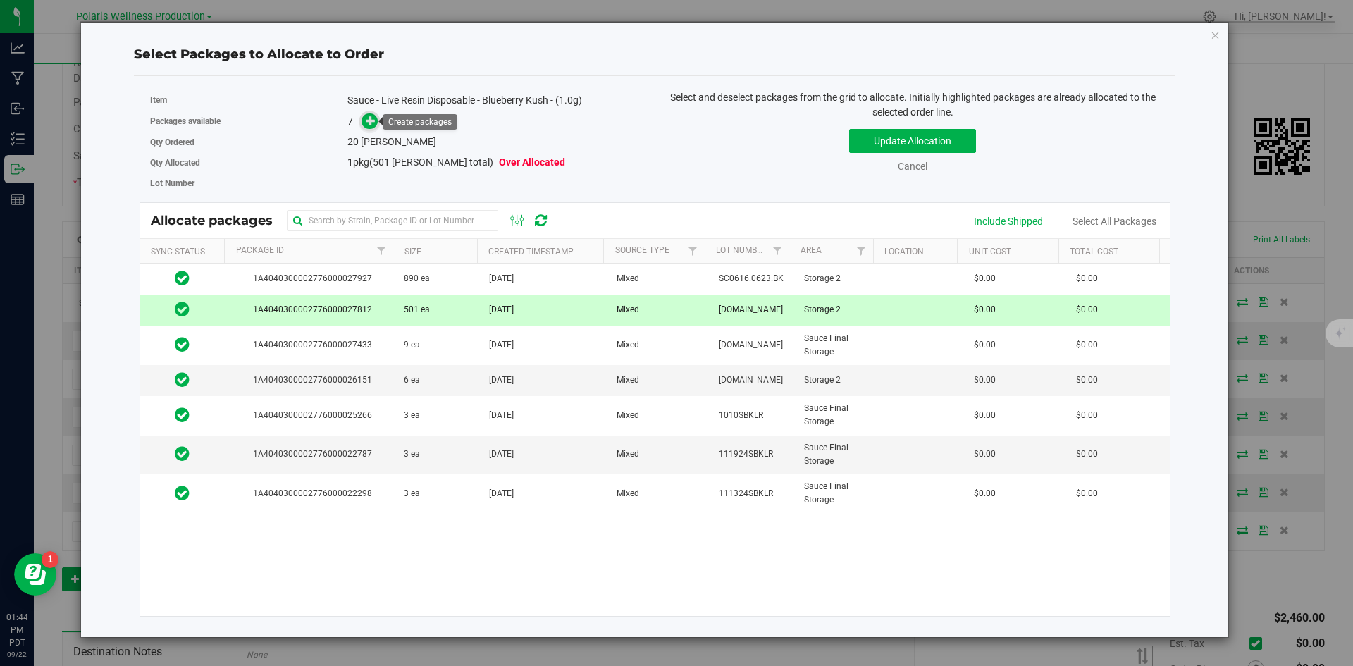
click at [368, 127] on span at bounding box center [369, 121] width 16 height 16
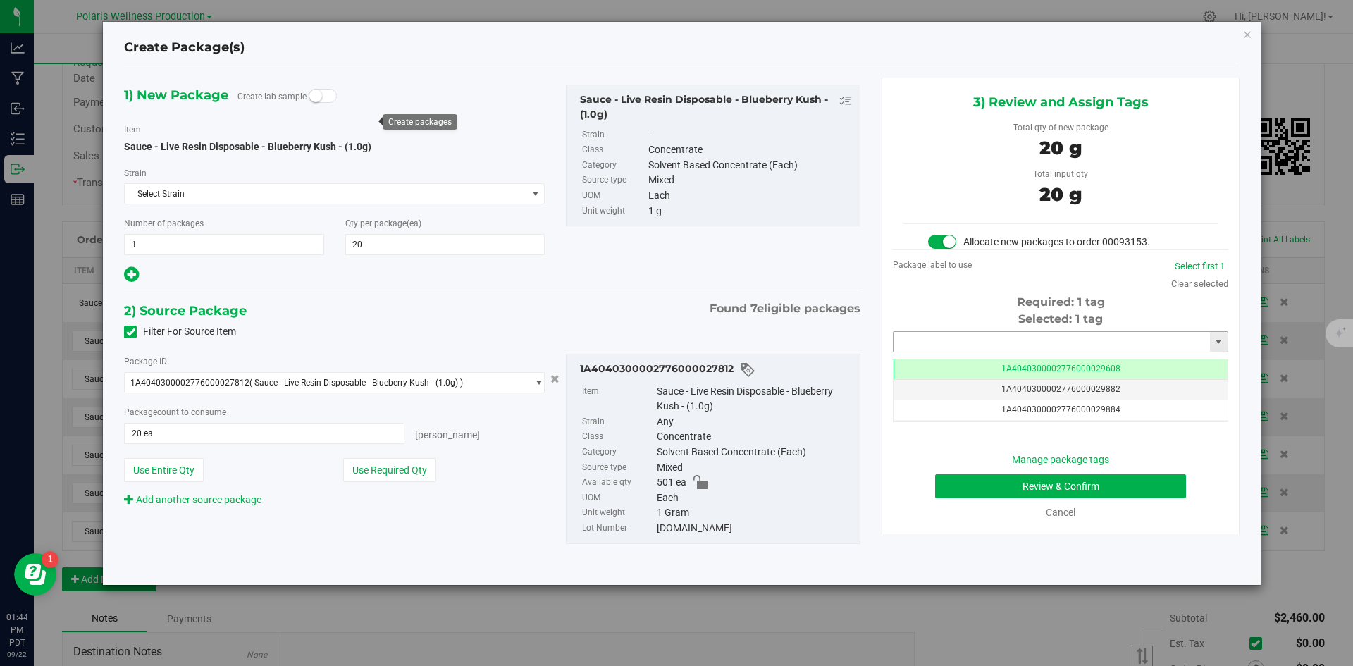
click at [958, 335] on input "text" at bounding box center [1051, 342] width 316 height 20
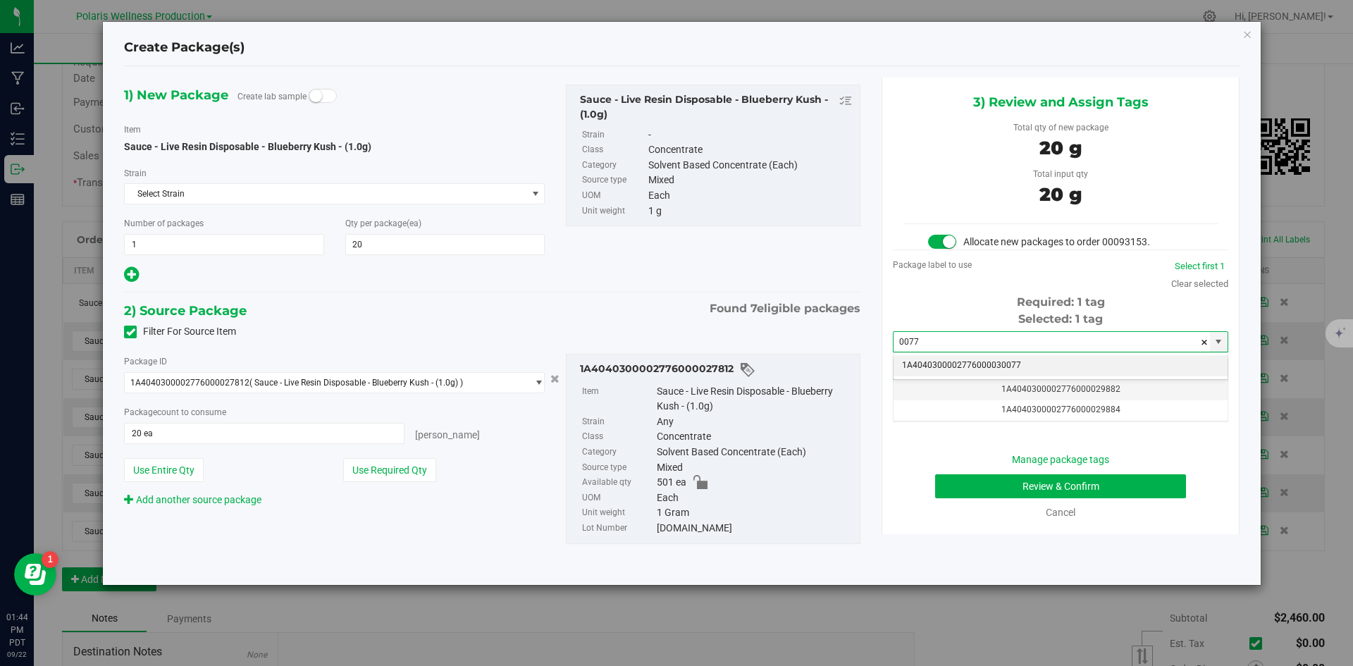
click at [977, 362] on li "1A4040300002776000030077" at bounding box center [1060, 365] width 334 height 21
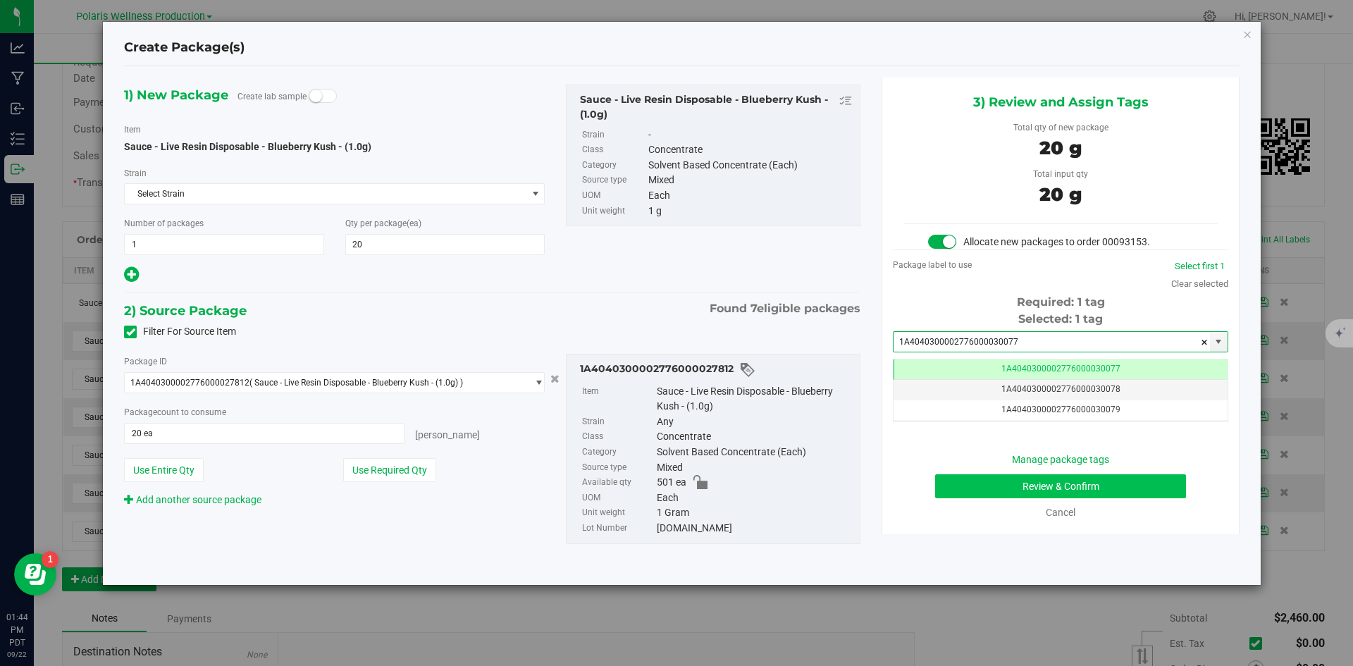
type input "1A4040300002776000030077"
click at [943, 482] on button "Review & Confirm" at bounding box center [1060, 486] width 251 height 24
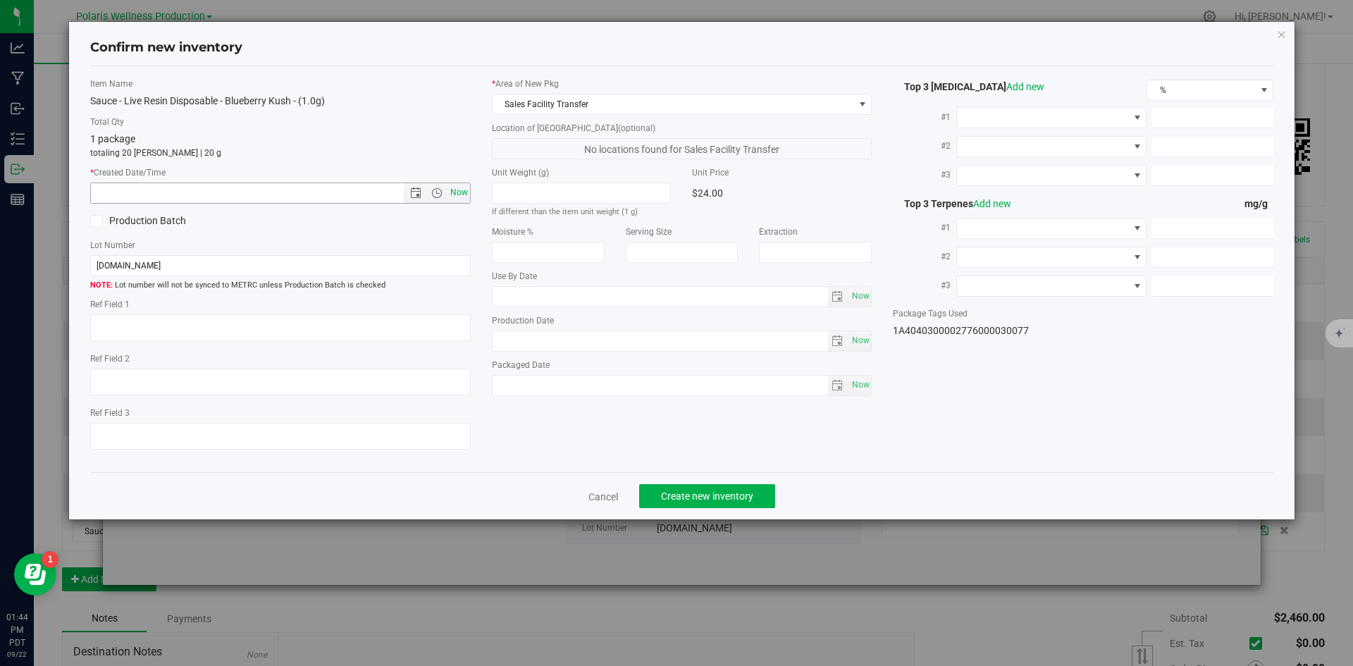
click at [460, 196] on span "Now" at bounding box center [459, 192] width 24 height 20
type input "[DATE] 1:44 PM"
click at [731, 485] on button "Create new inventory" at bounding box center [707, 496] width 136 height 24
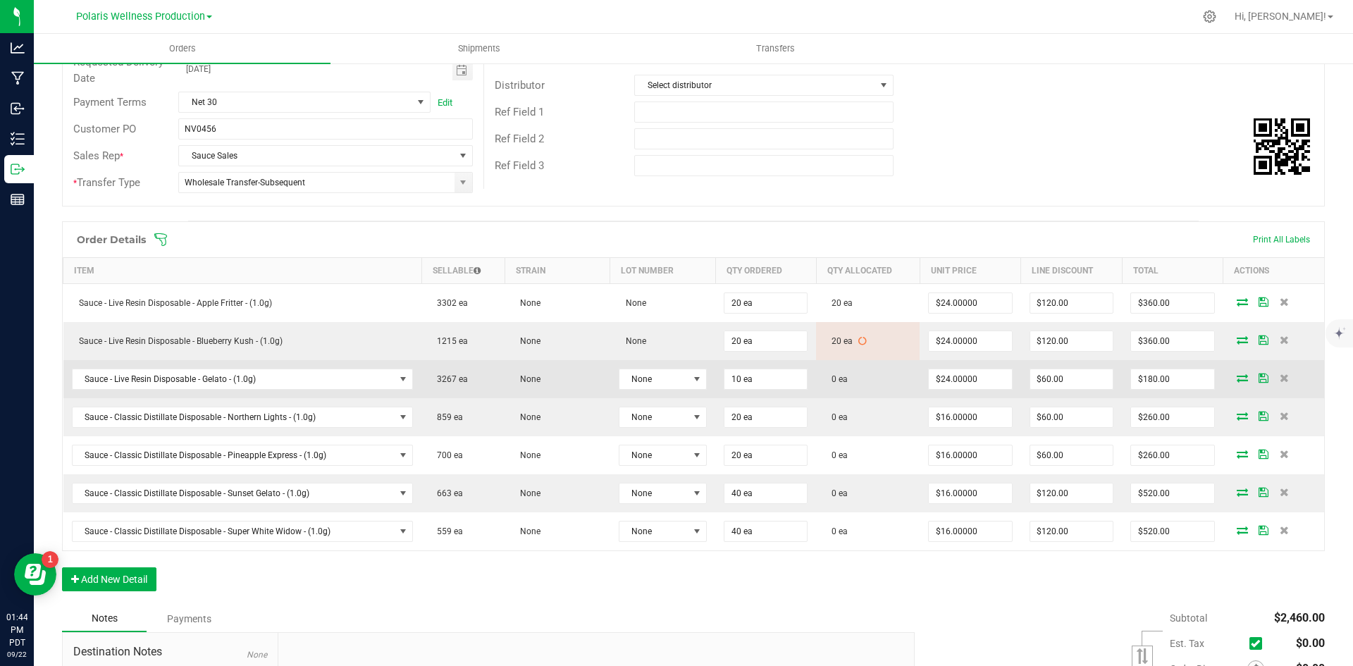
click at [1237, 379] on icon at bounding box center [1242, 377] width 11 height 8
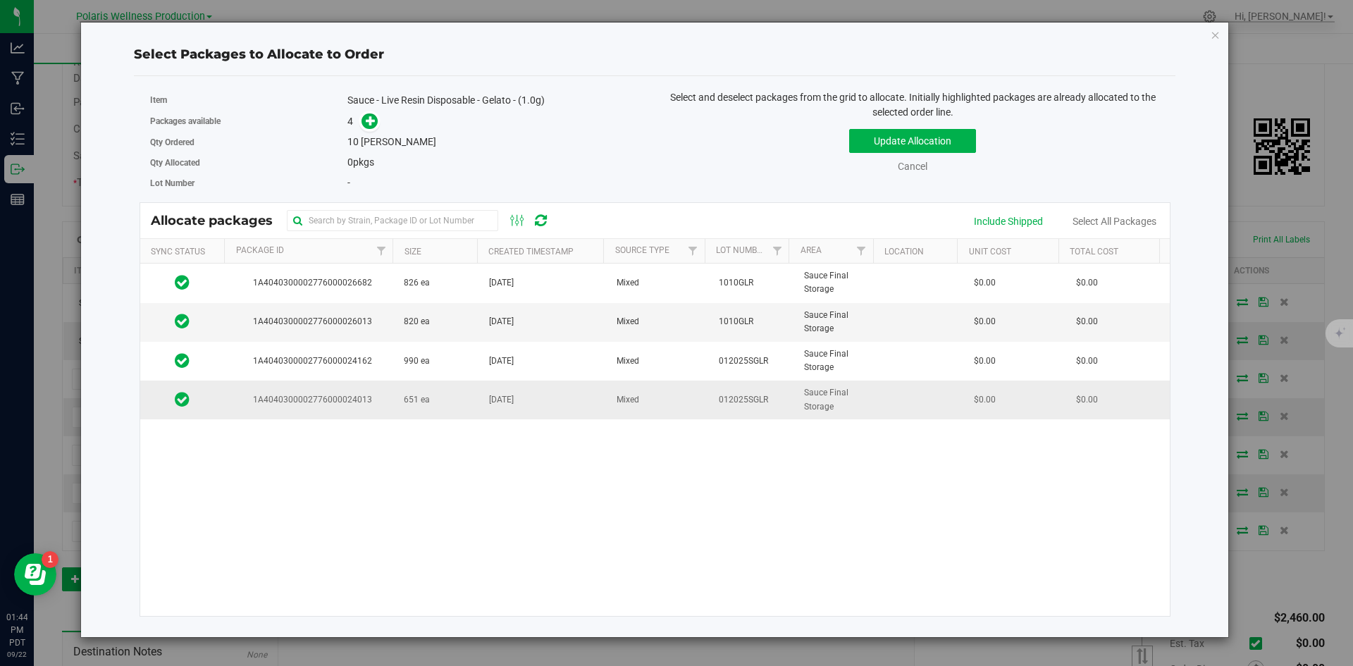
click at [423, 402] on span "651 ea" at bounding box center [417, 399] width 26 height 13
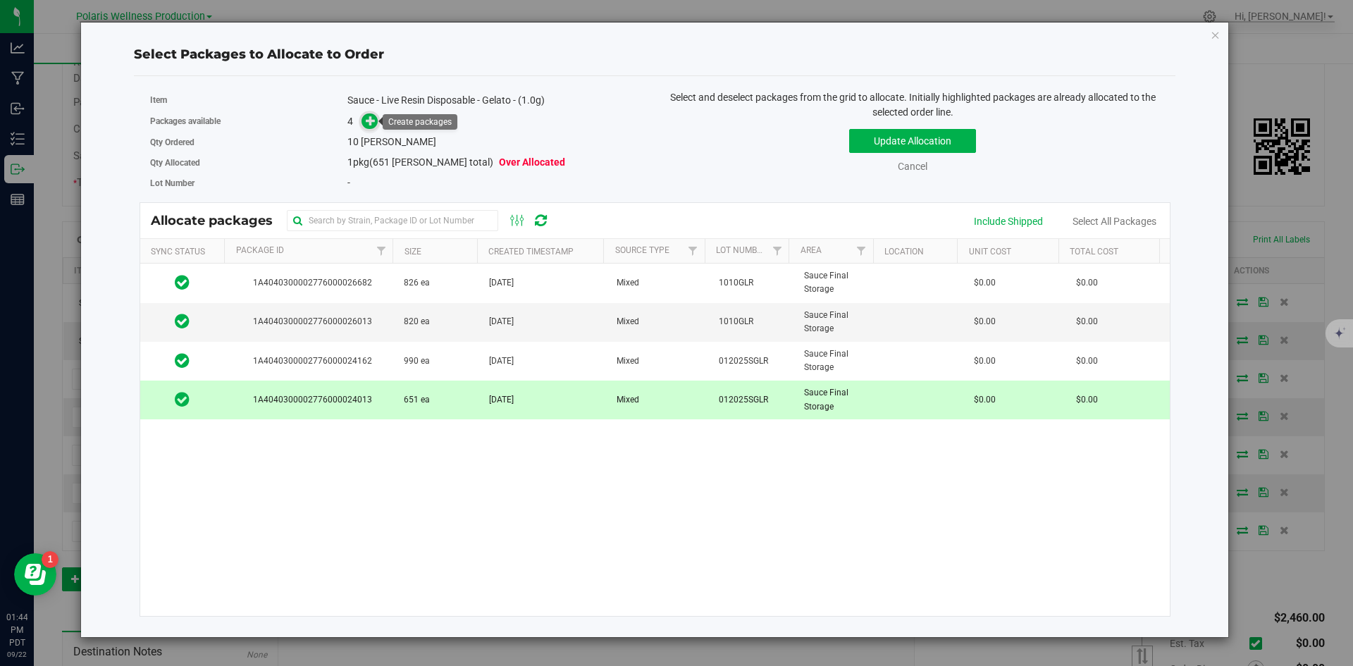
click at [370, 123] on icon at bounding box center [371, 121] width 10 height 10
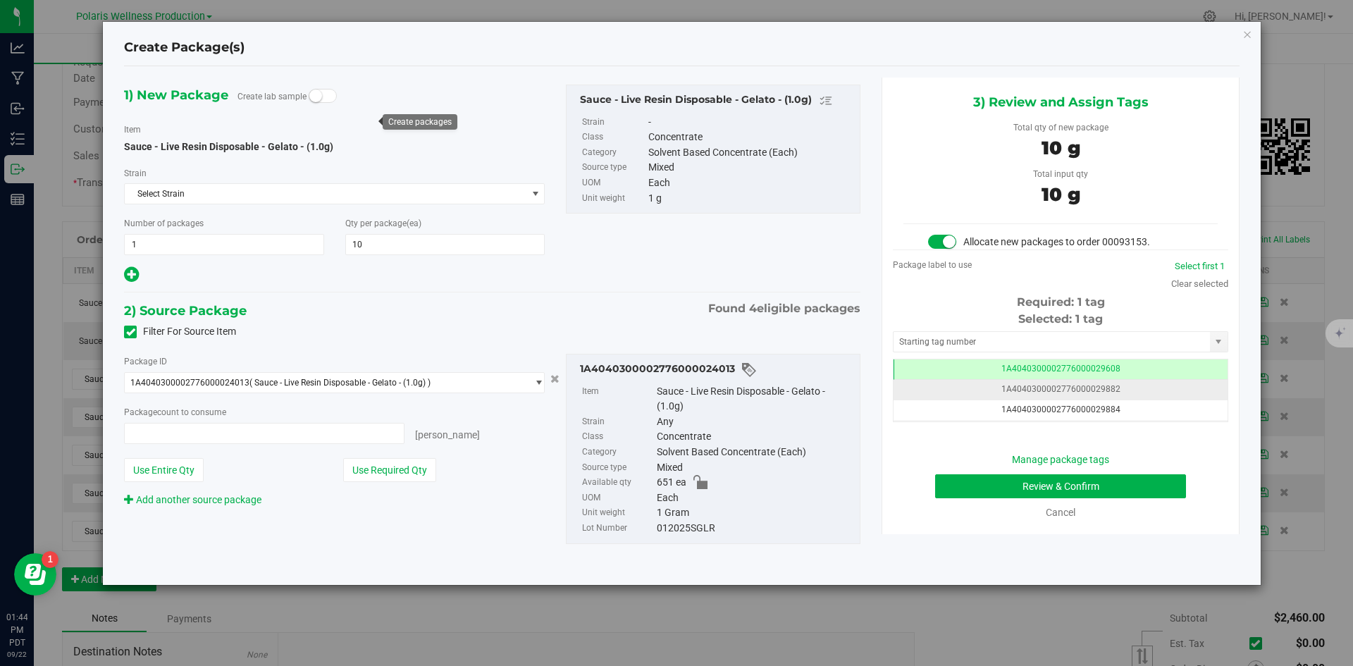
type input "10 ea"
click at [986, 337] on input "text" at bounding box center [1051, 342] width 316 height 20
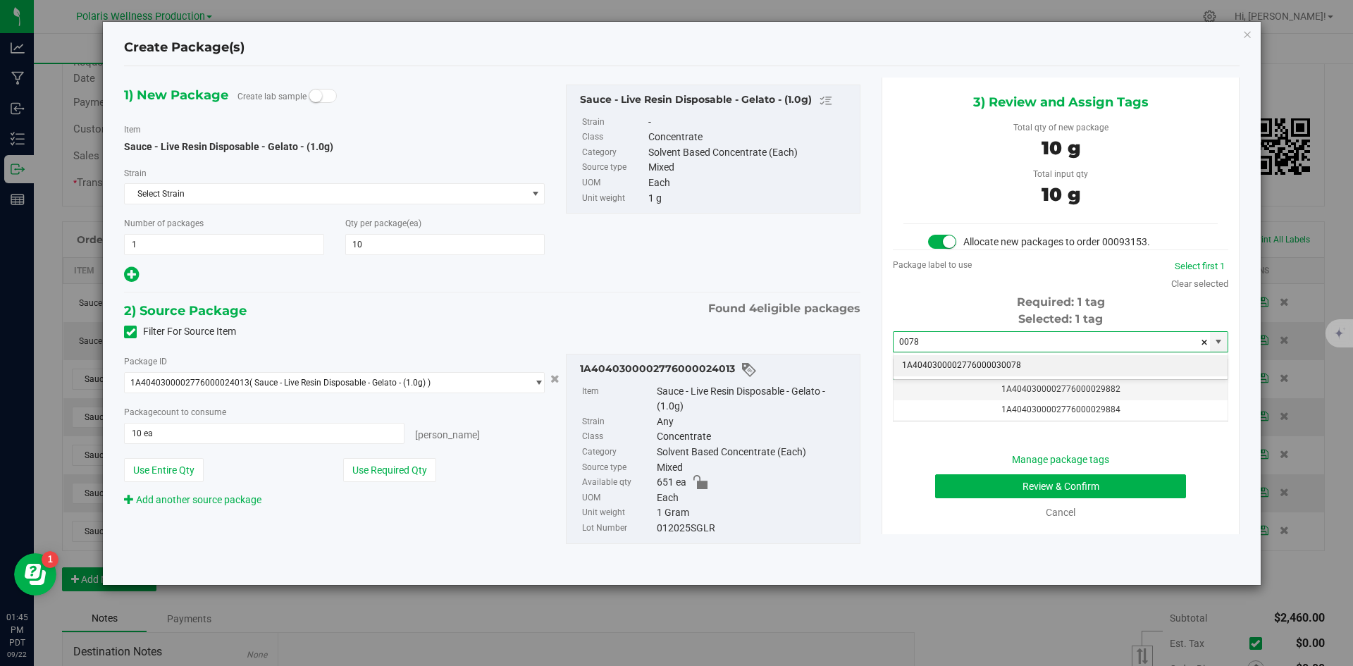
click at [999, 368] on li "1A4040300002776000030078" at bounding box center [1060, 365] width 334 height 21
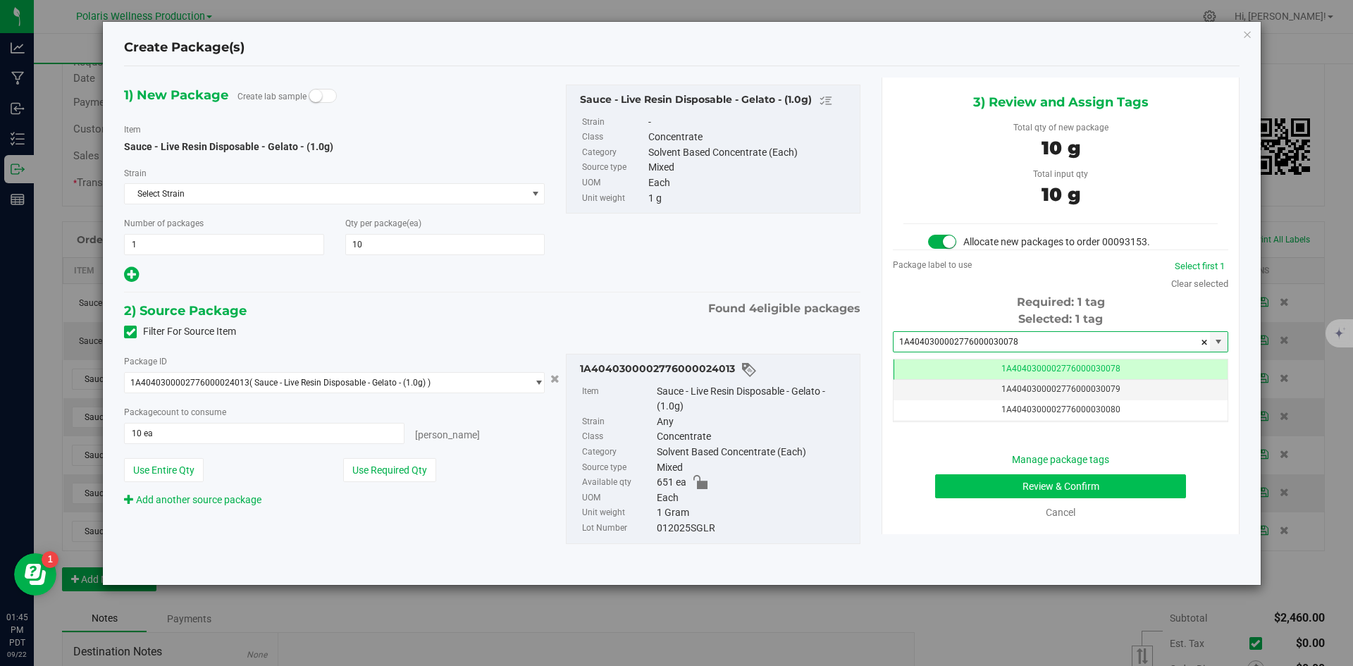
type input "1A4040300002776000030078"
click at [966, 484] on button "Review & Confirm" at bounding box center [1060, 486] width 251 height 24
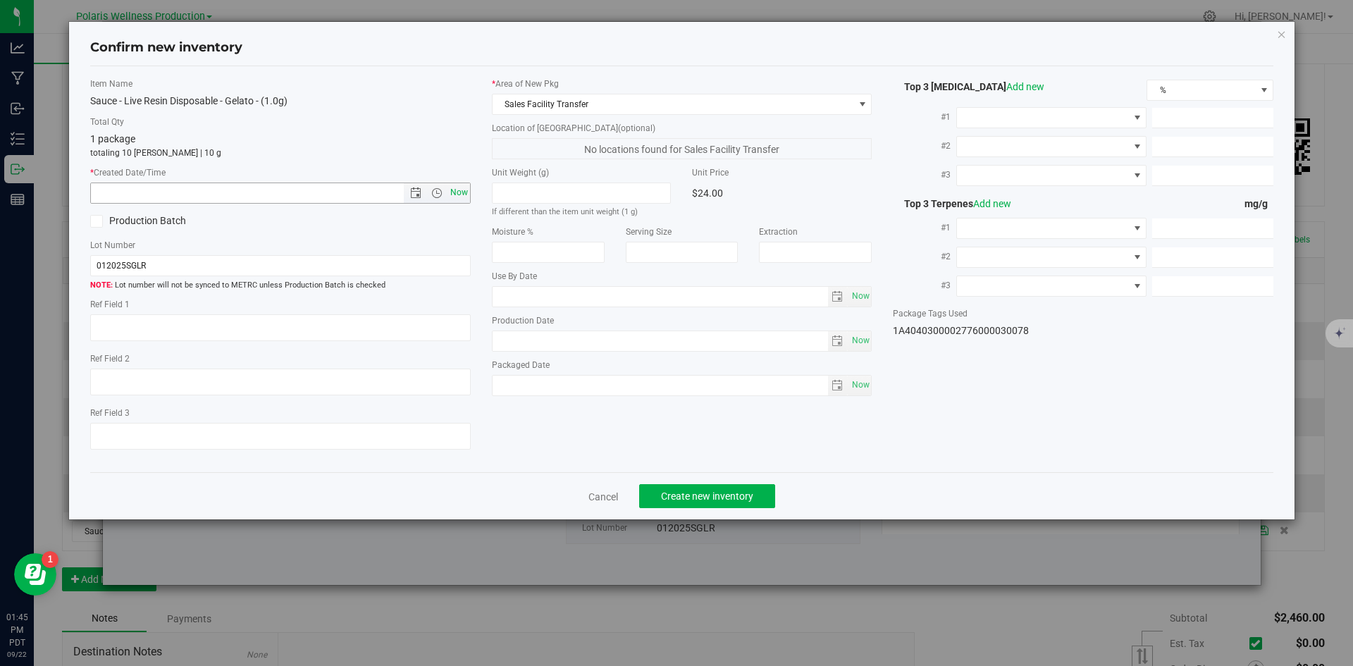
click at [464, 198] on span "Now" at bounding box center [459, 192] width 24 height 20
type input "[DATE] 1:45 PM"
click at [727, 497] on span "Create new inventory" at bounding box center [707, 495] width 92 height 11
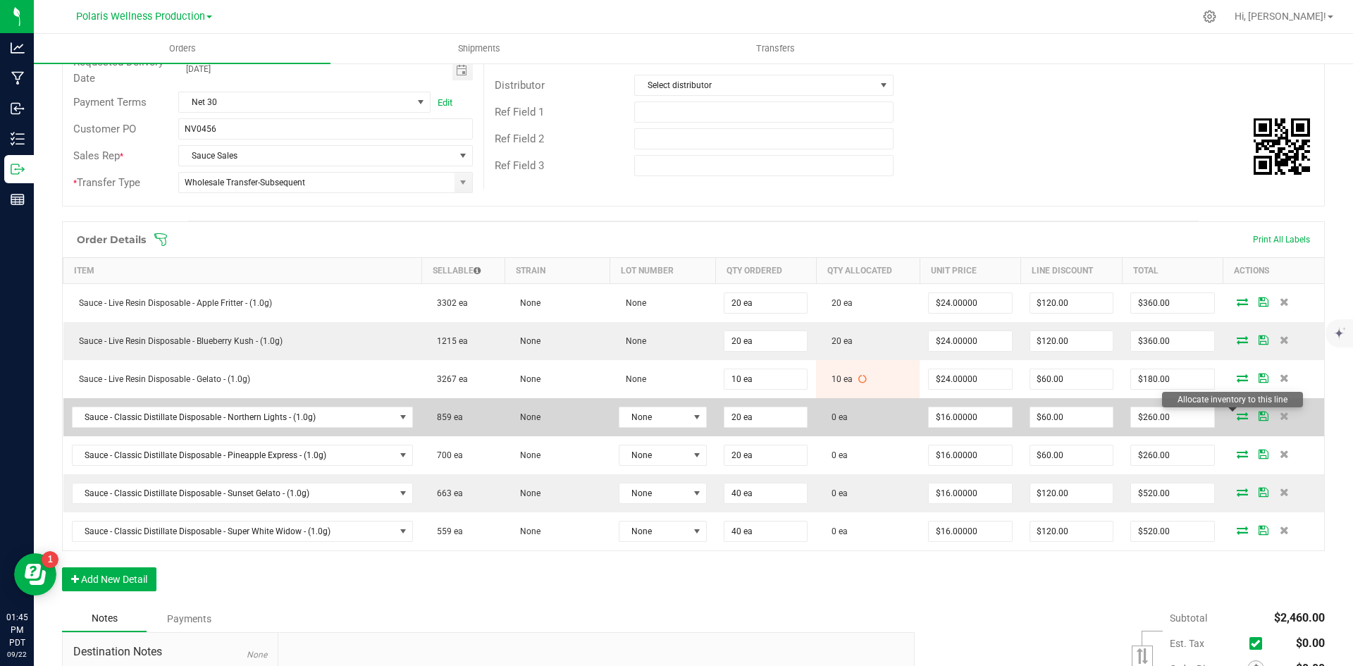
click at [1237, 414] on icon at bounding box center [1242, 415] width 11 height 8
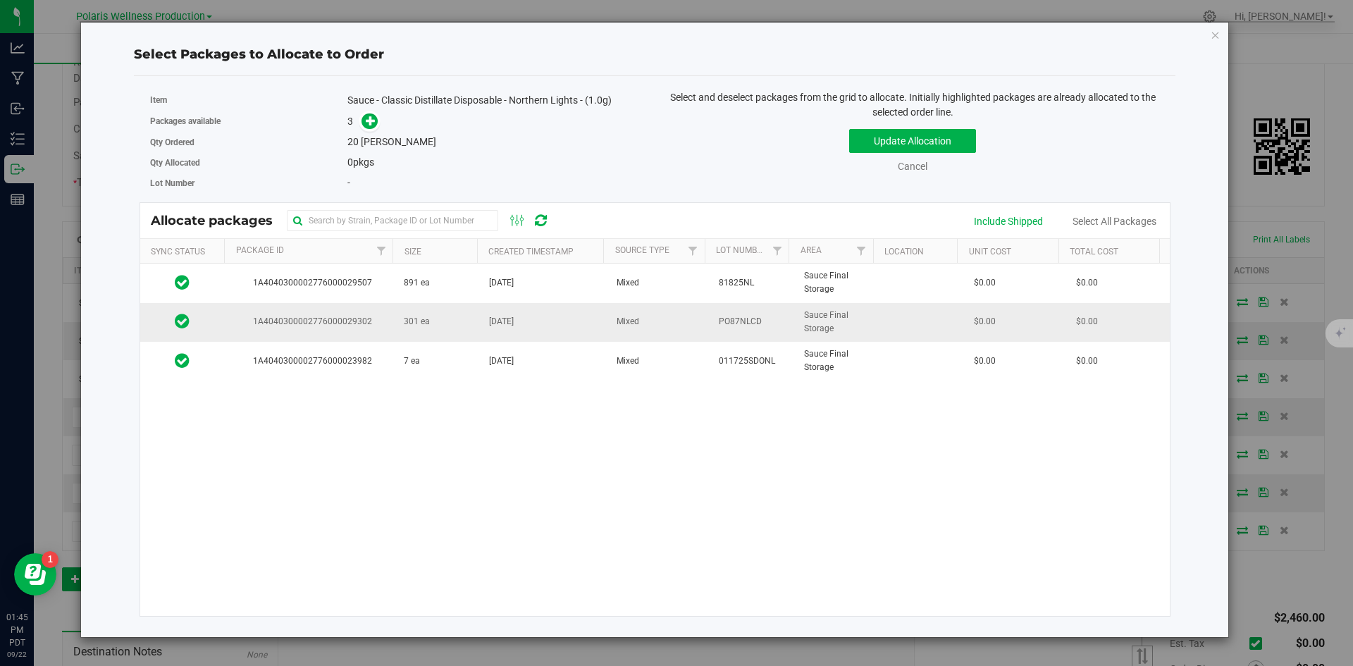
click at [404, 324] on span "301 ea" at bounding box center [417, 321] width 26 height 13
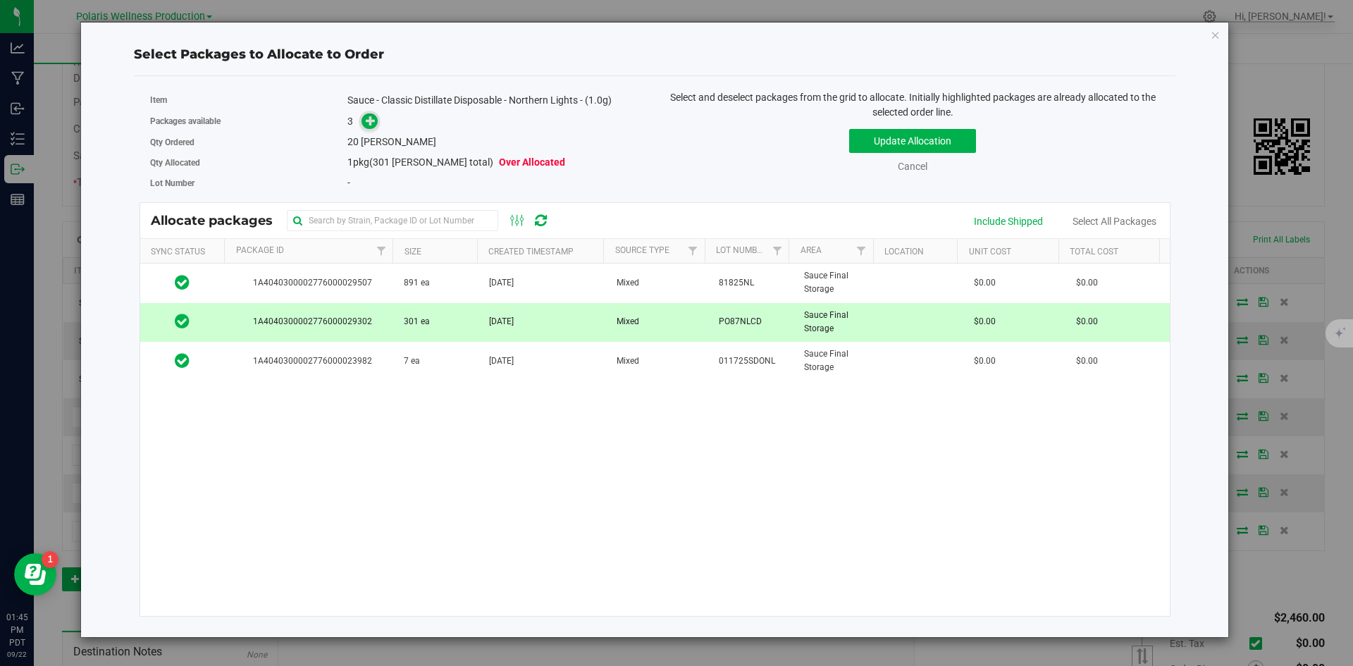
click at [366, 118] on icon at bounding box center [371, 121] width 10 height 10
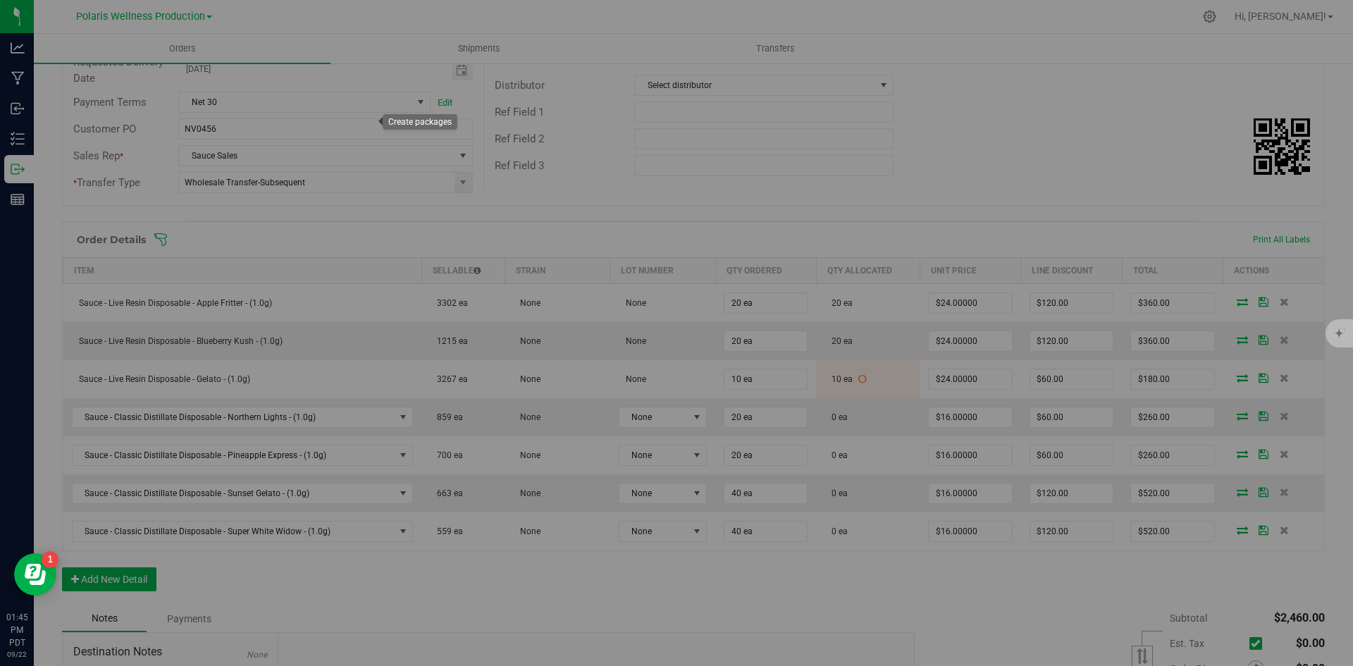
type input "1"
type input "20"
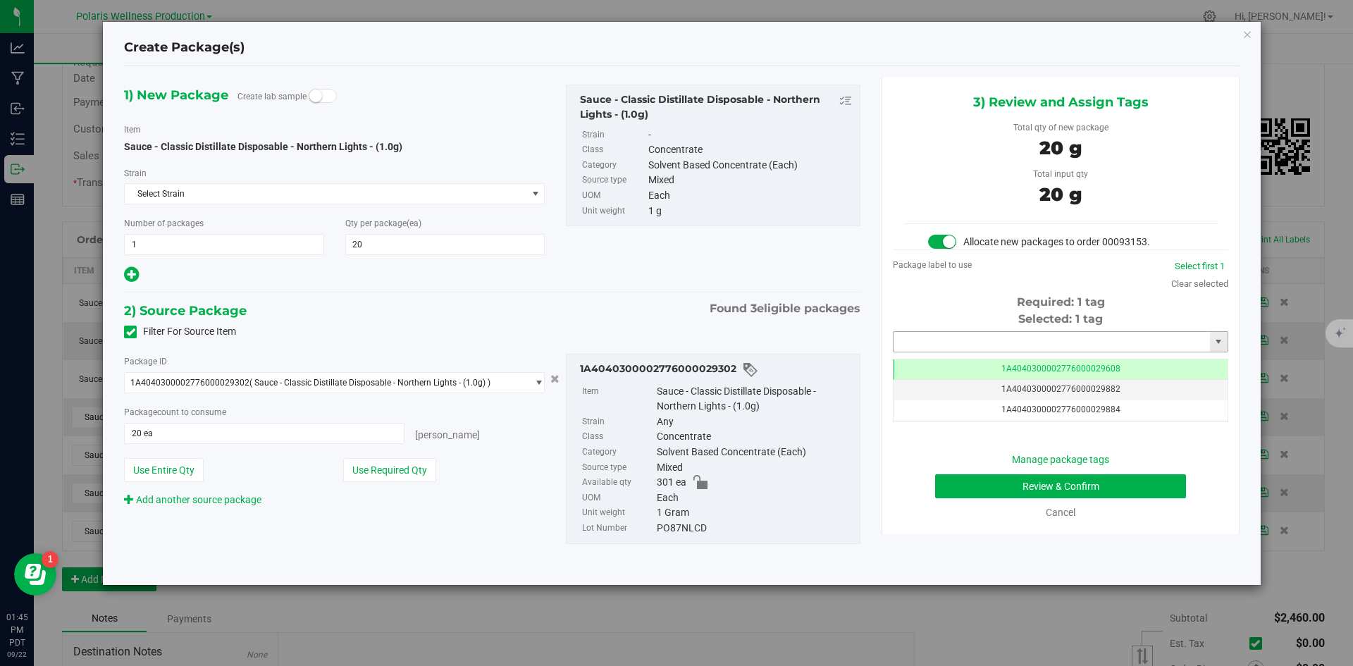
click at [953, 339] on input "text" at bounding box center [1051, 342] width 316 height 20
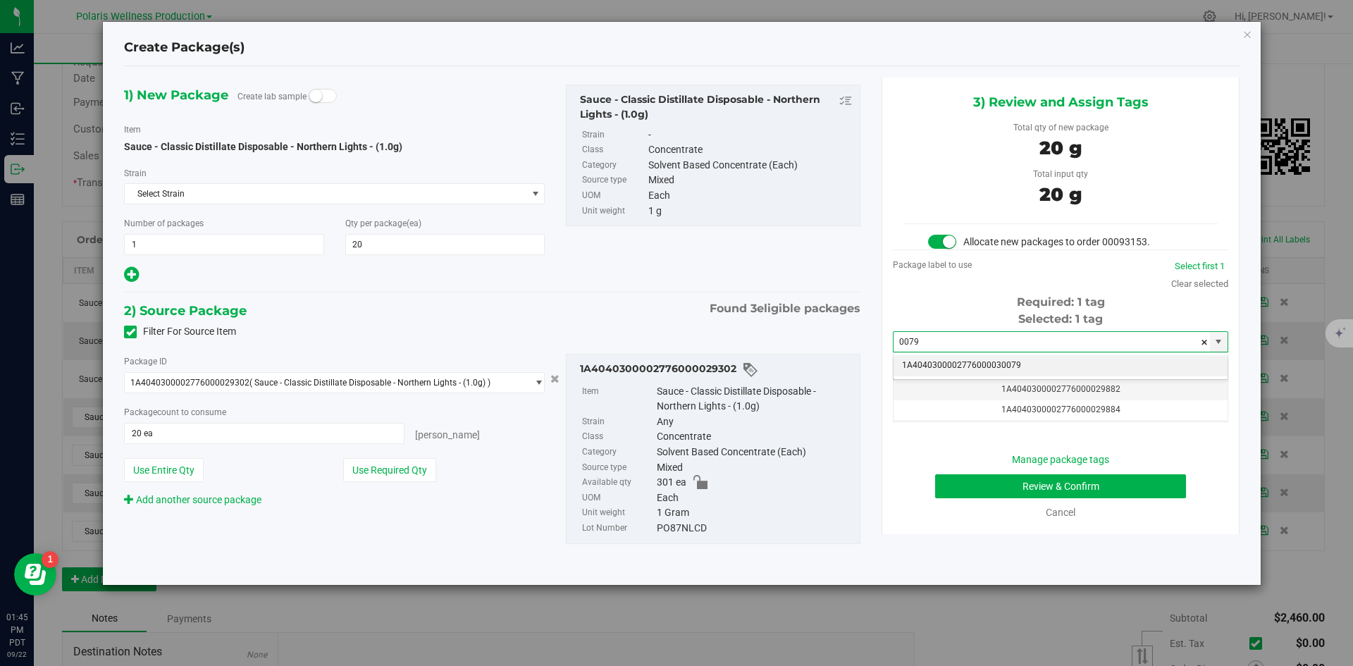
click at [952, 362] on li "1A4040300002776000030079" at bounding box center [1060, 365] width 334 height 21
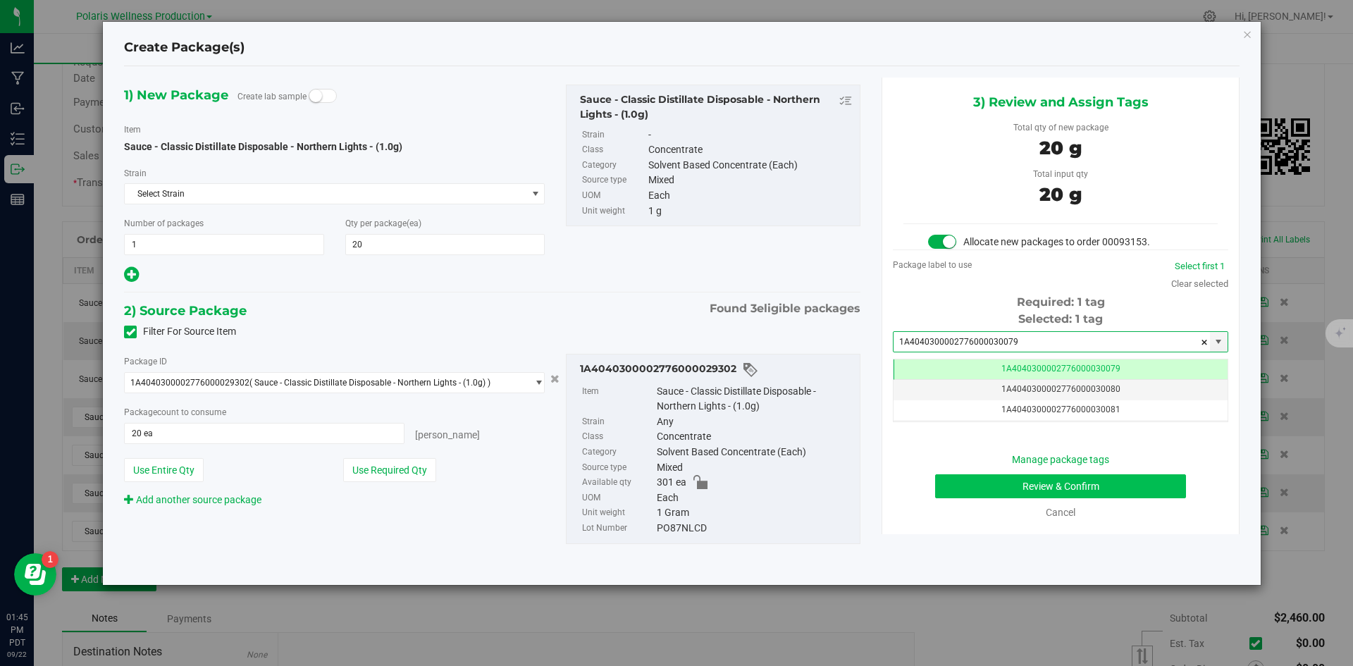
type input "1A4040300002776000030079"
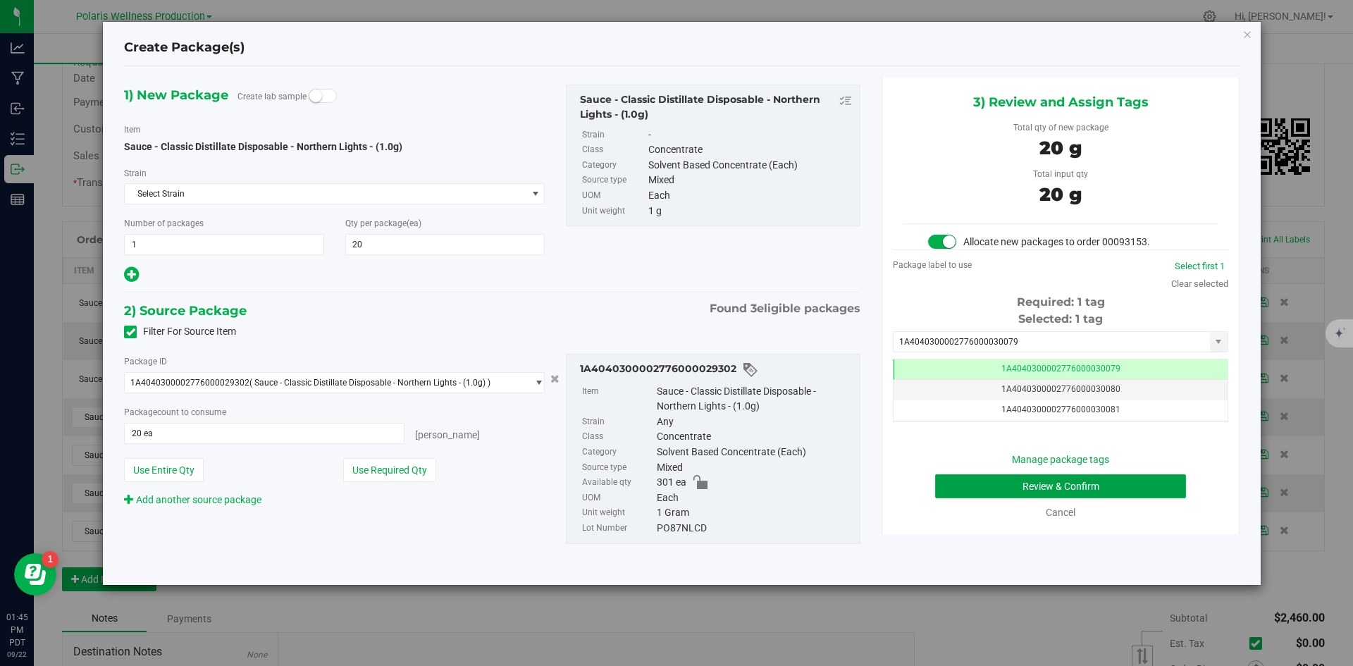
click at [972, 489] on button "Review & Confirm" at bounding box center [1060, 486] width 251 height 24
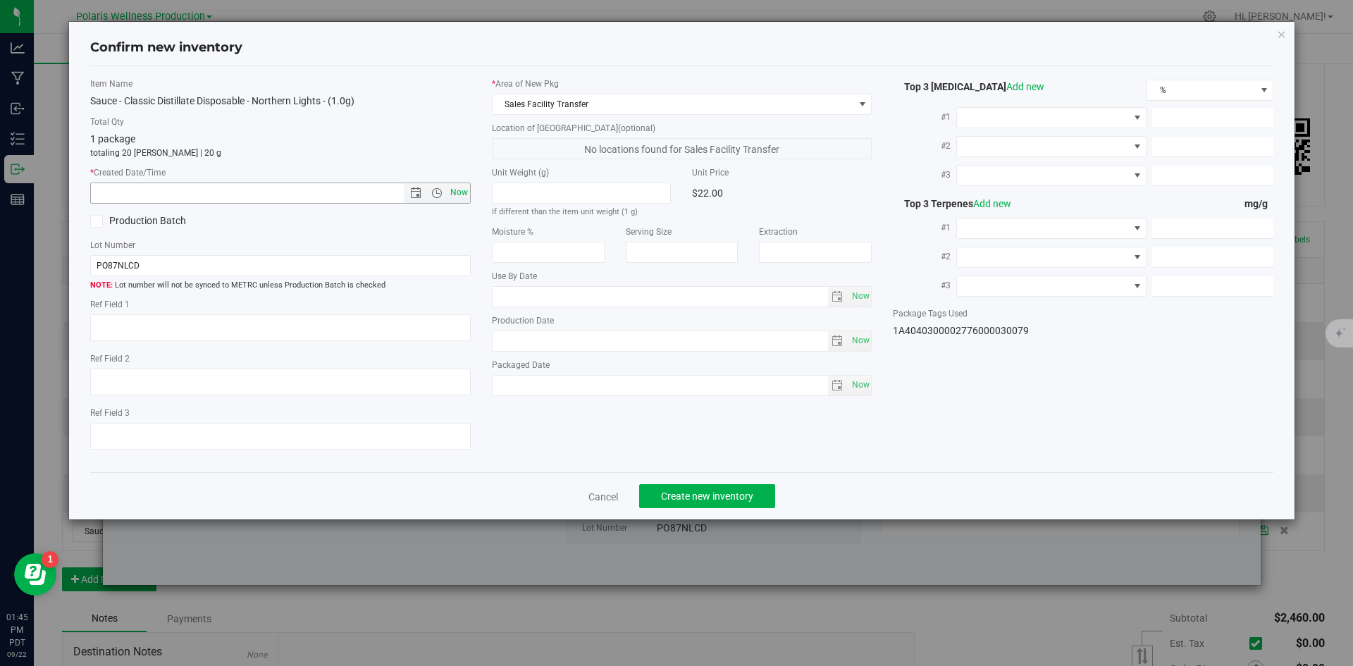
click at [459, 194] on span "Now" at bounding box center [459, 192] width 24 height 20
type input "[DATE] 1:45 PM"
click at [731, 499] on span "Create new inventory" at bounding box center [707, 495] width 92 height 11
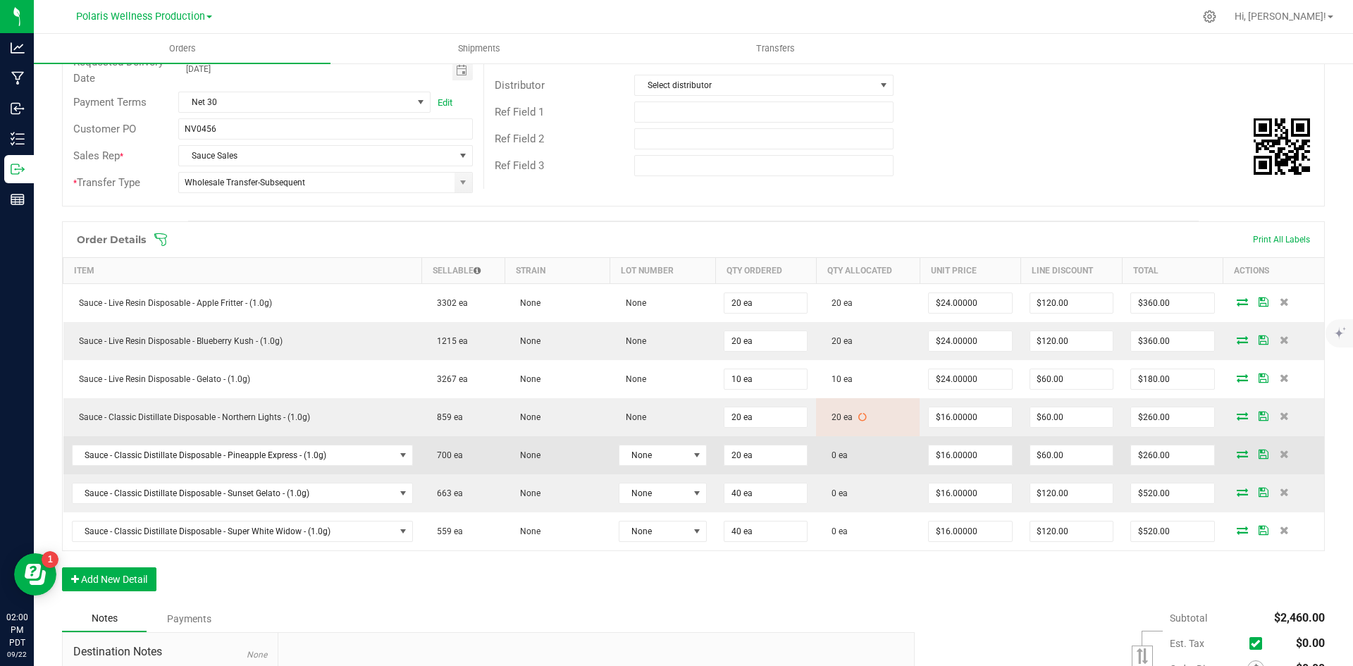
click at [1237, 457] on icon at bounding box center [1242, 454] width 11 height 8
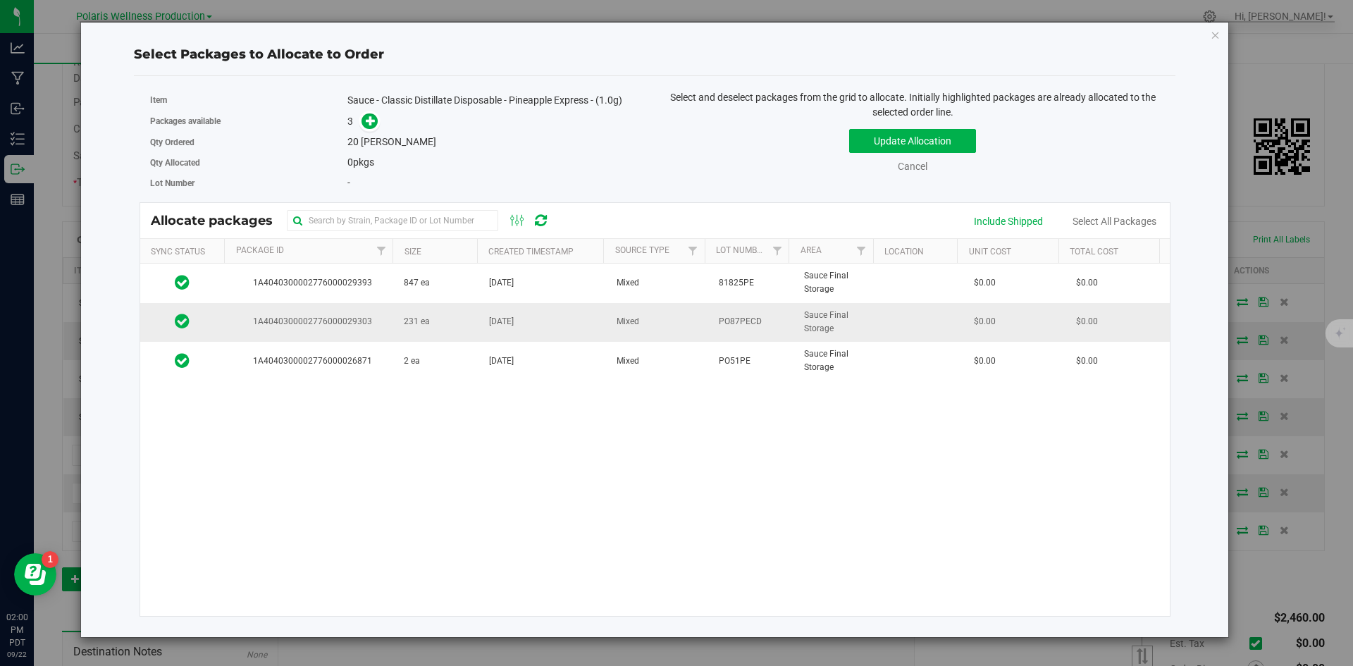
click at [455, 328] on td "231 ea" at bounding box center [437, 322] width 85 height 39
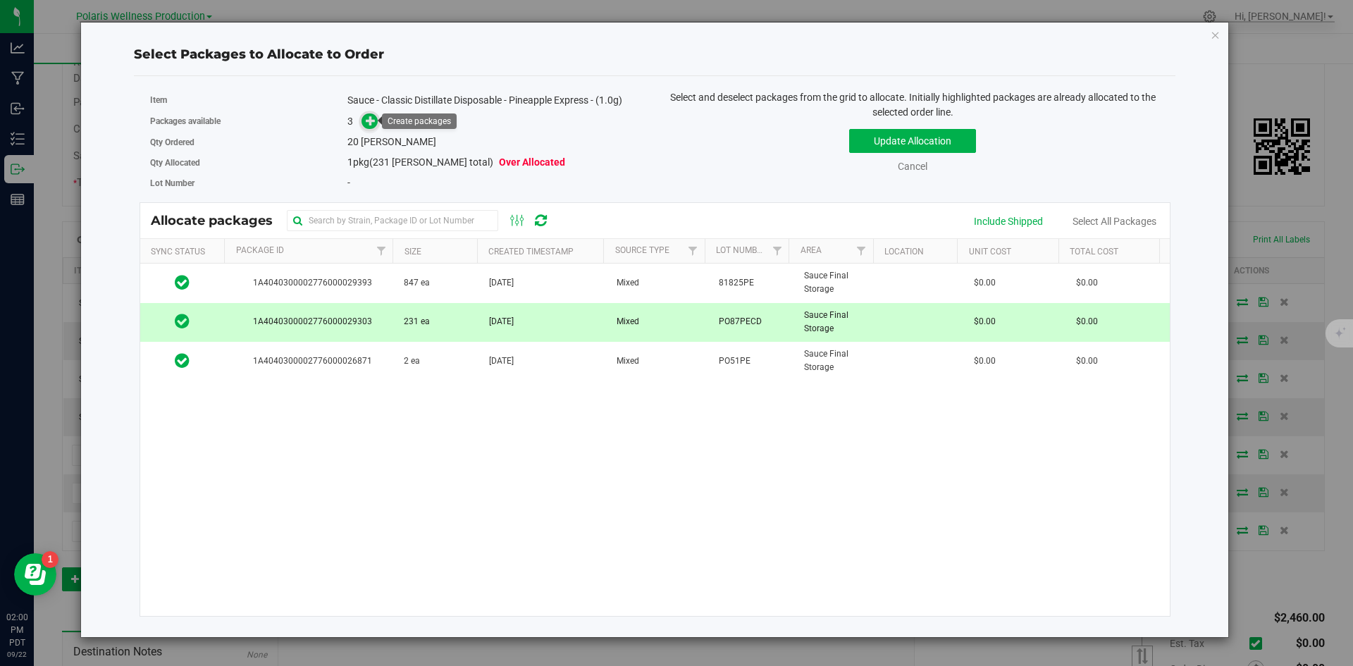
click at [372, 127] on span at bounding box center [369, 121] width 16 height 16
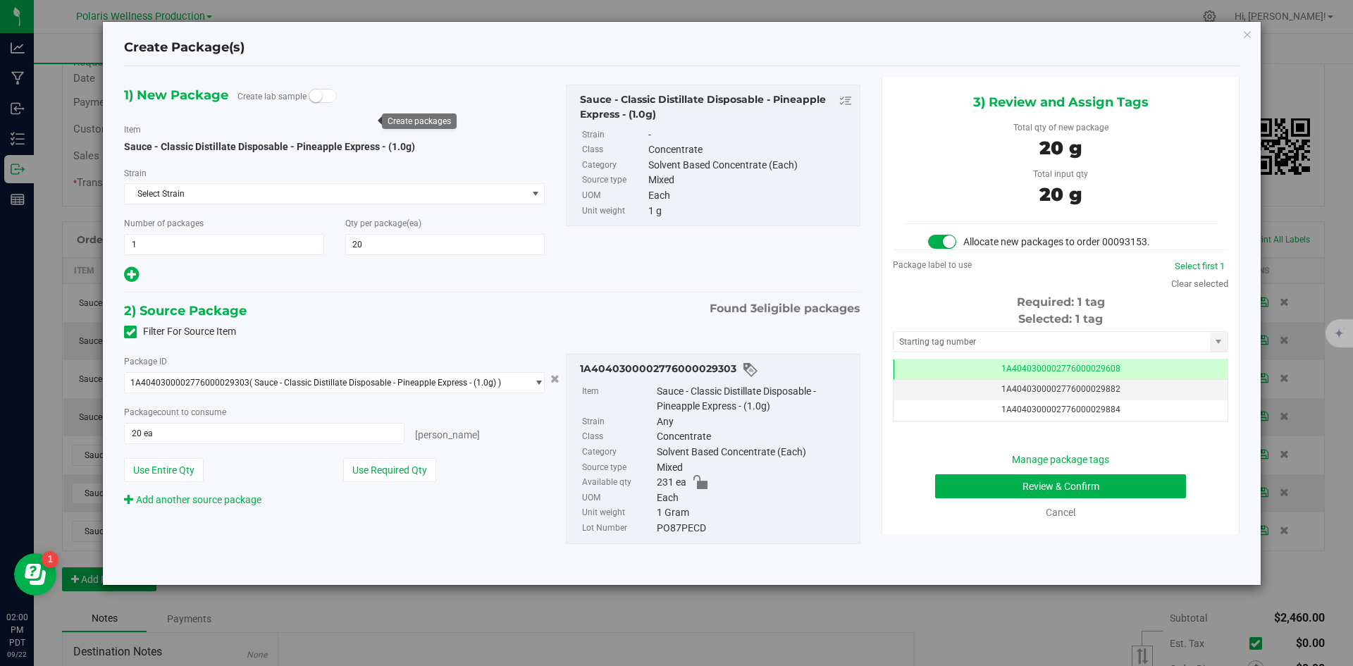
scroll to position [0, -1]
click at [977, 335] on input "text" at bounding box center [1051, 342] width 316 height 20
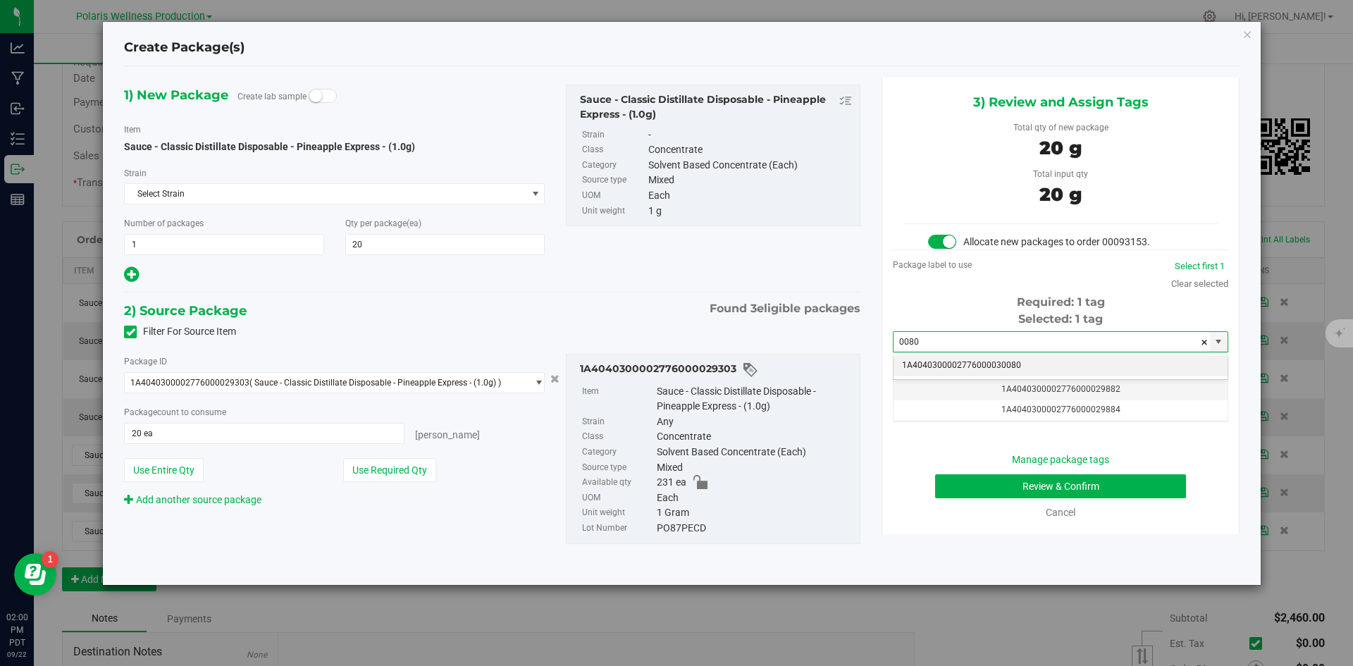
click at [998, 361] on li "1A4040300002776000030080" at bounding box center [1060, 365] width 334 height 21
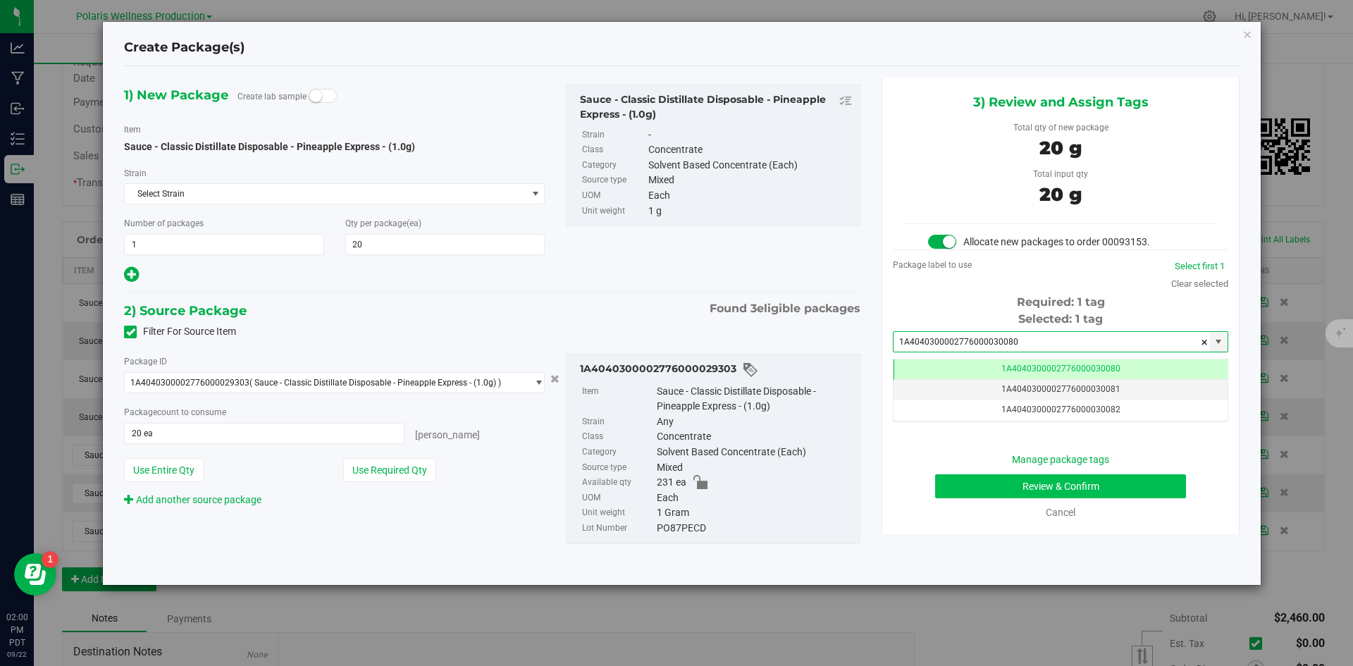
type input "1A4040300002776000030080"
click at [972, 481] on button "Review & Confirm" at bounding box center [1060, 486] width 251 height 24
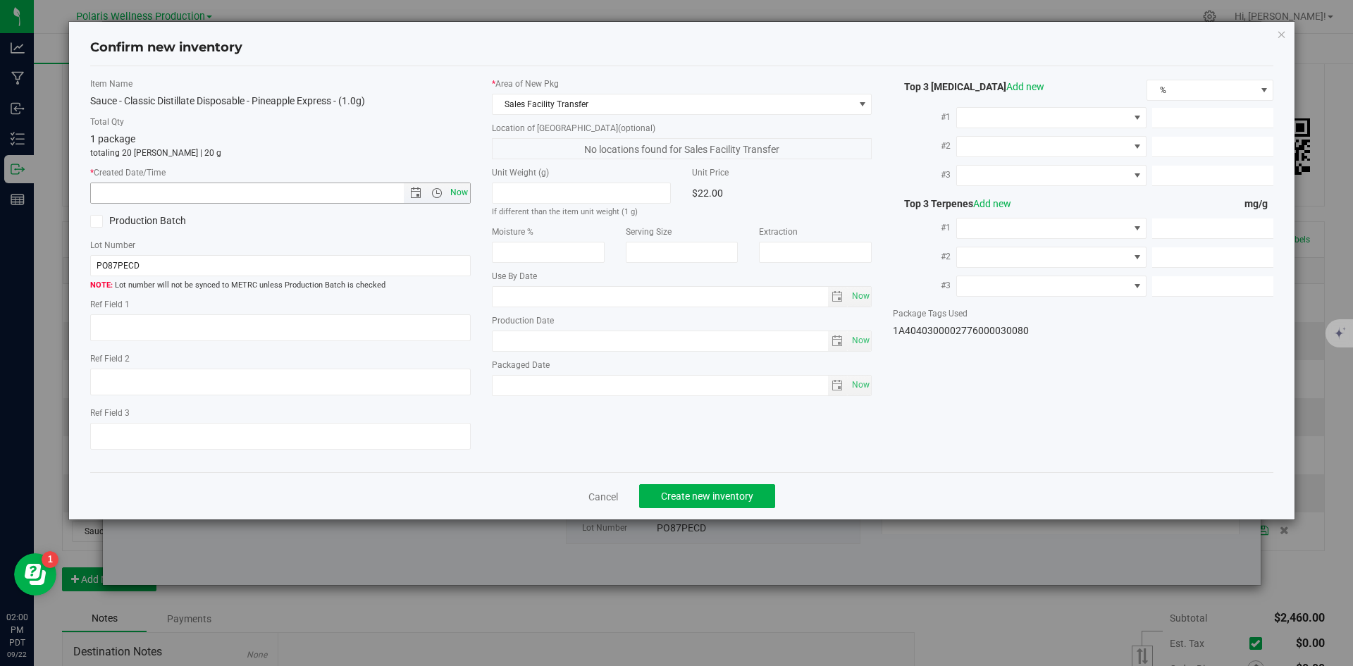
click at [458, 193] on span "Now" at bounding box center [459, 192] width 24 height 20
type input "[DATE] 2:00 PM"
click at [732, 489] on button "Create new inventory" at bounding box center [707, 496] width 136 height 24
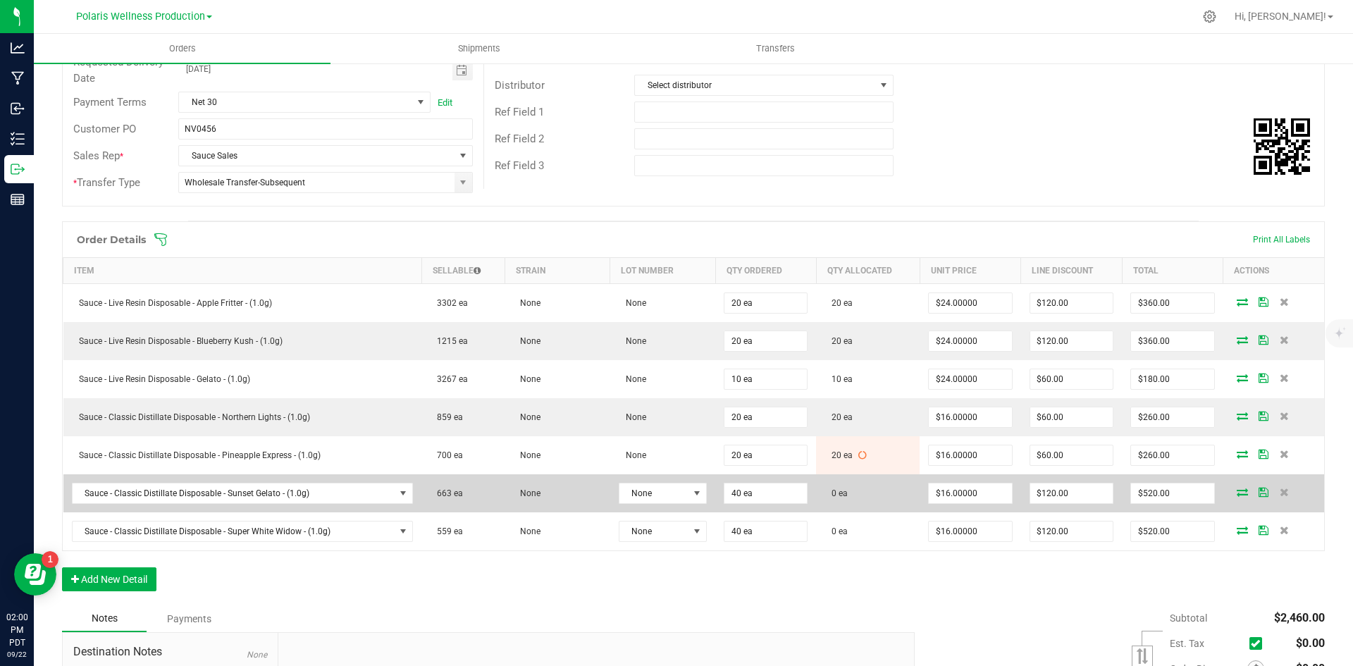
click at [1237, 488] on icon at bounding box center [1242, 492] width 11 height 8
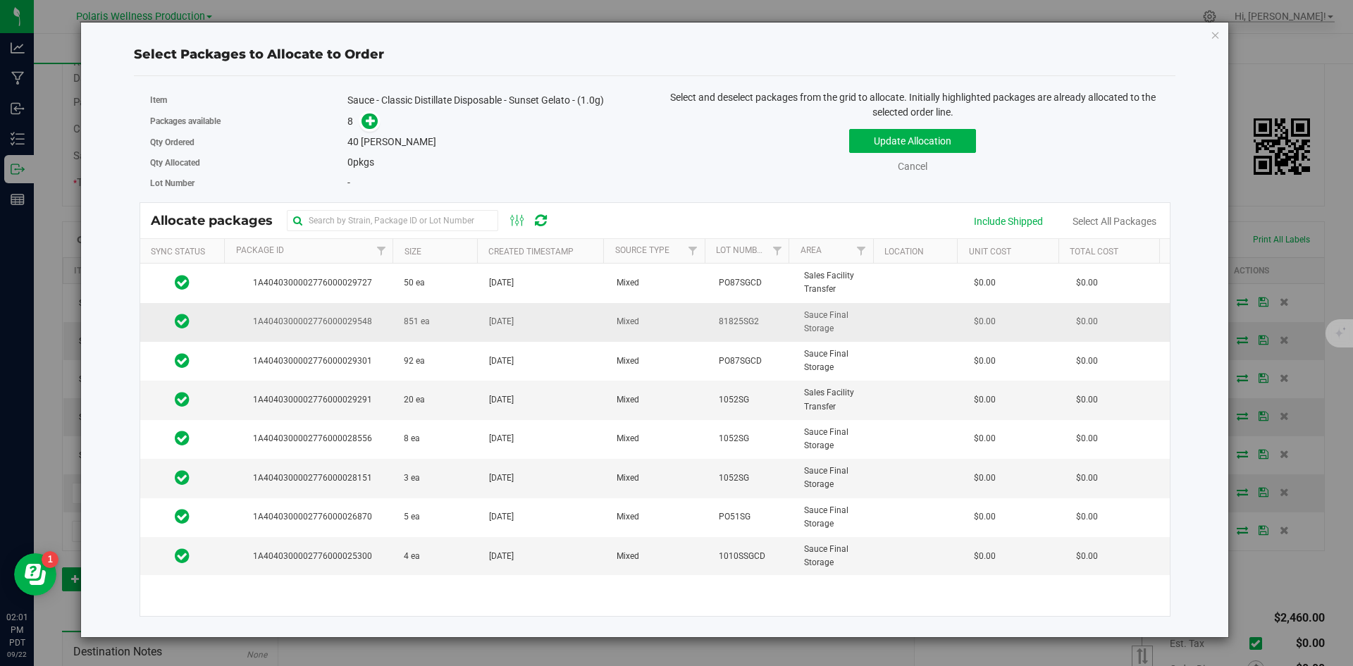
click at [444, 324] on td "851 ea" at bounding box center [437, 322] width 85 height 39
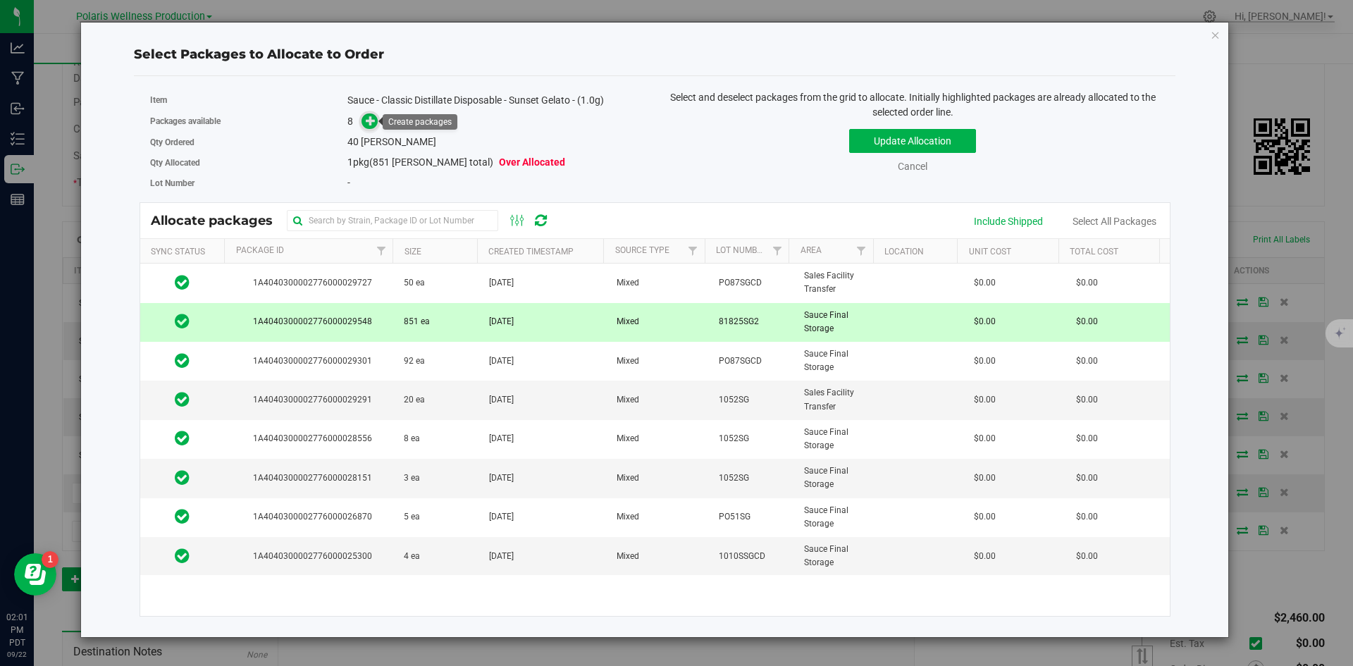
click at [374, 123] on icon at bounding box center [371, 121] width 10 height 10
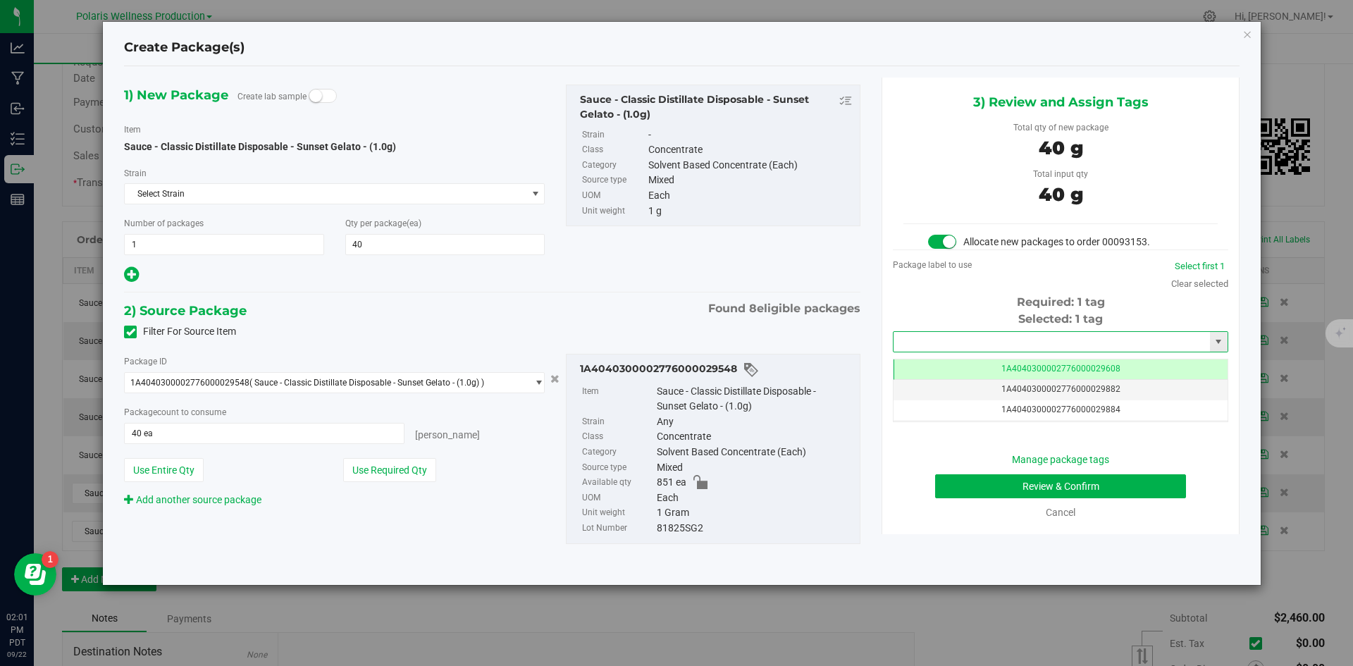
click at [1022, 339] on input "text" at bounding box center [1051, 342] width 316 height 20
click at [1005, 362] on li "1A4040300002776000030081" at bounding box center [1060, 365] width 334 height 21
type input "1A4040300002776000030081"
click at [1000, 485] on button "Review & Confirm" at bounding box center [1060, 486] width 251 height 24
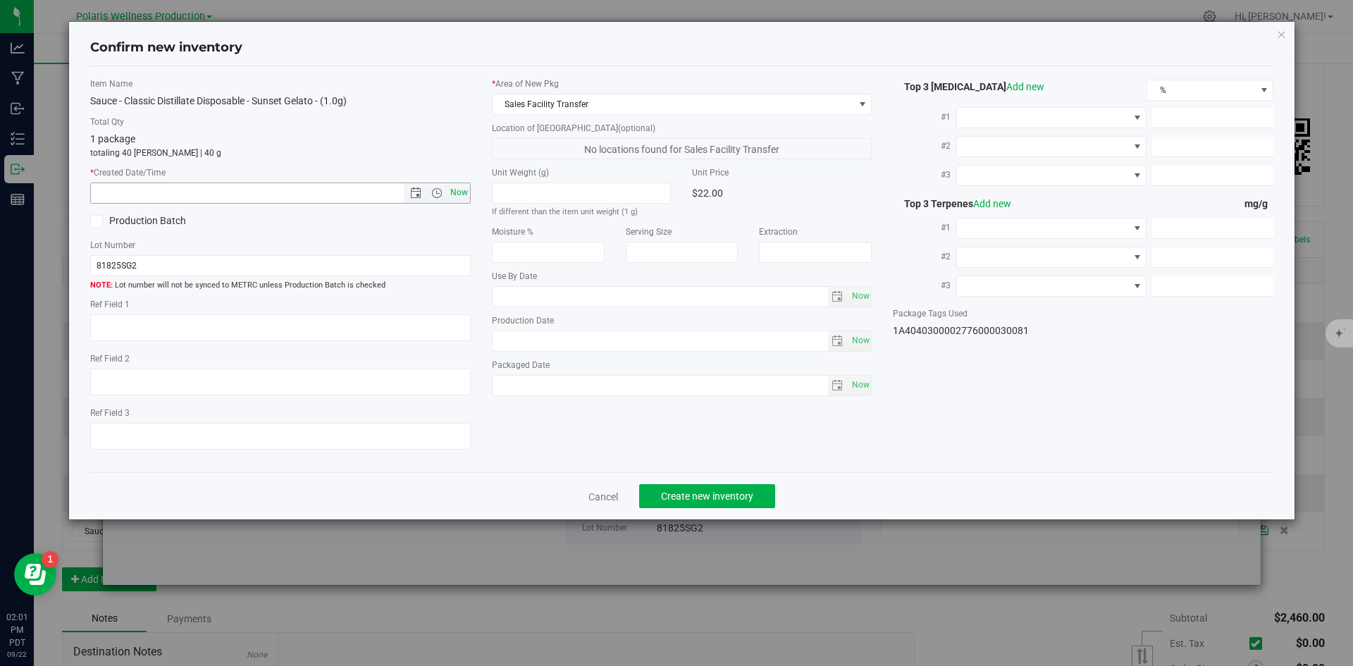
click at [462, 192] on span "Now" at bounding box center [459, 192] width 24 height 20
type input "[DATE] 2:01 PM"
click at [748, 494] on span "Create new inventory" at bounding box center [707, 495] width 92 height 11
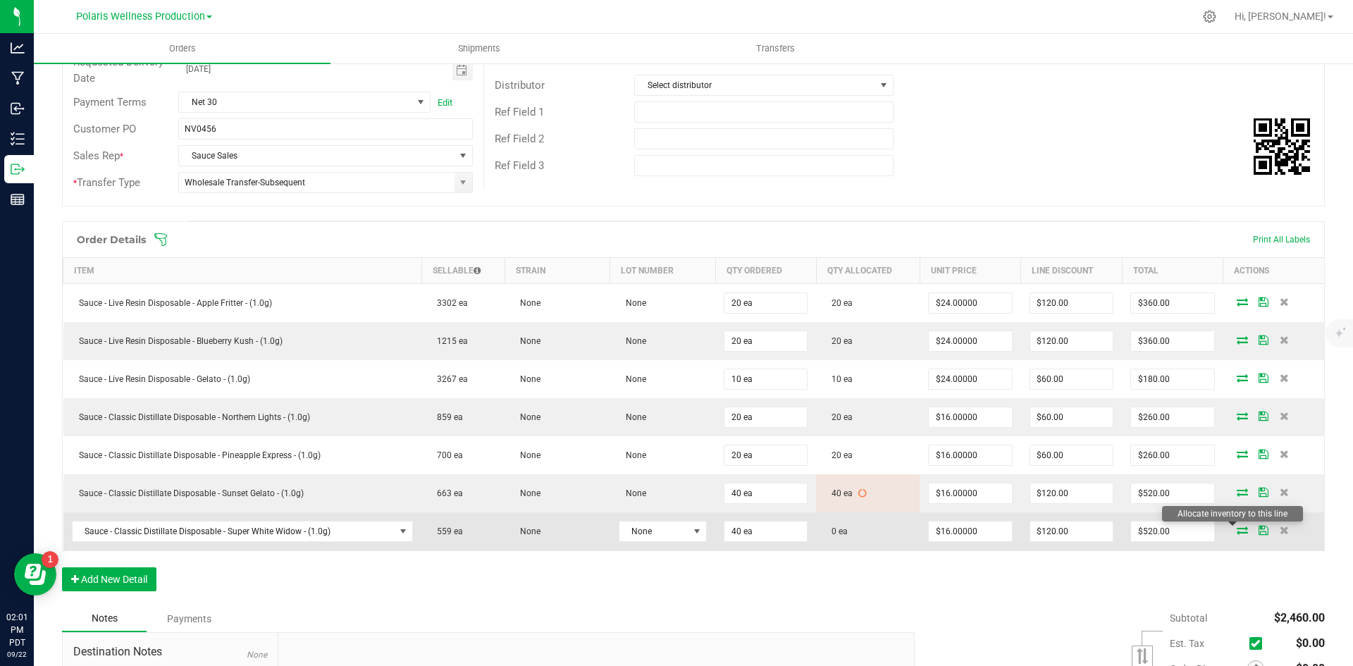
click at [1237, 530] on icon at bounding box center [1242, 530] width 11 height 8
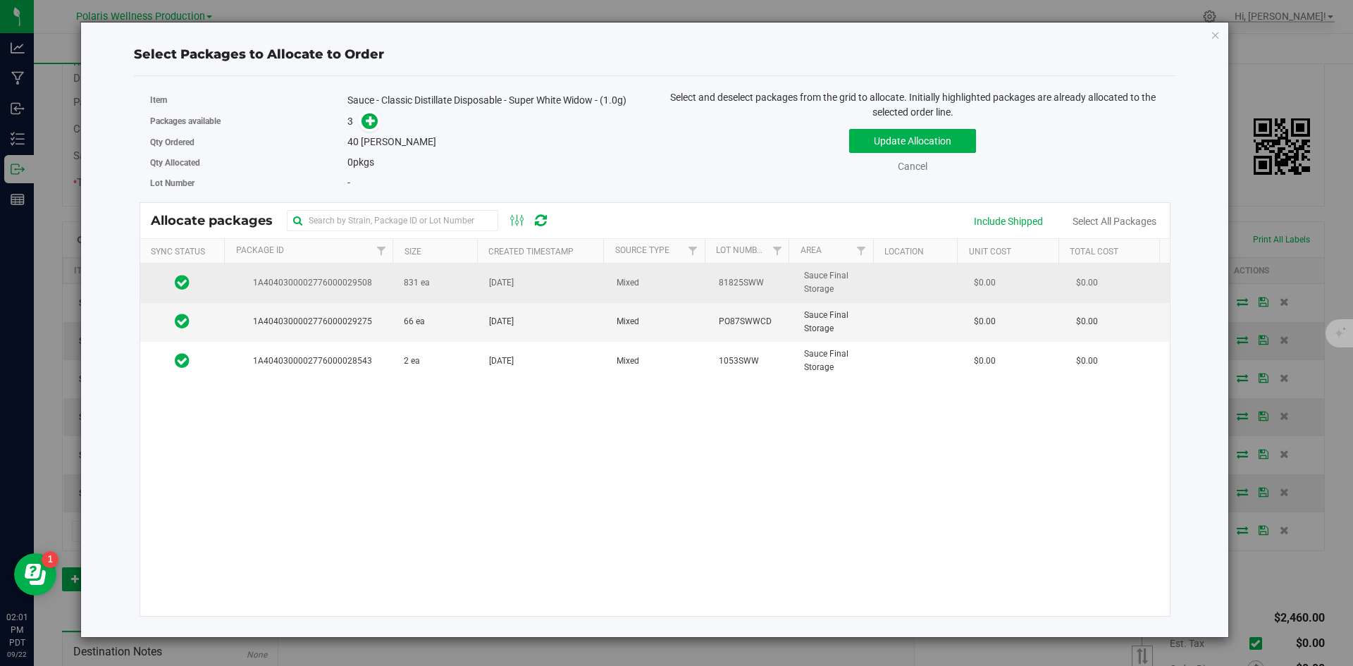
click at [438, 285] on td "831 ea" at bounding box center [437, 283] width 85 height 39
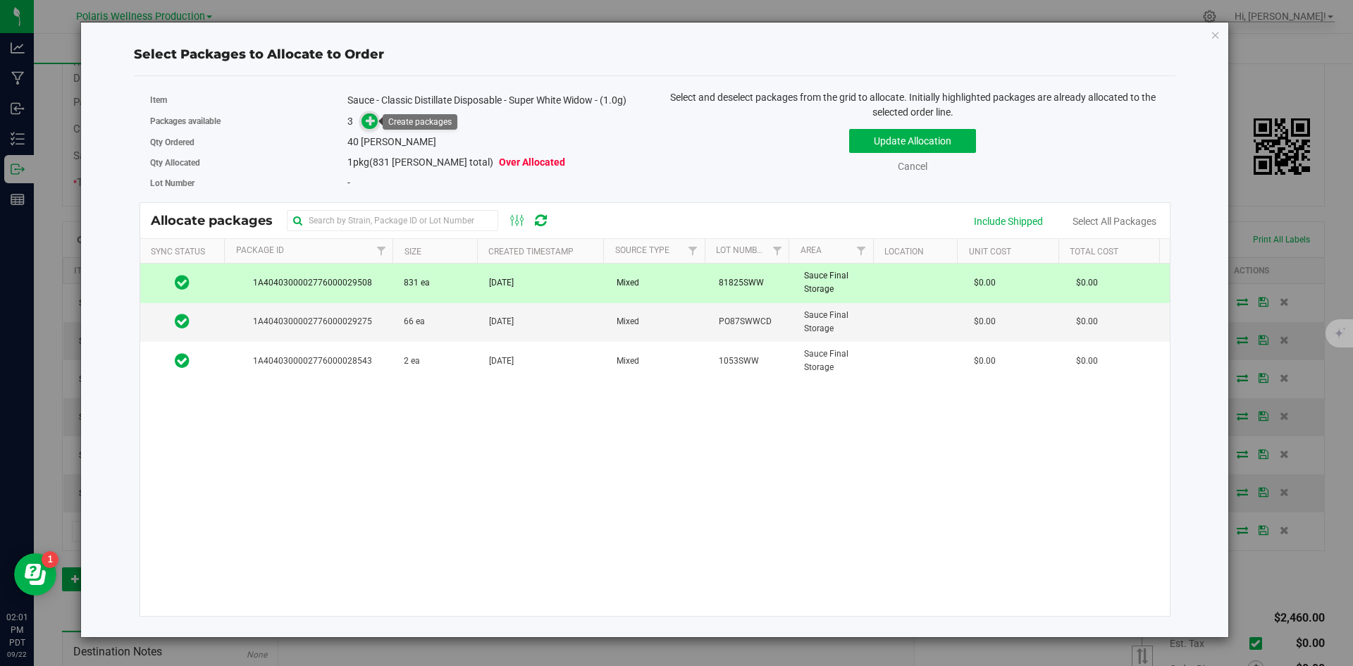
click at [371, 116] on icon at bounding box center [371, 121] width 10 height 10
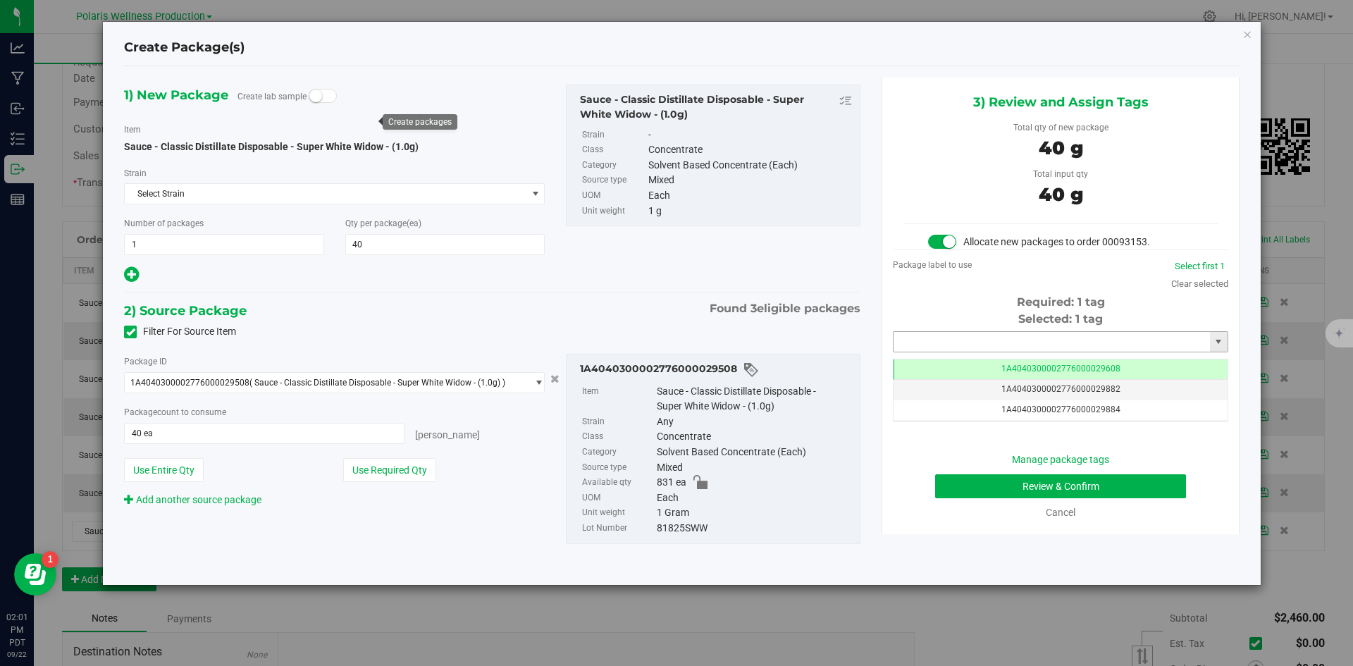
click at [1033, 333] on input "text" at bounding box center [1051, 342] width 316 height 20
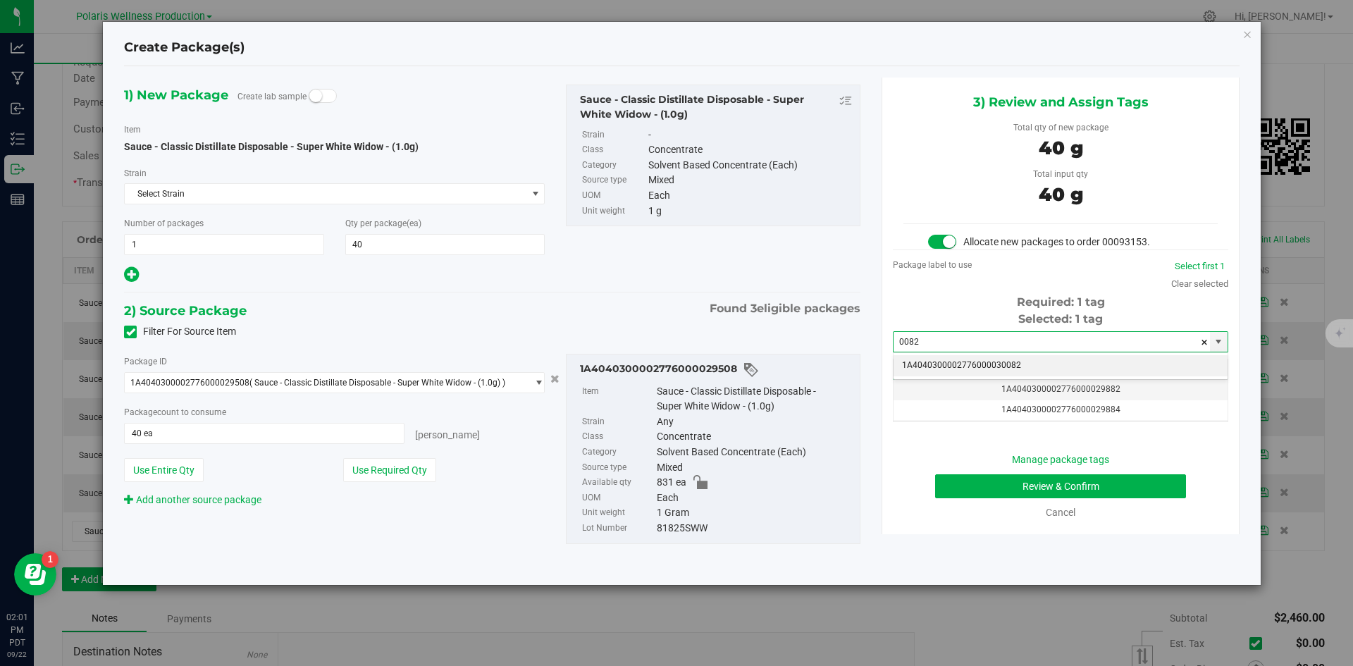
click at [931, 369] on li "1A4040300002776000030082" at bounding box center [1060, 365] width 334 height 21
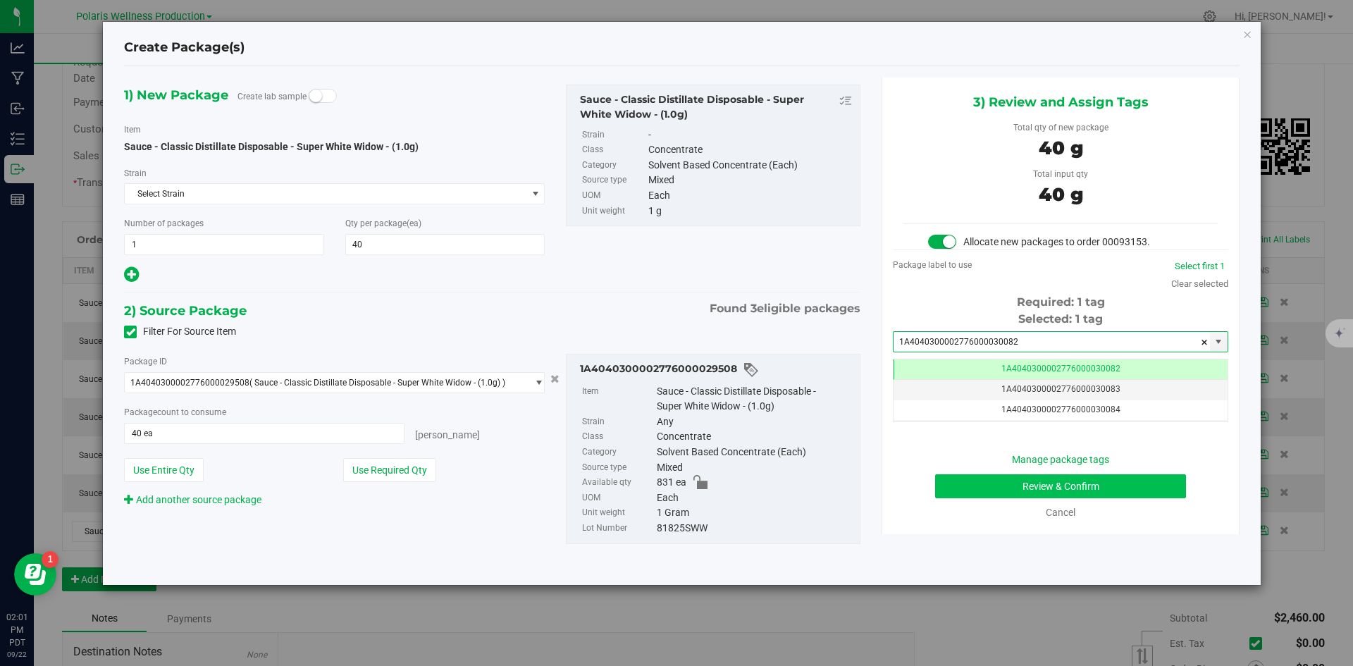
type input "1A4040300002776000030082"
click at [996, 483] on button "Review & Confirm" at bounding box center [1060, 486] width 251 height 24
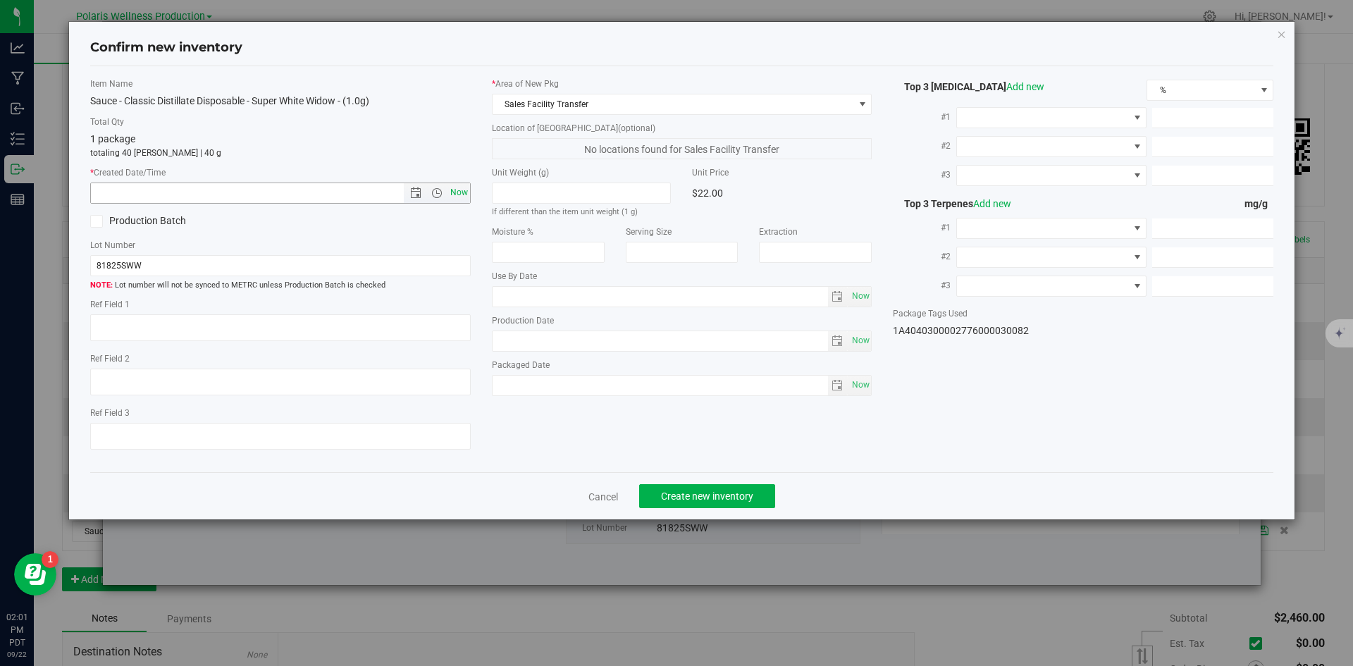
click at [459, 196] on span "Now" at bounding box center [459, 192] width 24 height 20
type input "[DATE] 2:01 PM"
click at [714, 492] on span "Create new inventory" at bounding box center [707, 495] width 92 height 11
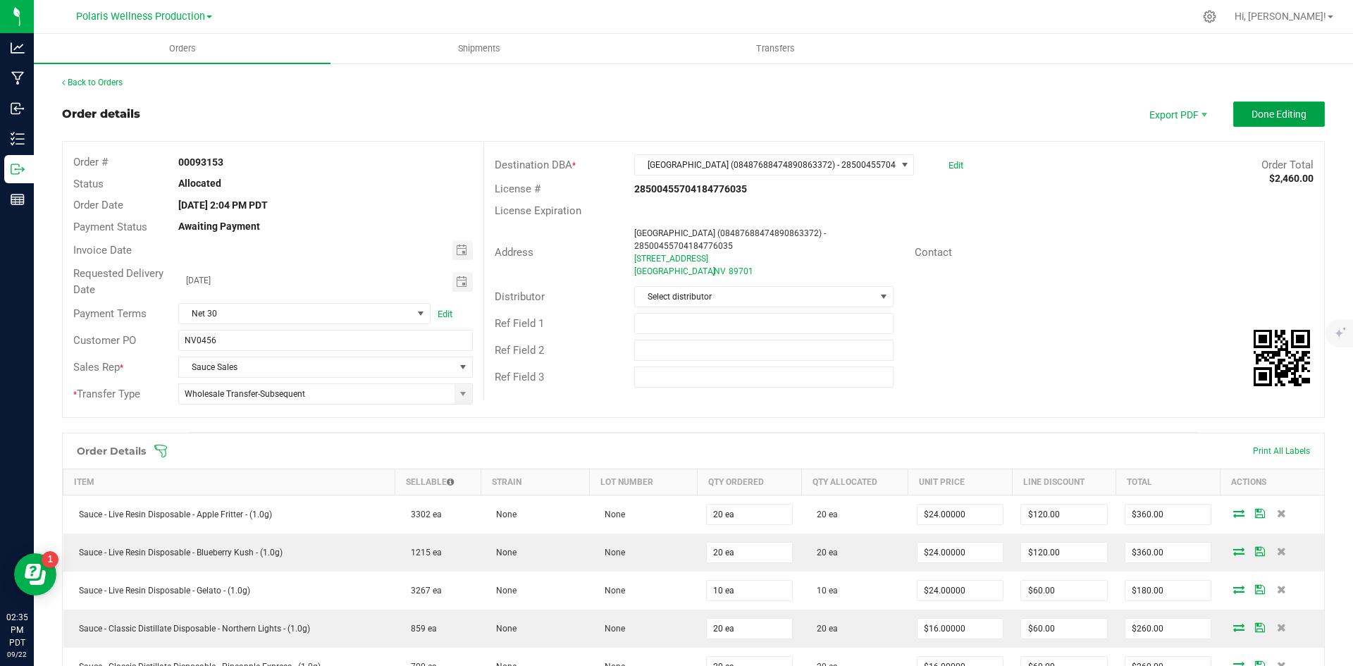
click at [1251, 113] on span "Done Editing" at bounding box center [1278, 114] width 55 height 11
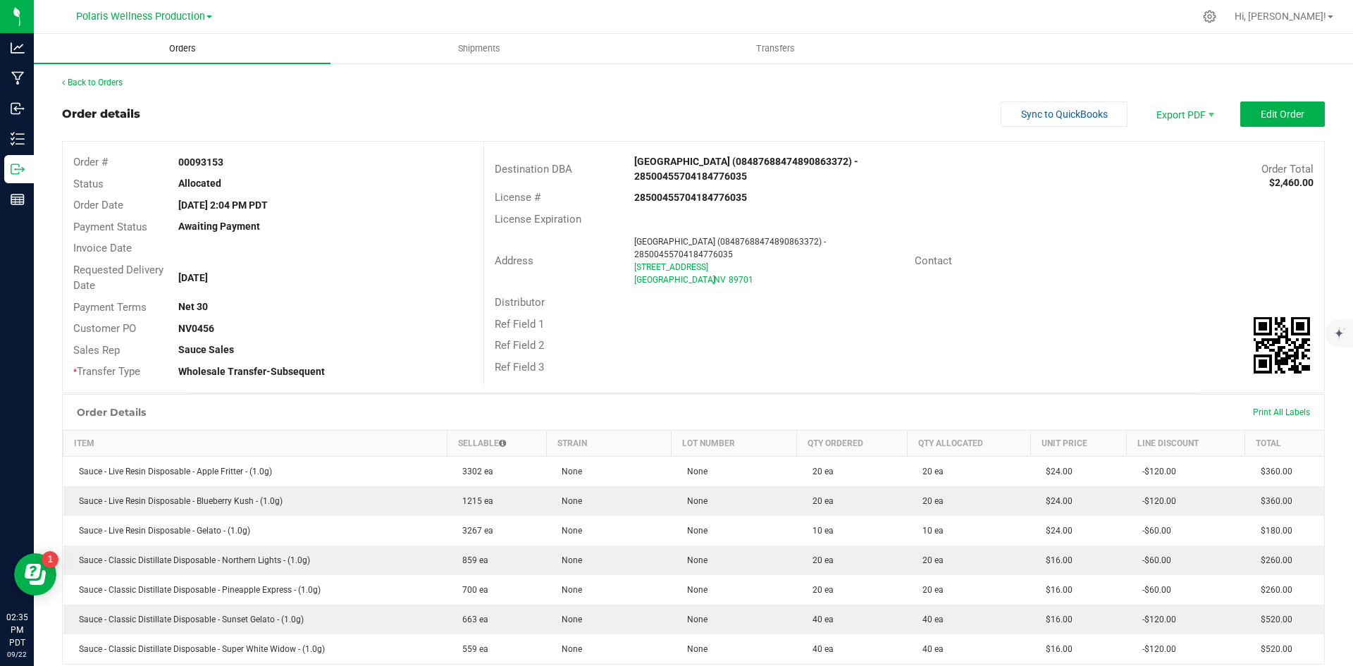
click at [194, 47] on span "Orders" at bounding box center [182, 48] width 65 height 13
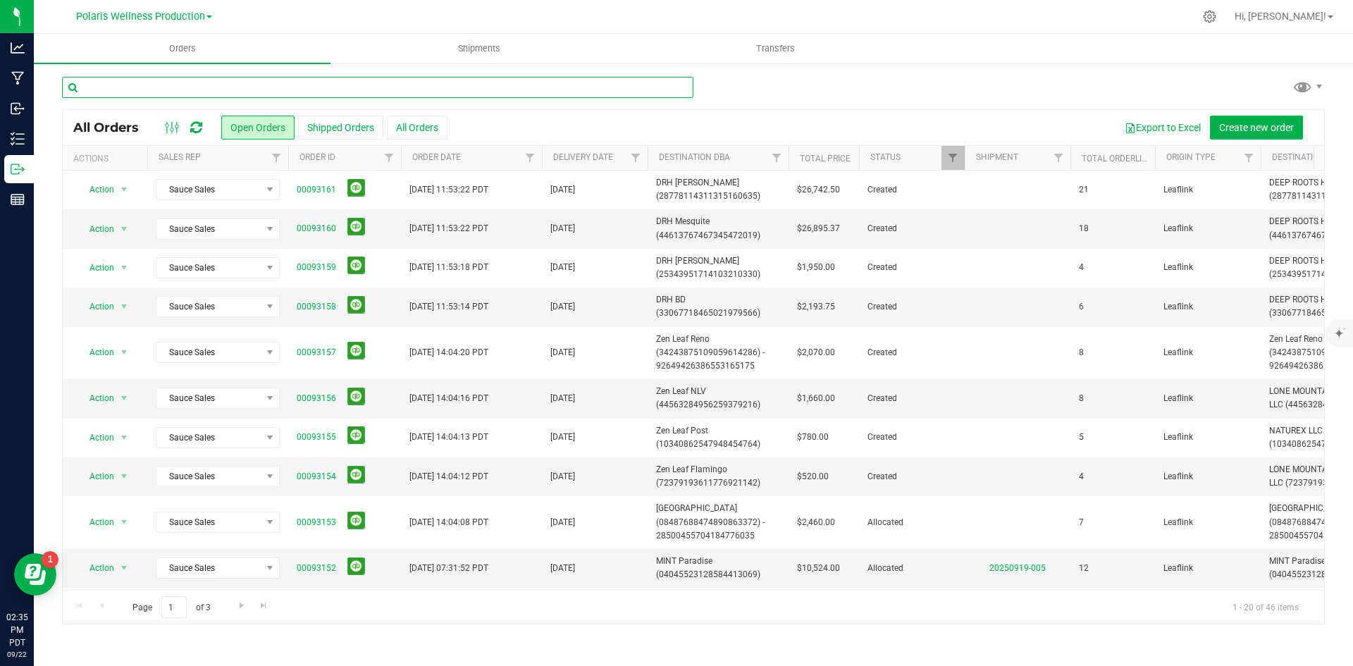
click at [321, 79] on input "text" at bounding box center [377, 87] width 631 height 21
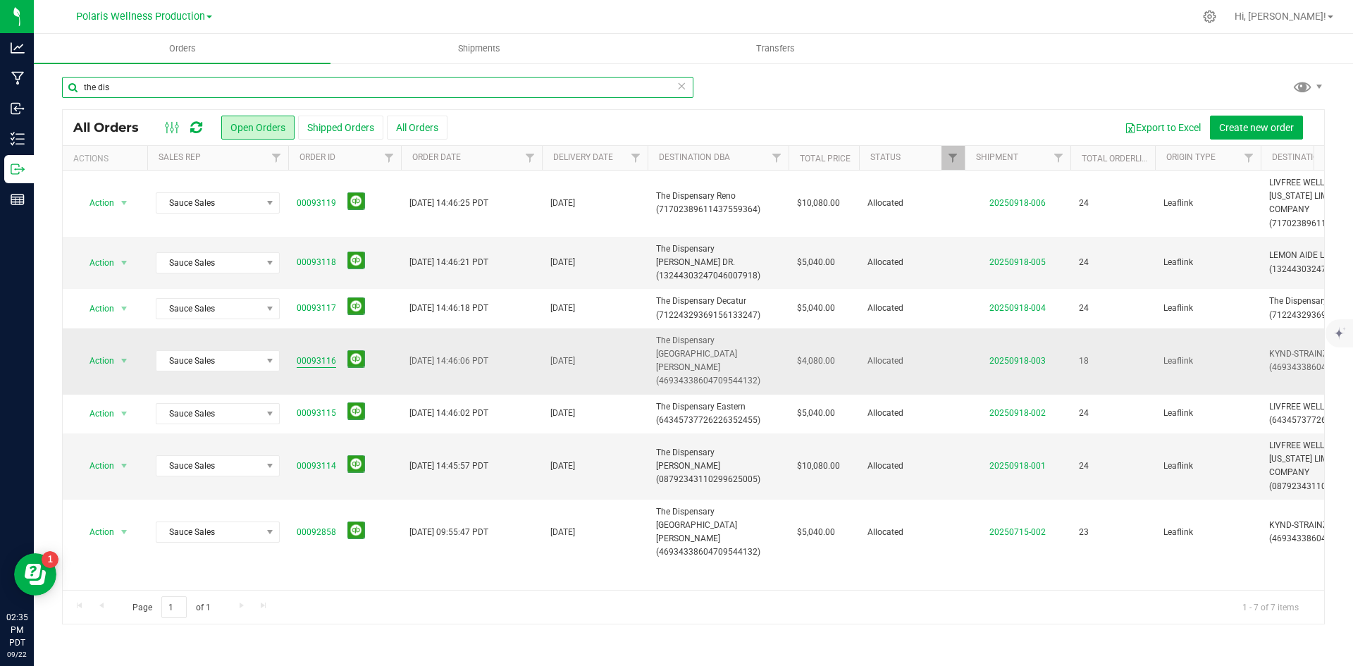
type input "the dis"
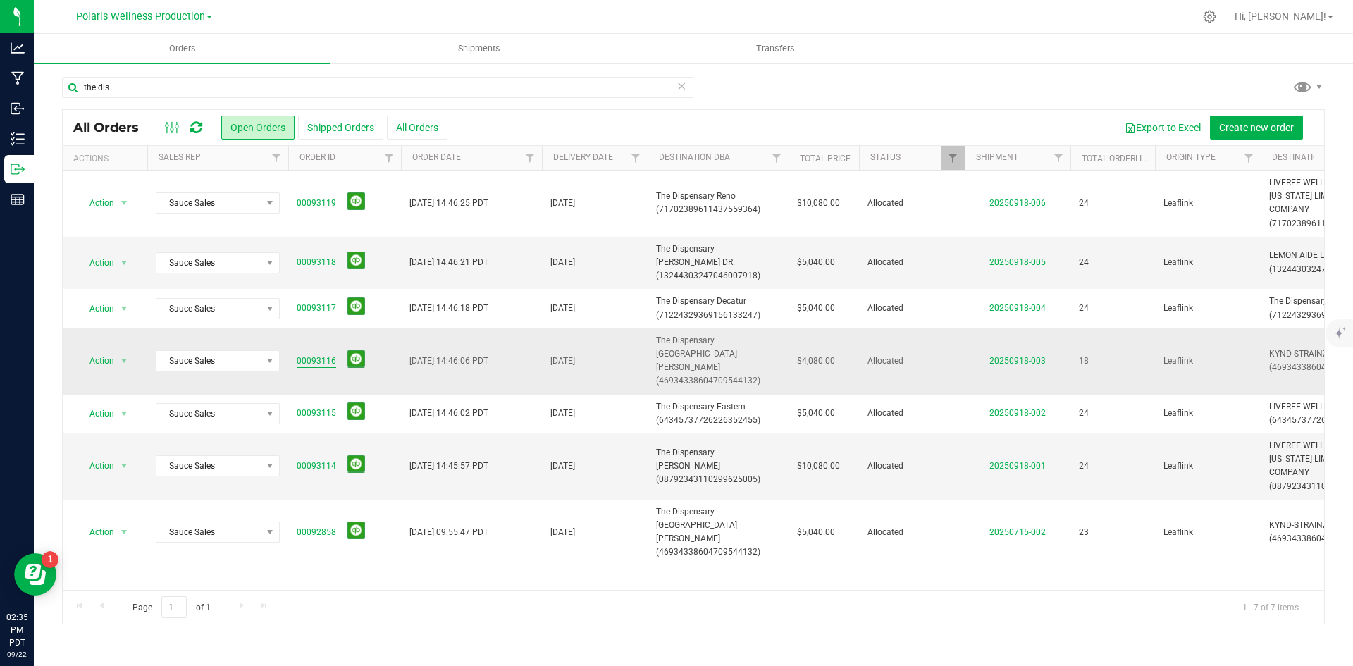
click at [316, 354] on link "00093116" at bounding box center [316, 360] width 39 height 13
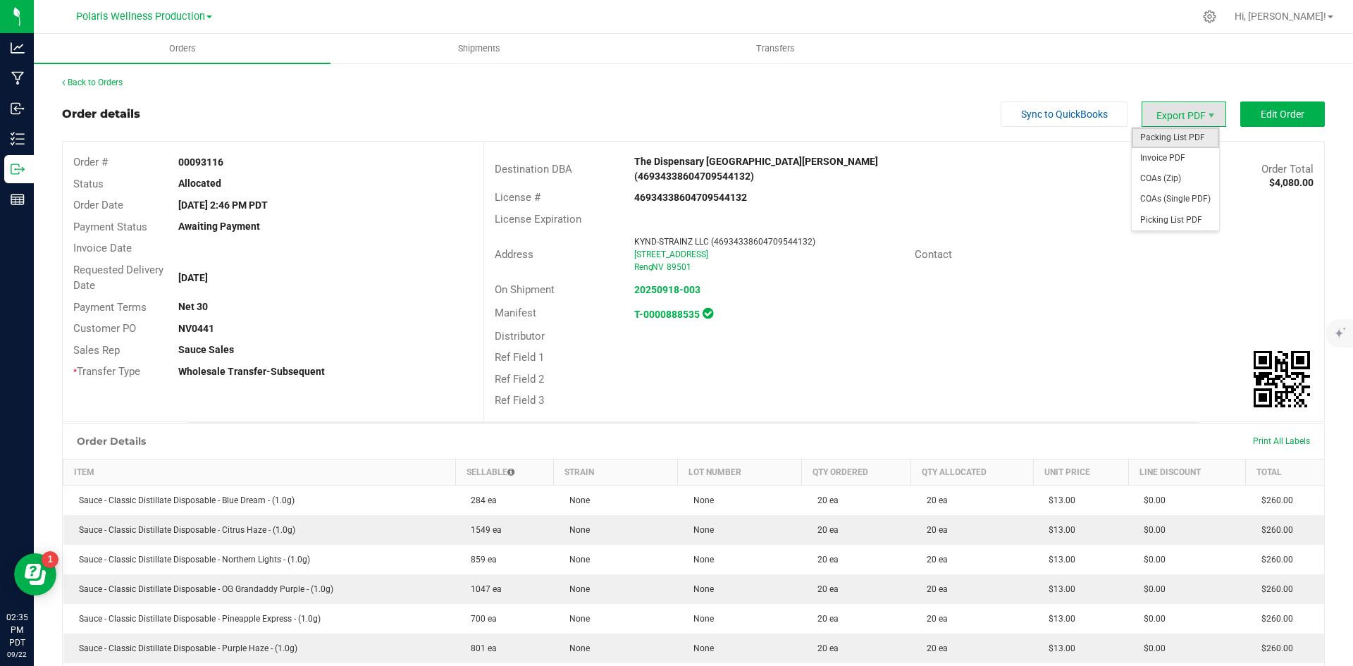
click at [1177, 142] on span "Packing List PDF" at bounding box center [1175, 138] width 87 height 20
